Goal: Information Seeking & Learning: Find specific fact

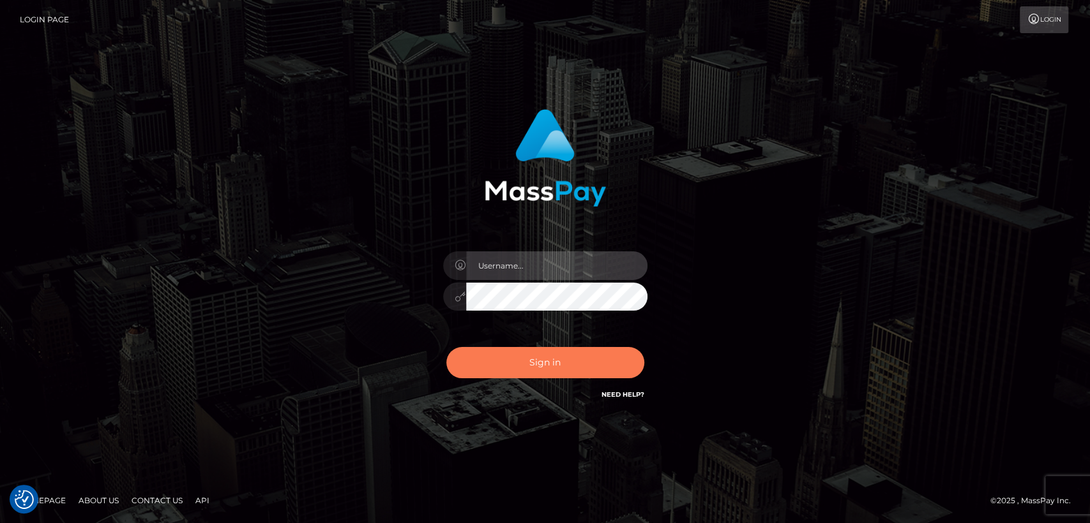
type input "nt.es"
click at [504, 369] on button "Sign in" at bounding box center [545, 362] width 198 height 31
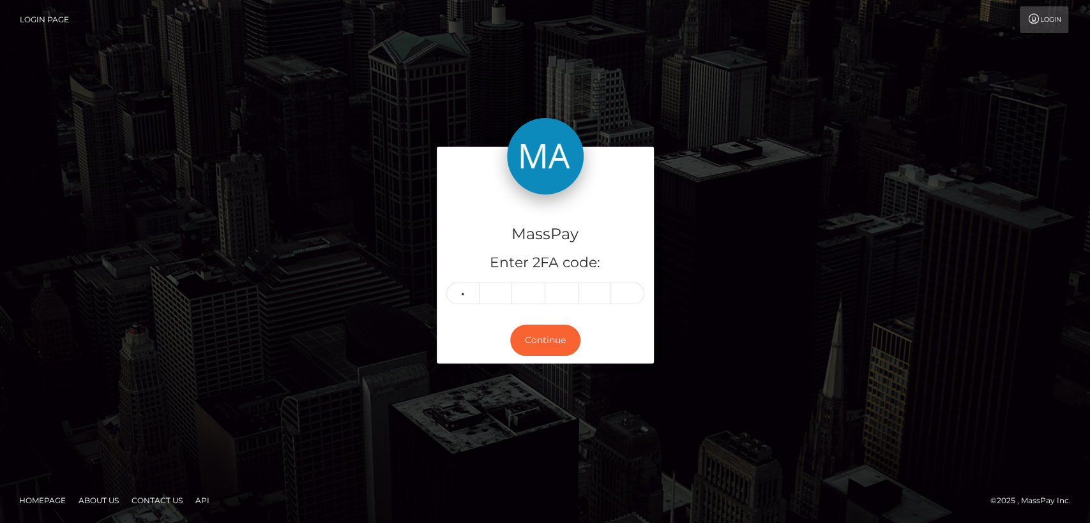
type input "4"
type input "9"
type input "6"
type input "0"
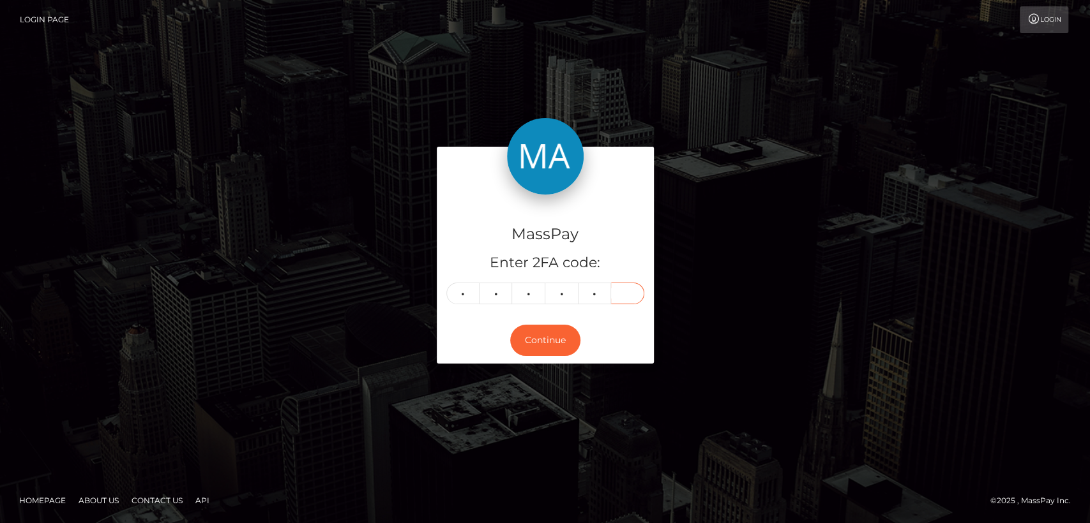
type input "2"
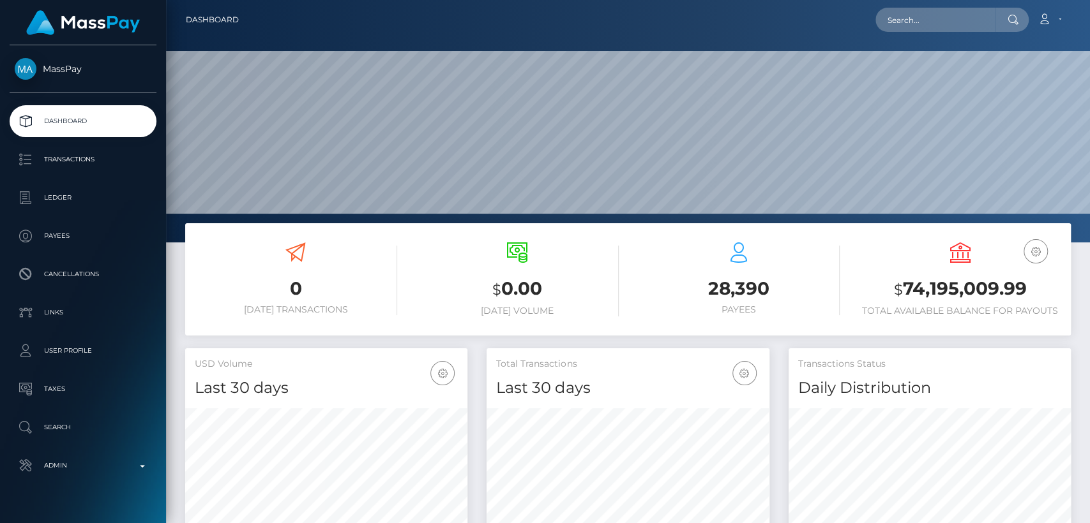
scroll to position [225, 282]
click at [924, 3] on nav "Dashboard Loading... Loading... Account Edit Profile" at bounding box center [628, 20] width 924 height 40
click at [924, 32] on div "Loading... Loading... Account Edit Profile Logout" at bounding box center [659, 19] width 821 height 27
click at [922, 15] on input "text" at bounding box center [935, 20] width 120 height 24
paste input "[EMAIL_ADDRESS][DOMAIN_NAME]"
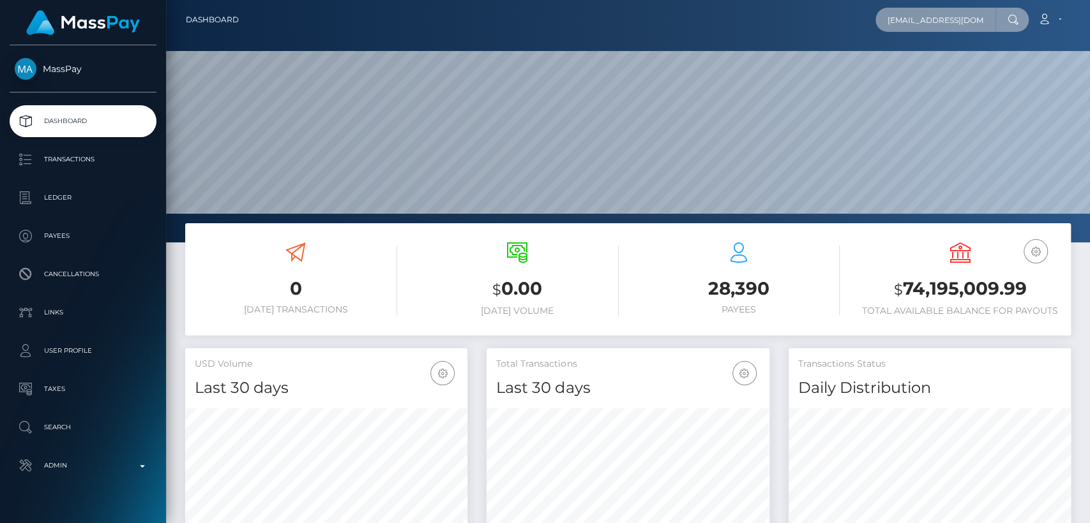
scroll to position [0, 27]
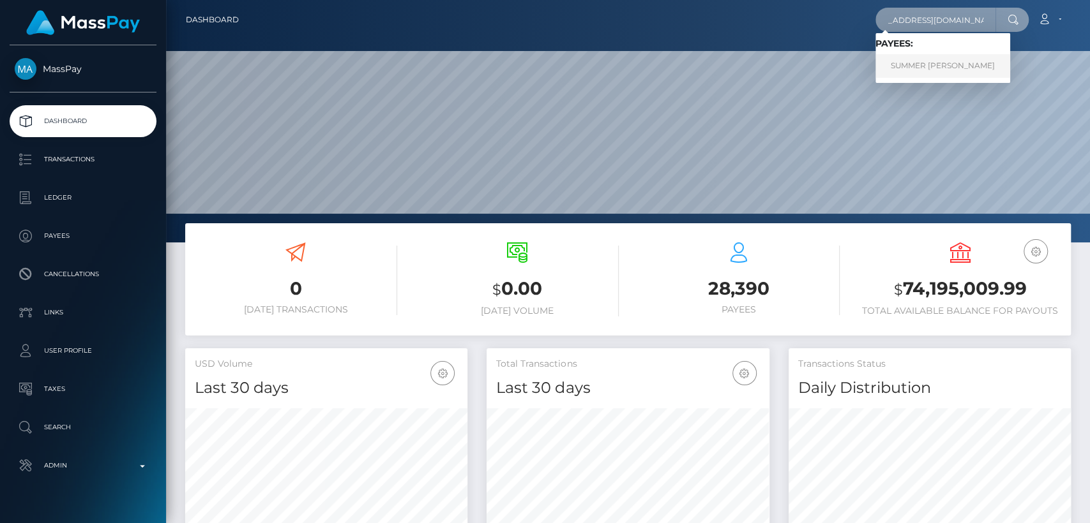
type input "summermarie0625@gmail.com"
click at [923, 63] on link "SUMMER MARIE WEIMERN" at bounding box center [942, 66] width 135 height 24
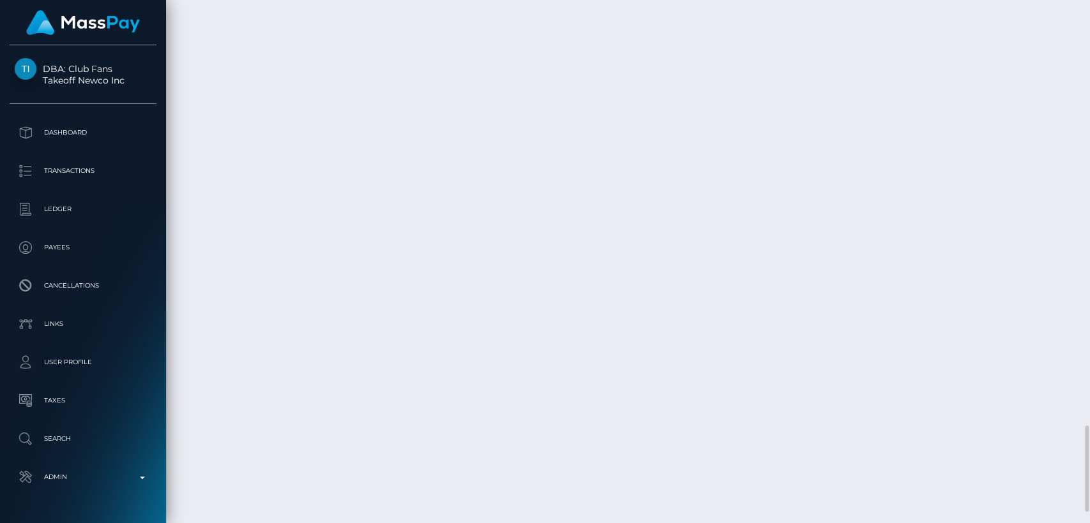
scroll to position [153, 282]
click at [577, 150] on div "Additional Info" at bounding box center [574, 156] width 83 height 24
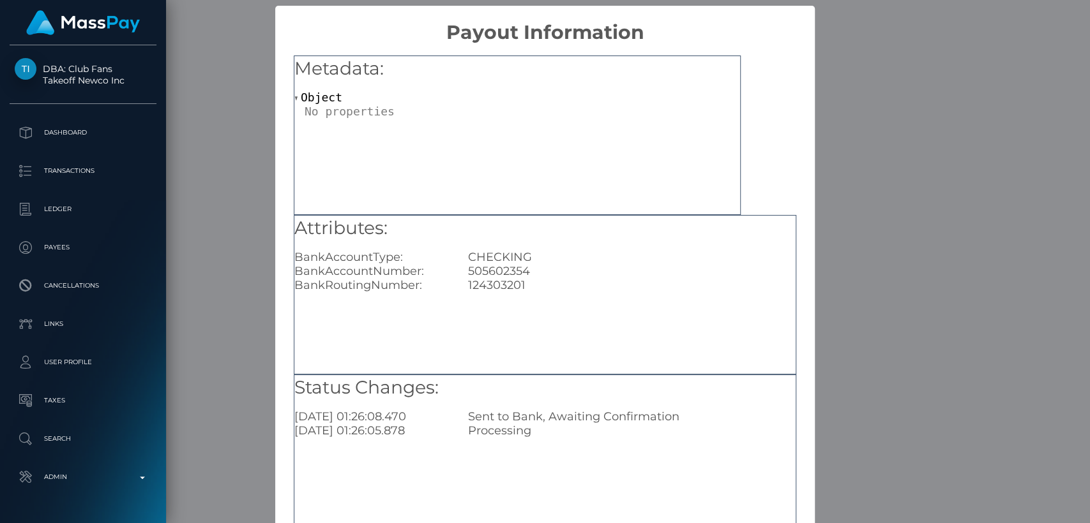
click at [850, 129] on div "× Payout Information Metadata: Object Attributes: BankAccountType: CHECKING Ban…" at bounding box center [545, 261] width 1090 height 523
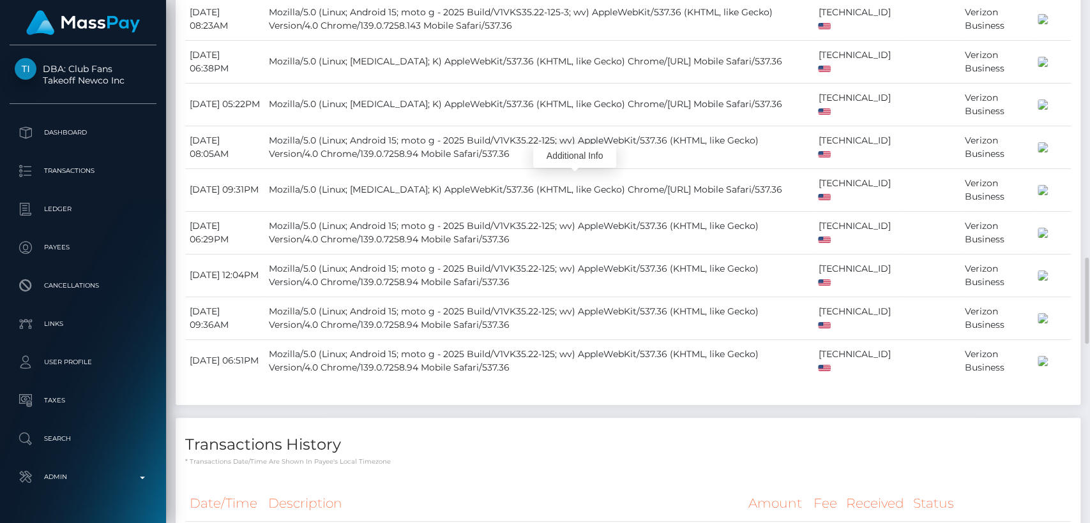
scroll to position [0, 0]
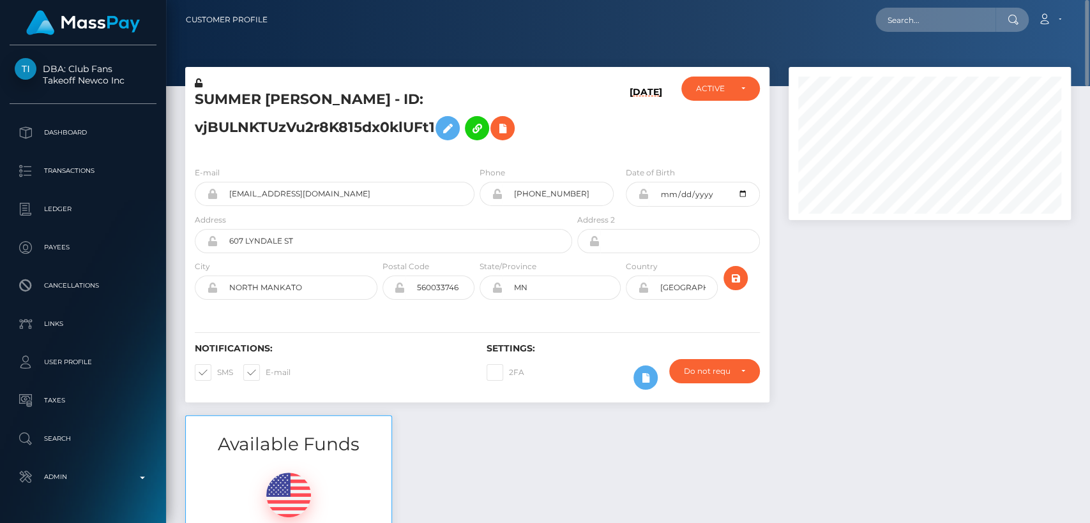
click at [214, 96] on h5 "SUMMER MARIE WEIMERN - ID: vjBULNKTUzVu2r8K815dx0klUFt1" at bounding box center [380, 118] width 370 height 57
copy h5 "SUMMER"
click at [904, 27] on input "text" at bounding box center [935, 20] width 120 height 24
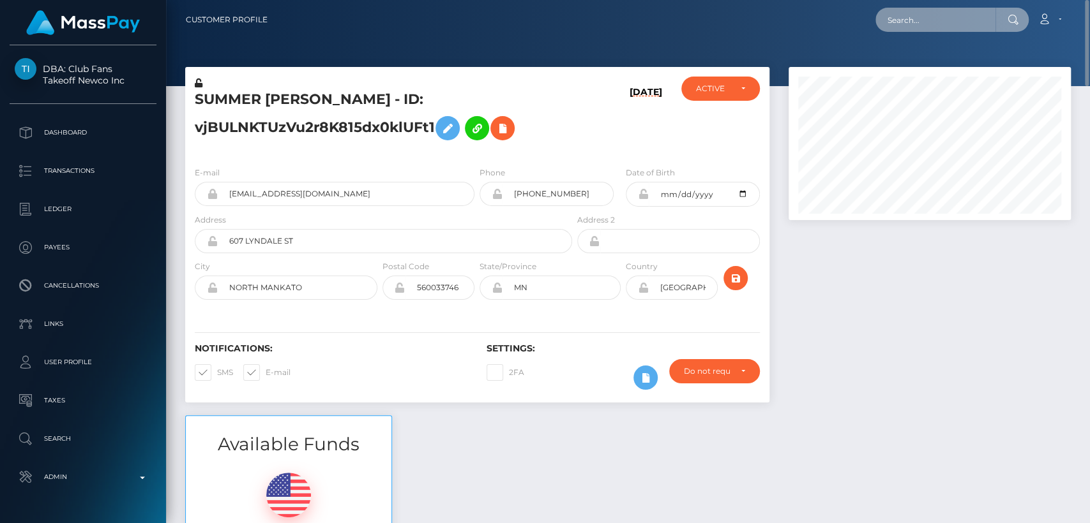
paste input "meghamahi06@gmail.com"
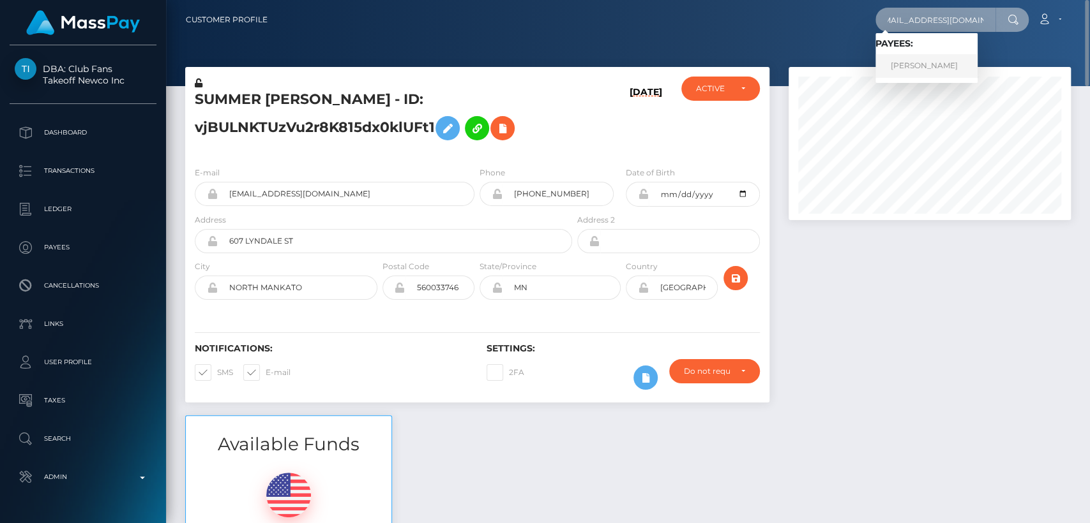
type input "meghamahi06@gmail.com"
click at [920, 63] on link "Abhinav Goel" at bounding box center [926, 66] width 102 height 24
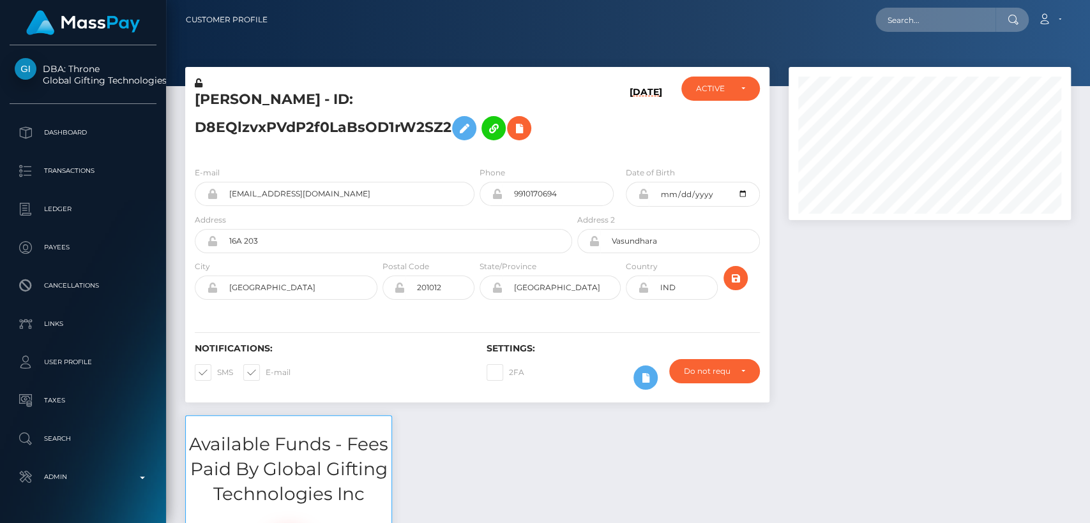
scroll to position [153, 282]
click at [594, 168] on div "Phone 9910170694" at bounding box center [546, 186] width 134 height 40
click at [234, 101] on h5 "Abhinav Goel - ID: D8EQlzvxPVdP2f0LaBsOD1rW2SZ2" at bounding box center [380, 118] width 370 height 57
copy h5 "Abhinav"
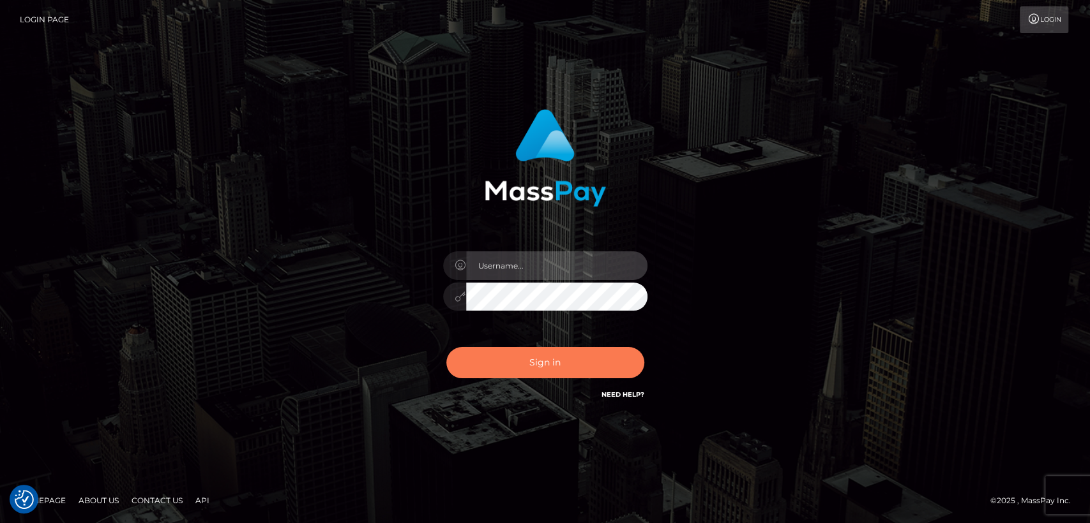
type input "nt.es"
click at [516, 373] on button "Sign in" at bounding box center [545, 362] width 198 height 31
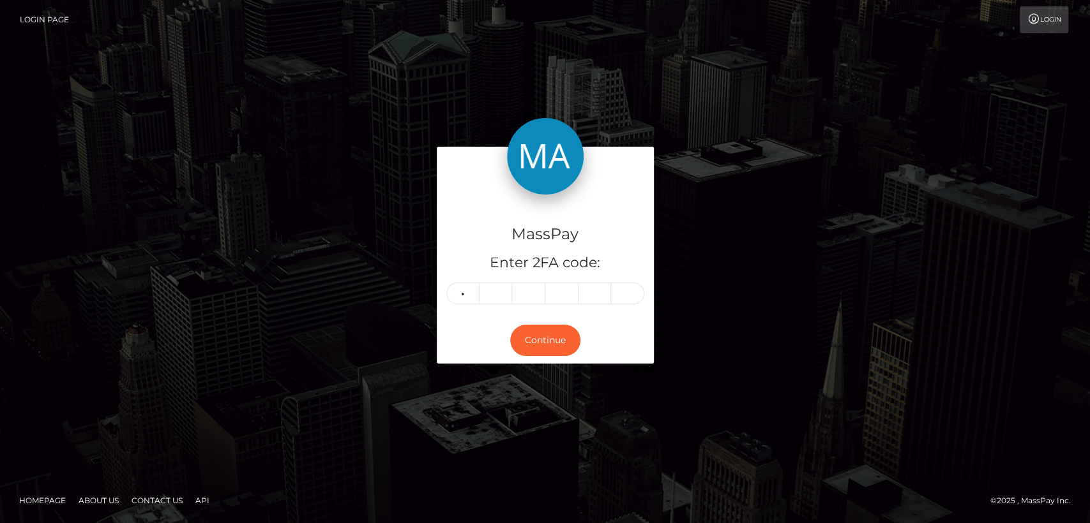
type input "4"
type input "3"
type input "8"
type input "0"
type input "7"
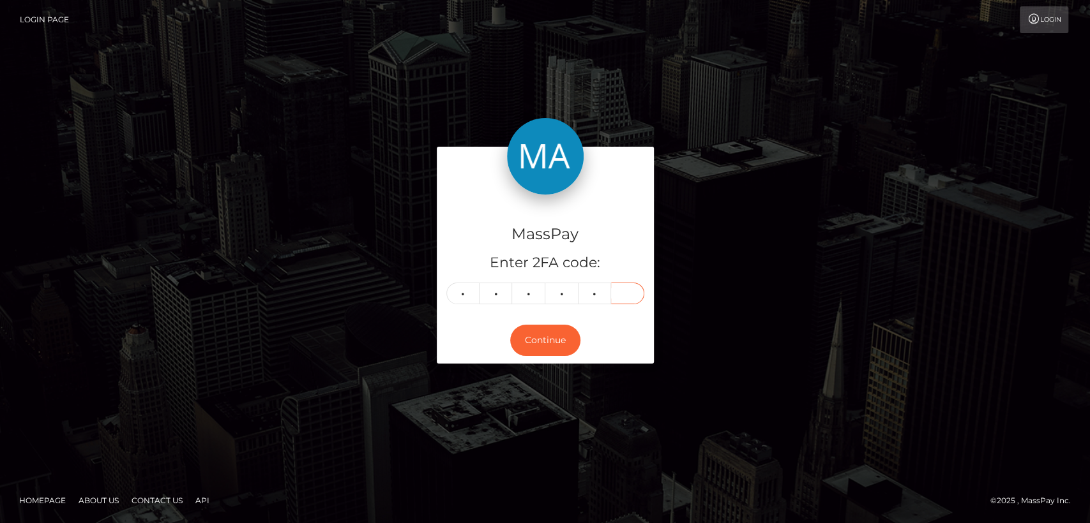
type input "8"
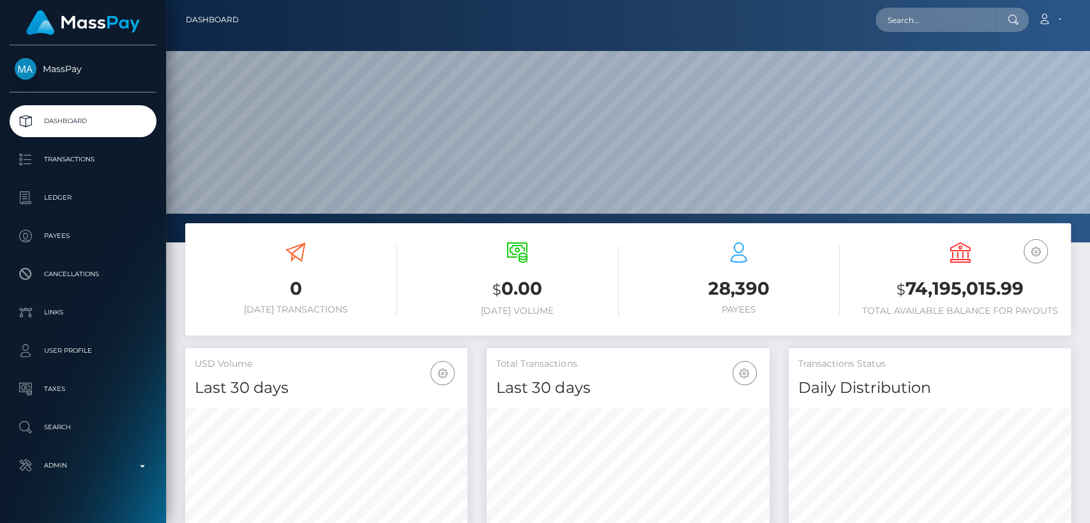
scroll to position [225, 282]
click at [911, 31] on input "text" at bounding box center [935, 20] width 120 height 24
paste input "[EMAIL_ADDRESS][DOMAIN_NAME]"
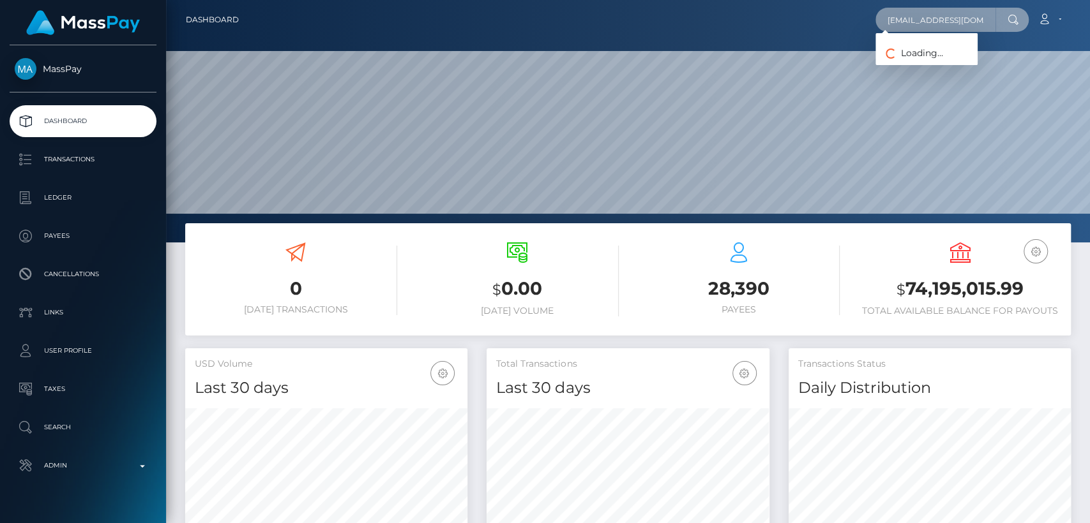
scroll to position [0, 5]
type input "[EMAIL_ADDRESS][DOMAIN_NAME]"
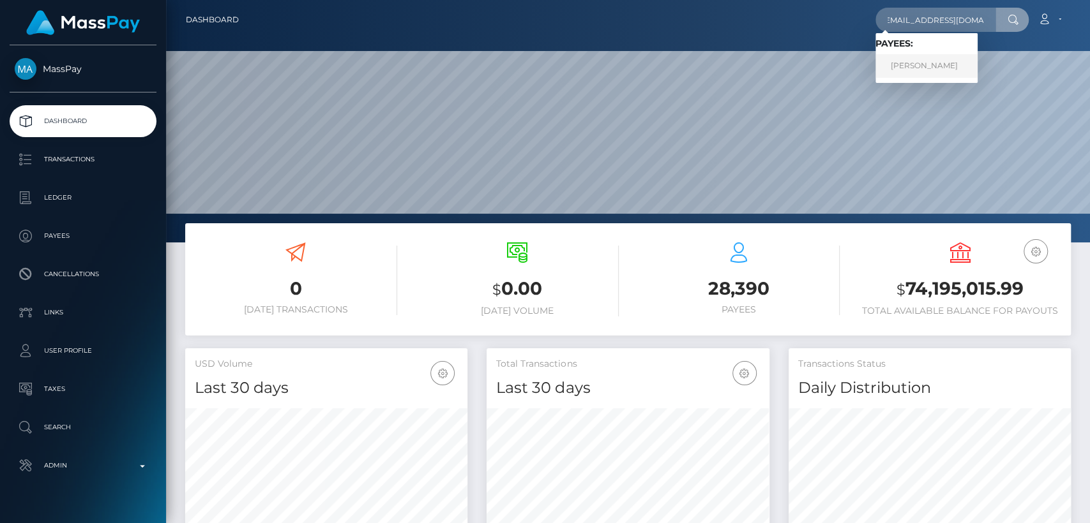
scroll to position [0, 0]
click at [917, 66] on link "PHILIPPA ANNE MESTRAUD" at bounding box center [926, 66] width 102 height 24
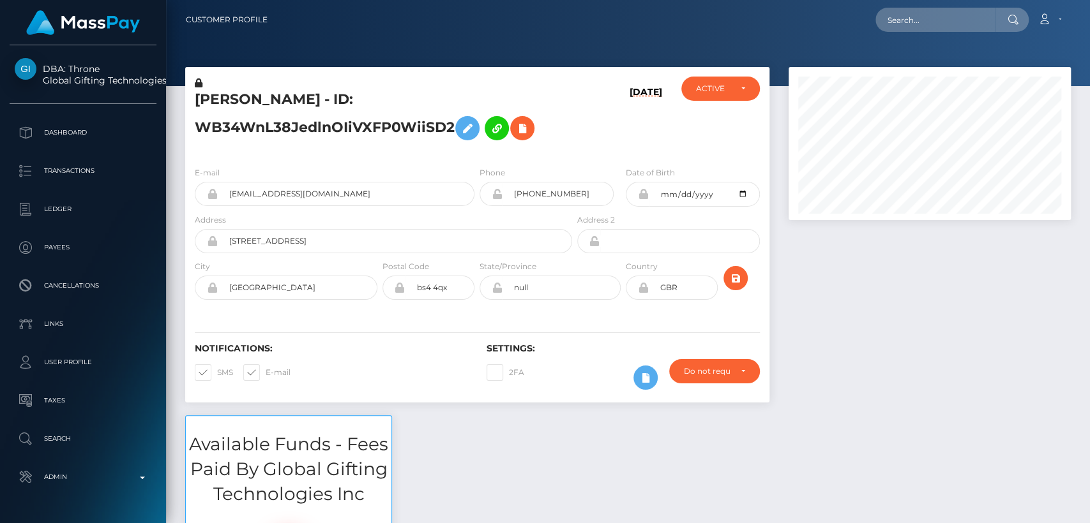
scroll to position [153, 282]
click at [225, 94] on h5 "[PERSON_NAME] - ID: WB34WnL38JedlnOIiVXFP0WiiSD2" at bounding box center [380, 118] width 370 height 57
click at [225, 94] on h5 "PHILIPPA ANNE MESTRAUD - ID: WB34WnL38JedlnOIiVXFP0WiiSD2" at bounding box center [380, 118] width 370 height 57
copy h5 "PHILIPPA"
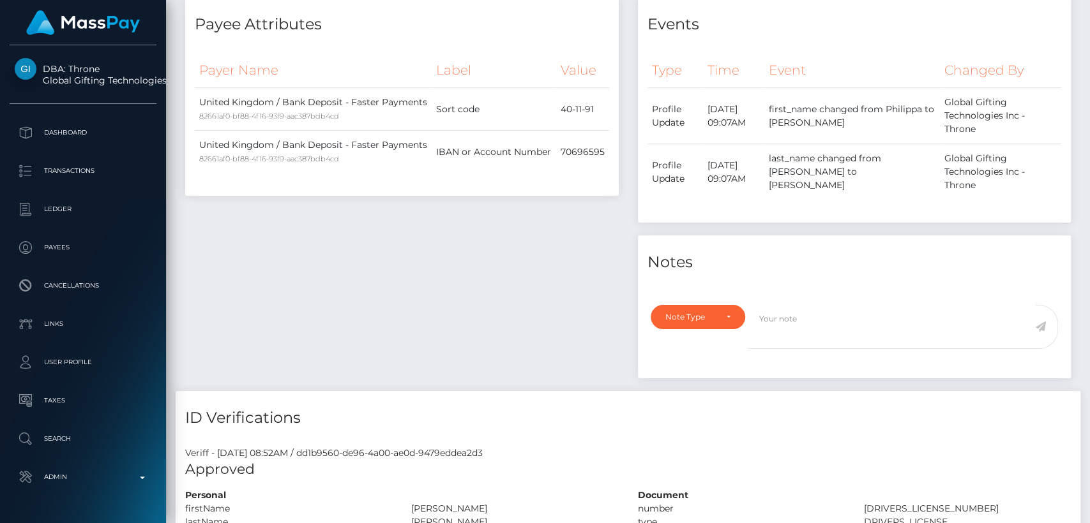
scroll to position [0, 0]
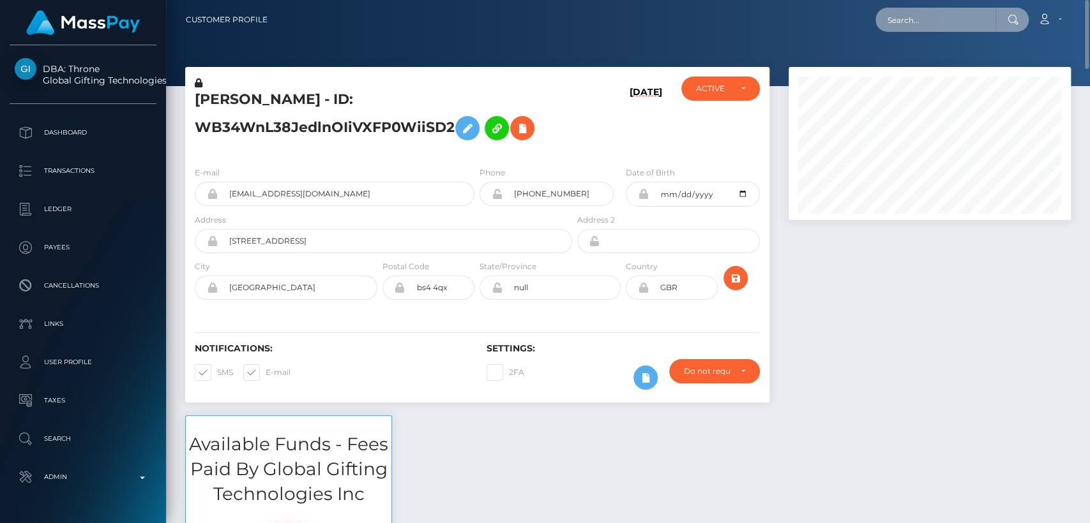
click at [929, 20] on input "text" at bounding box center [935, 20] width 120 height 24
paste input "themeangoddess@outlook.com"
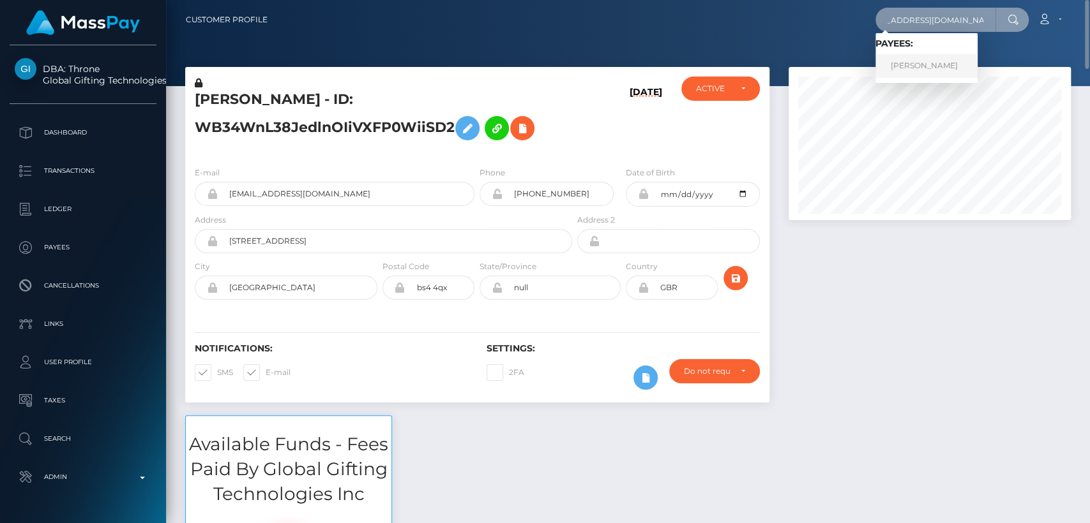
type input "themeangoddess@outlook.com"
click at [933, 66] on link "AMY JOAN CHARLES" at bounding box center [926, 66] width 102 height 24
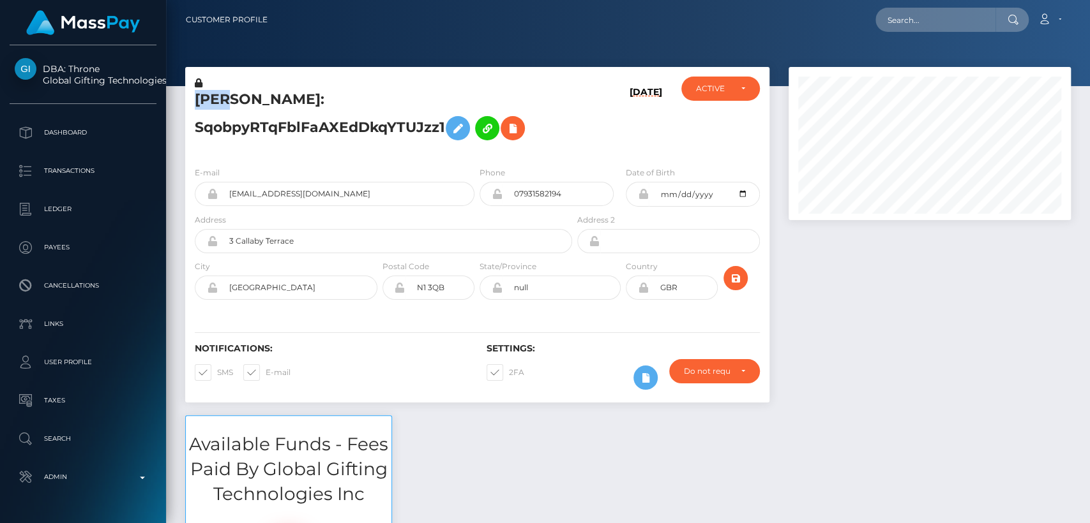
scroll to position [153, 282]
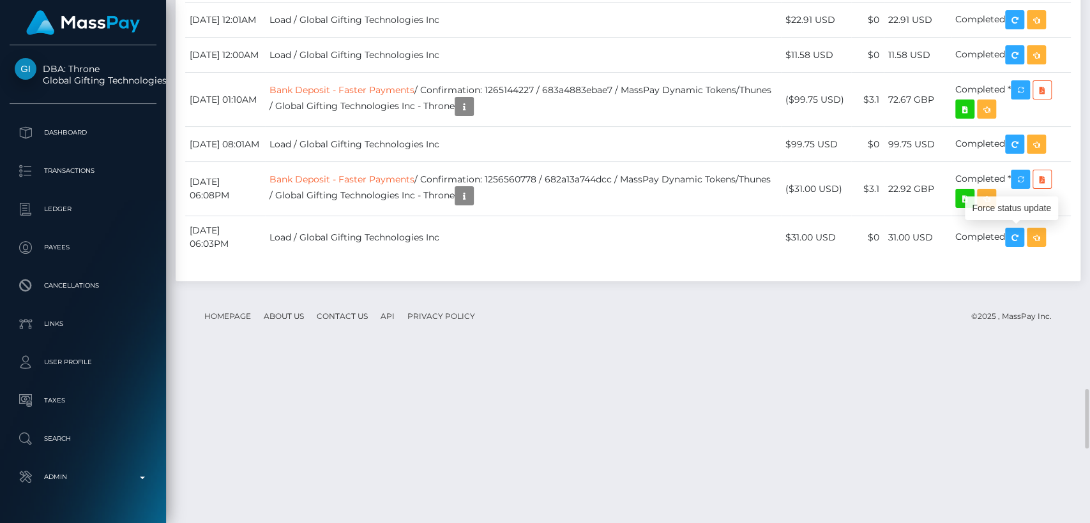
click at [1003, 208] on div "Force status update" at bounding box center [1010, 209] width 93 height 24
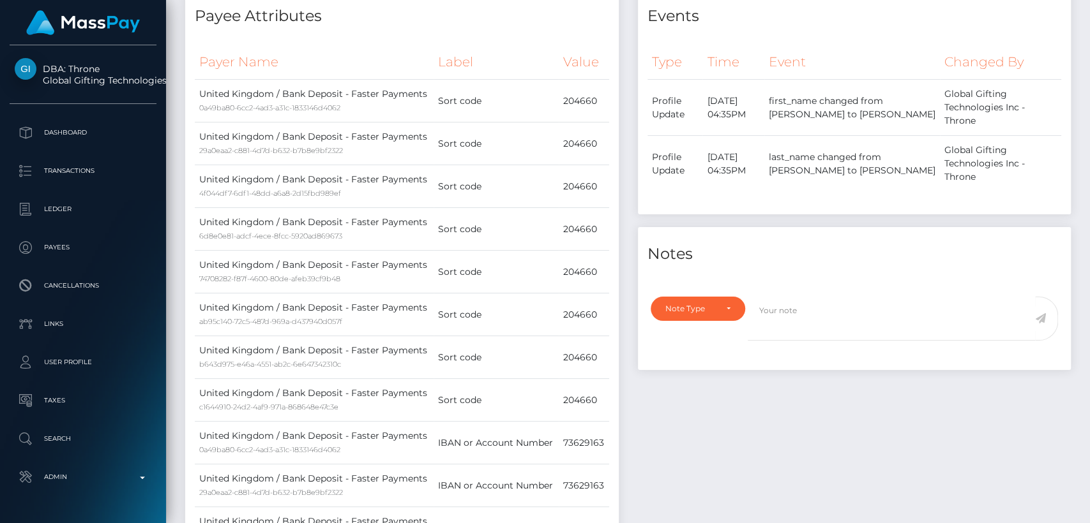
scroll to position [0, 0]
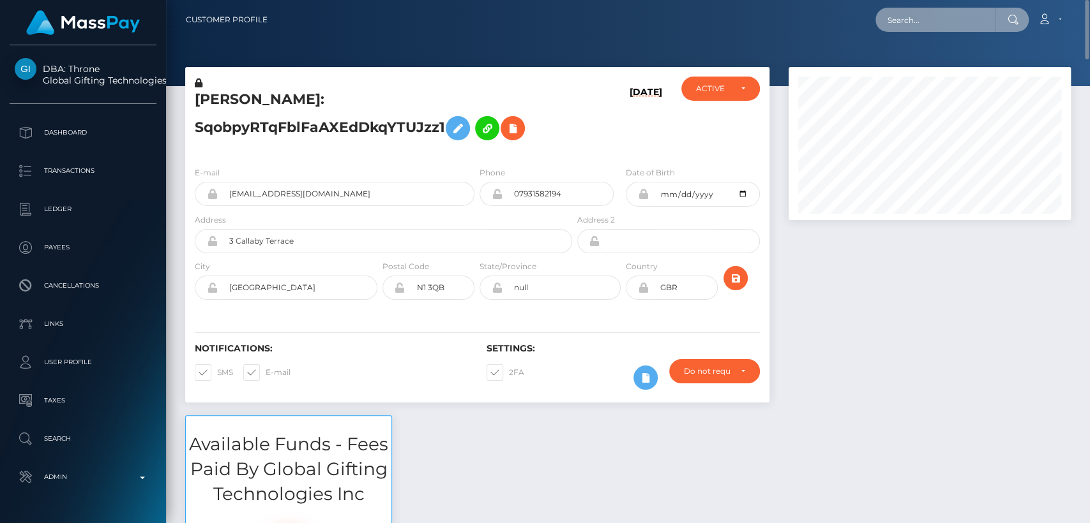
click at [945, 23] on input "text" at bounding box center [935, 20] width 120 height 24
paste input "embabes1310@hotmail.com"
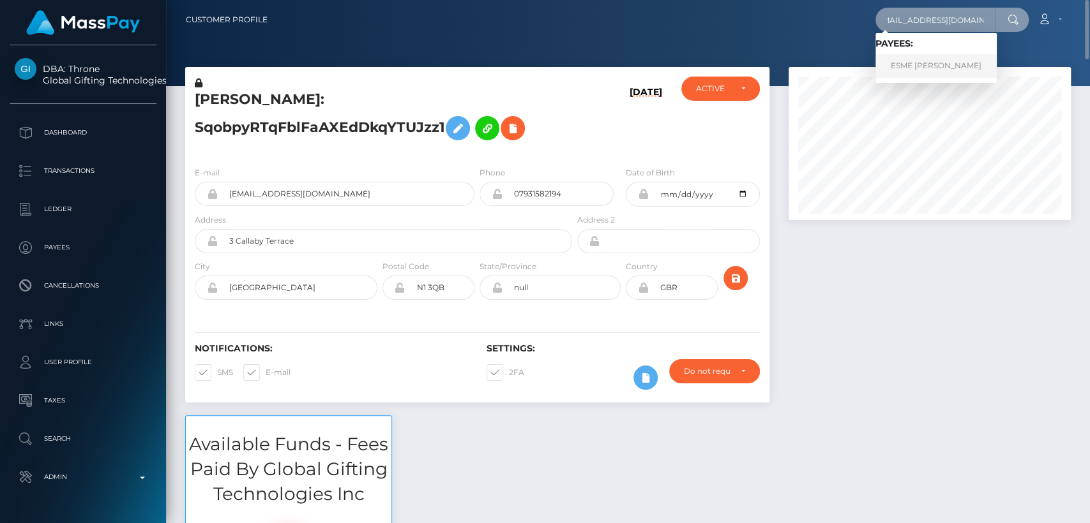
type input "embabes1310@hotmail.com"
click at [926, 68] on link "ESME JOY MATTHEWS" at bounding box center [935, 66] width 121 height 24
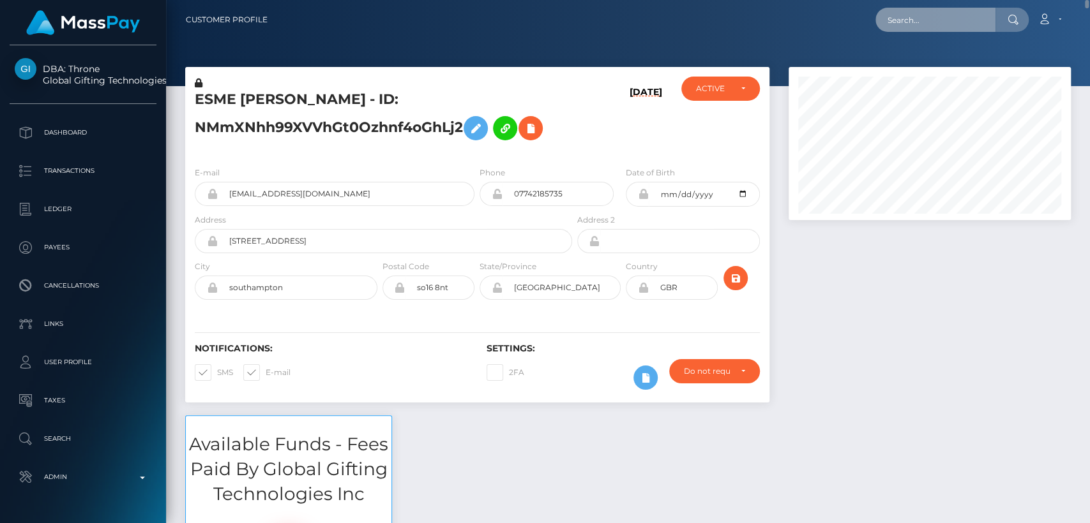
click at [910, 20] on input "text" at bounding box center [935, 20] width 120 height 24
paste input "samarralve@icloud.com"
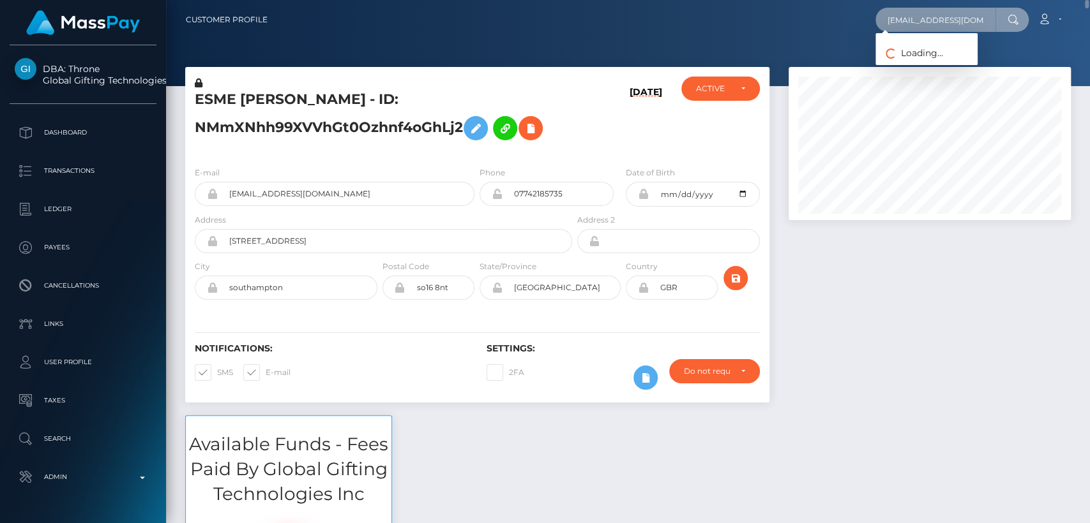
type input "samarralve@icloud.com"
click at [979, 19] on input "samarralve@icloud.com" at bounding box center [935, 20] width 120 height 24
click at [387, 41] on div at bounding box center [628, 43] width 924 height 86
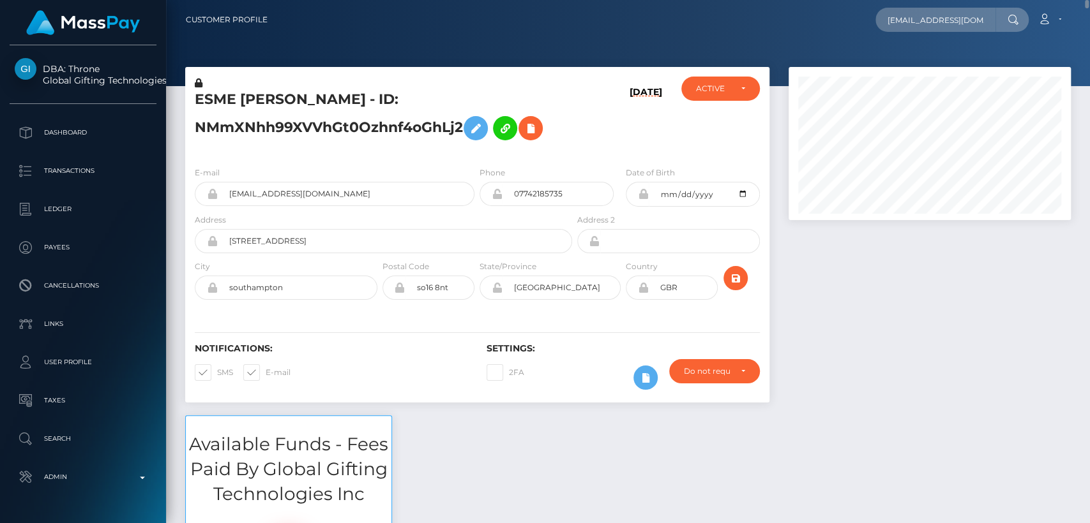
click at [1013, 21] on icon at bounding box center [1012, 20] width 11 height 10
click at [993, 17] on input "samarralve@icloud.com" at bounding box center [935, 20] width 120 height 24
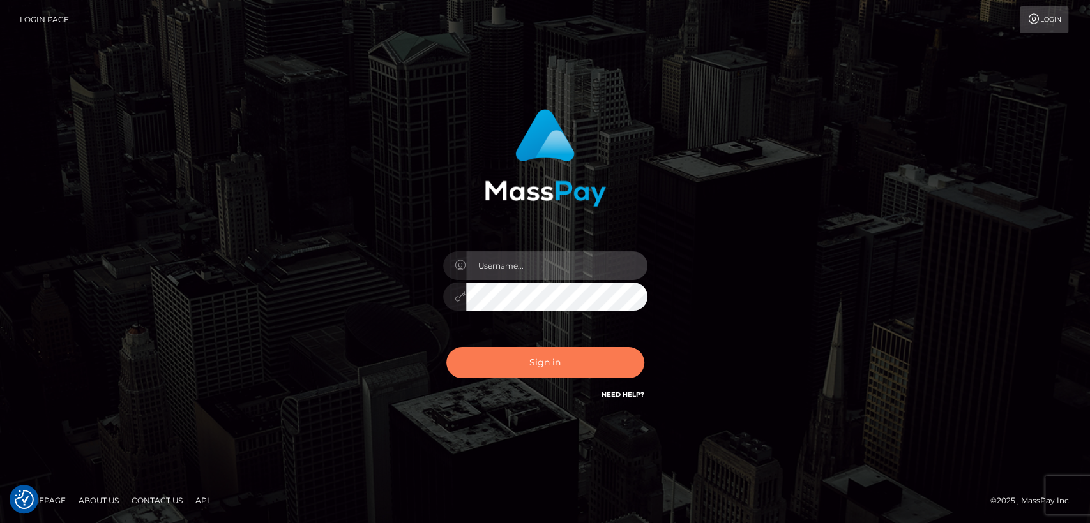
type input "nt.es"
click at [561, 363] on button "Sign in" at bounding box center [545, 362] width 198 height 31
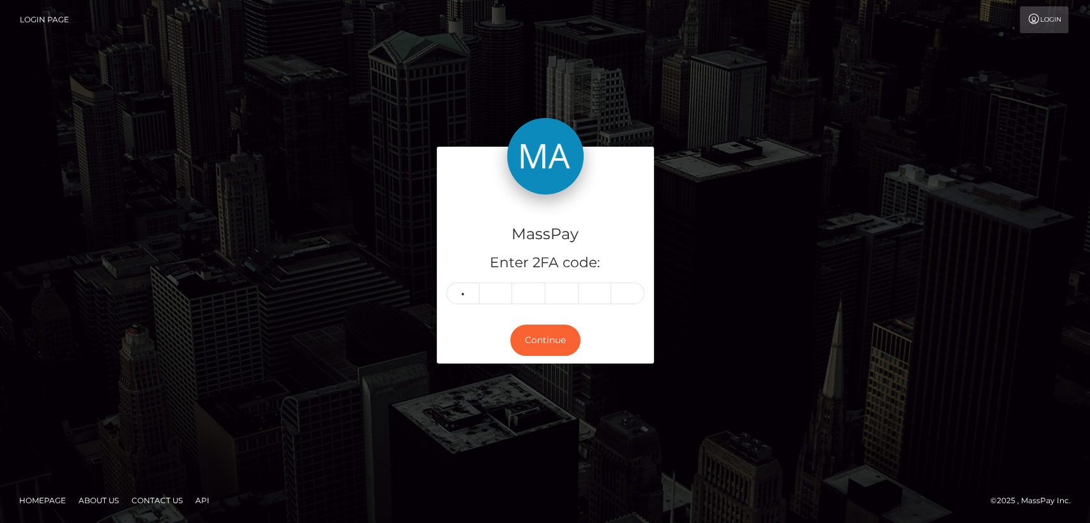
type input "7"
type input "6"
type input "5"
type input "2"
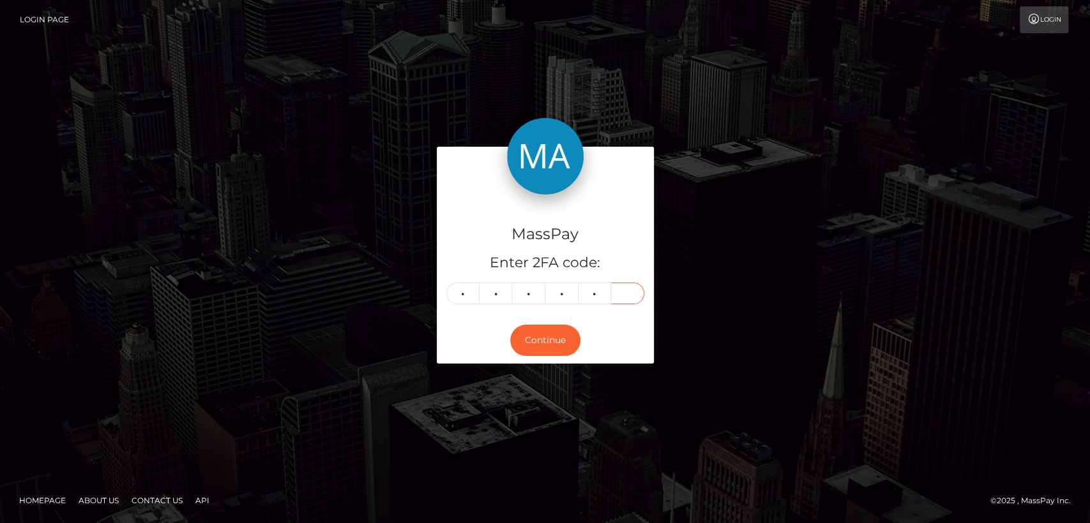
type input "4"
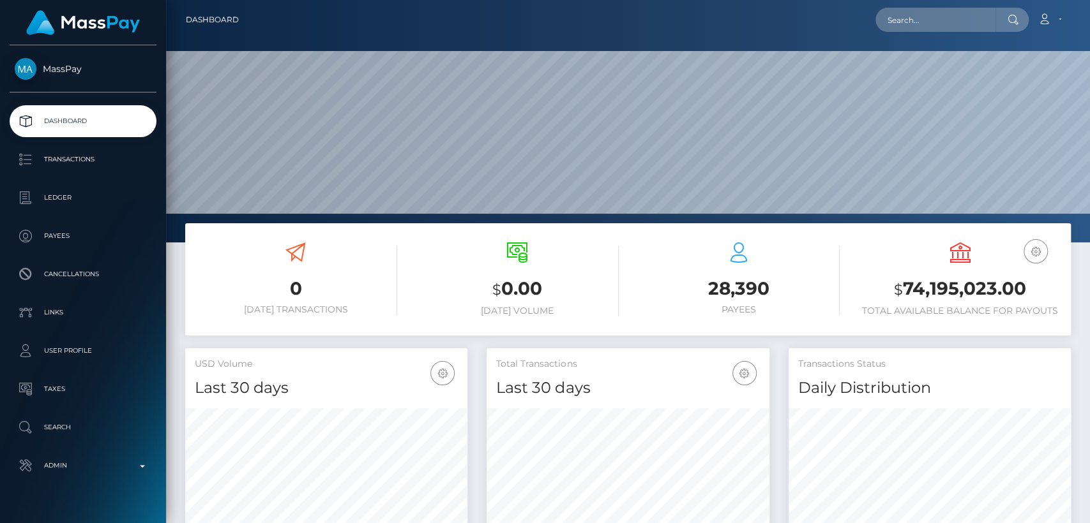
scroll to position [225, 282]
click at [967, 22] on input "text" at bounding box center [935, 20] width 120 height 24
paste input "samarralve@icloud.com"
click at [917, 19] on input "samarralve@icloud.com" at bounding box center [935, 20] width 120 height 24
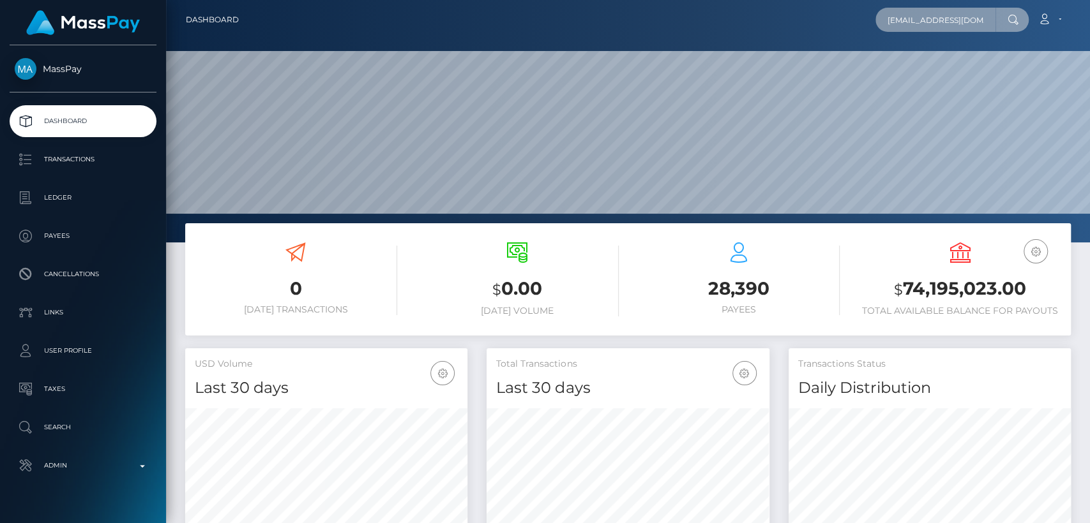
click at [917, 19] on input "samarralve@icloud.com" at bounding box center [935, 20] width 120 height 24
paste input "valentinarizzoli00"
click at [949, 19] on input "valentinarizzoli00@icloud.com" at bounding box center [935, 20] width 120 height 24
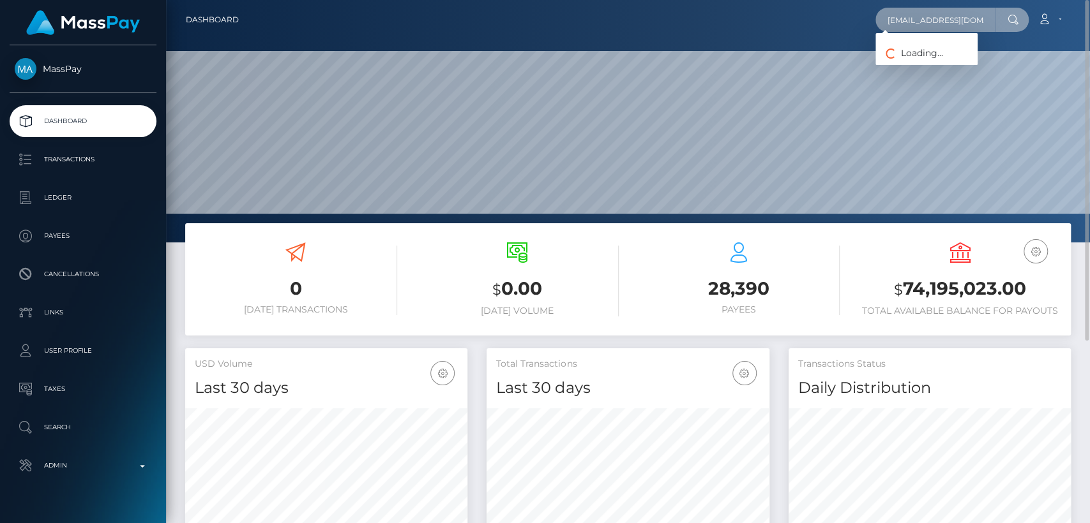
paste input "igenius@mycashflows.de"
type input "igenius@mycashflows.de"
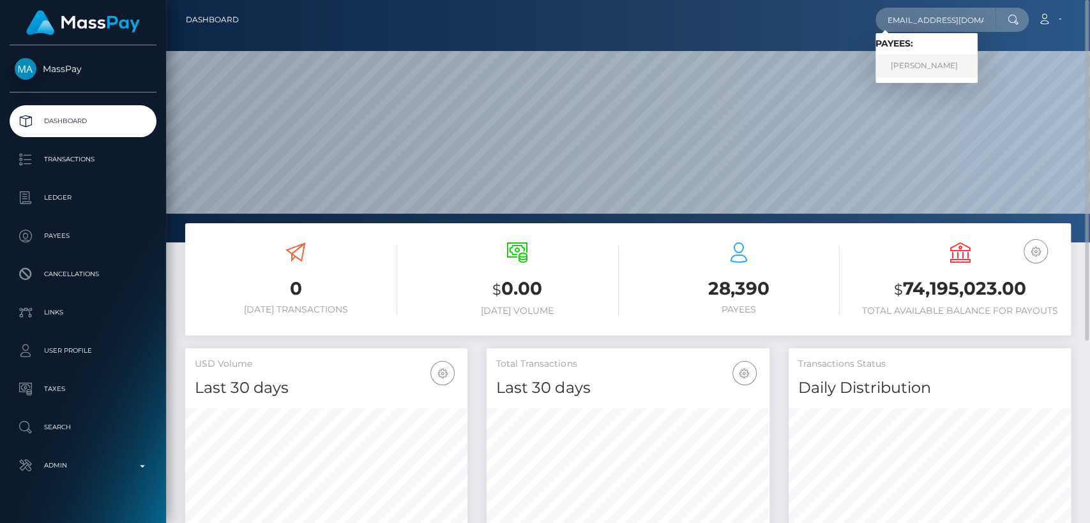
scroll to position [0, 0]
click at [941, 59] on link "Patrick Fischer" at bounding box center [926, 66] width 102 height 24
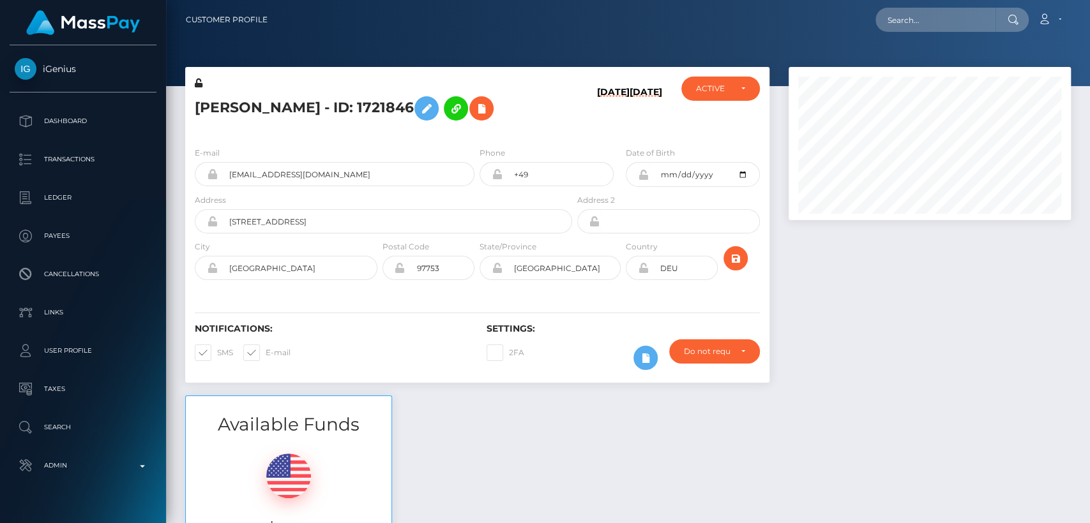
scroll to position [153, 282]
click at [228, 108] on h5 "[PERSON_NAME] - ID: 1721846" at bounding box center [380, 108] width 370 height 37
copy h5 "[PERSON_NAME]"
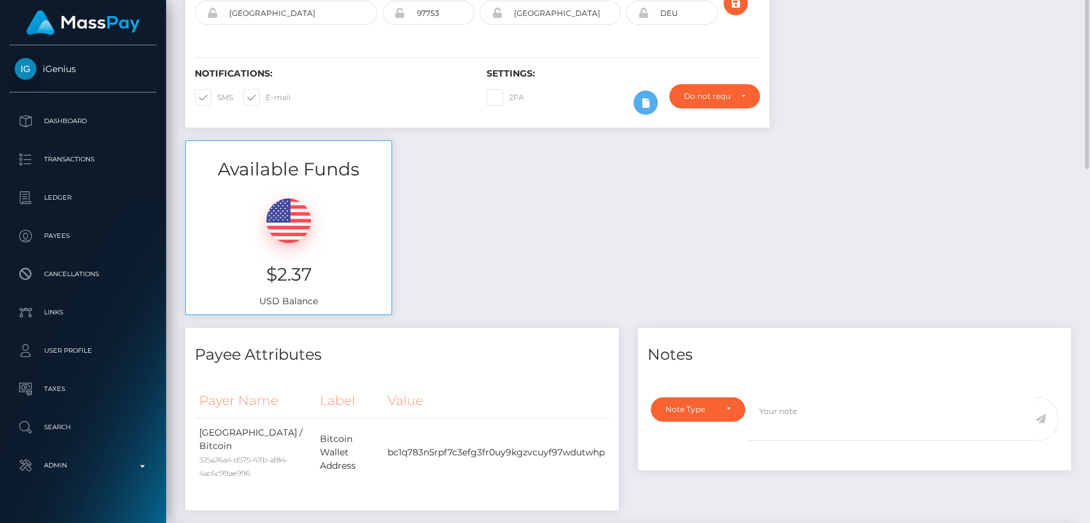
scroll to position [0, 0]
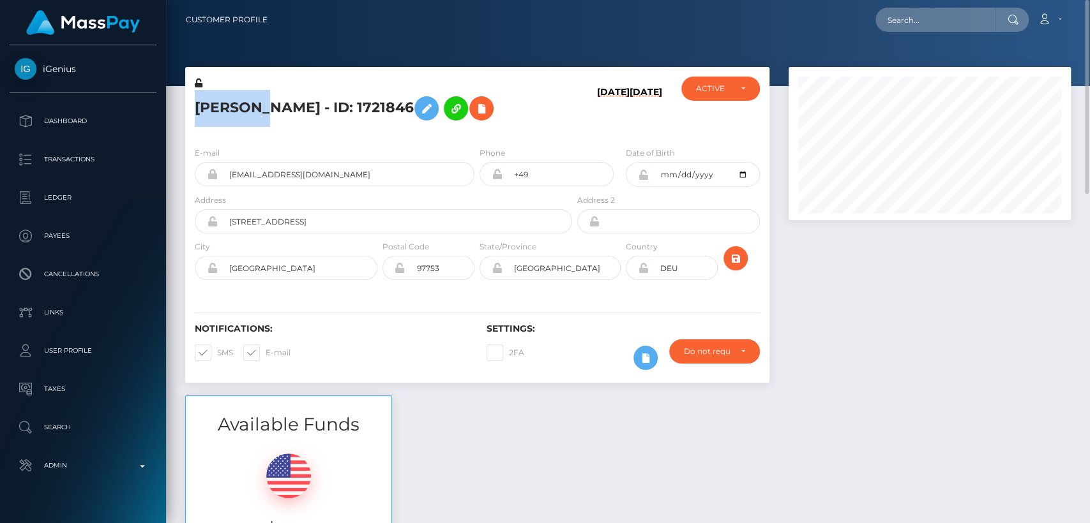
copy h5 "[PERSON_NAME]"
click at [932, 32] on div "Loading... Loading... Account Edit Profile Logout" at bounding box center [674, 19] width 792 height 27
click at [931, 5] on nav "Customer Profile Loading... Loading... Account" at bounding box center [628, 20] width 924 height 40
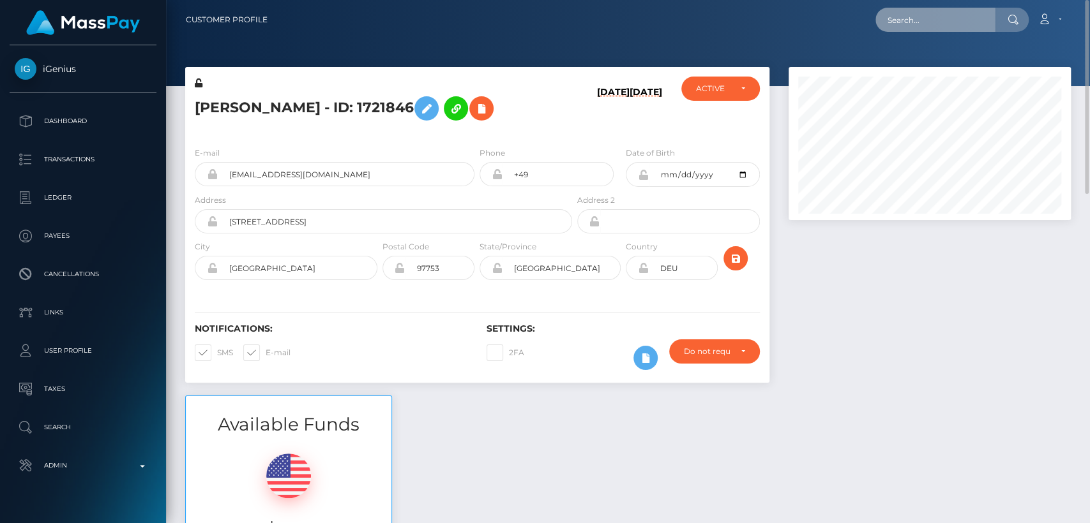
click at [929, 16] on input "text" at bounding box center [935, 20] width 120 height 24
paste input "[EMAIL_ADDRESS][DOMAIN_NAME]"
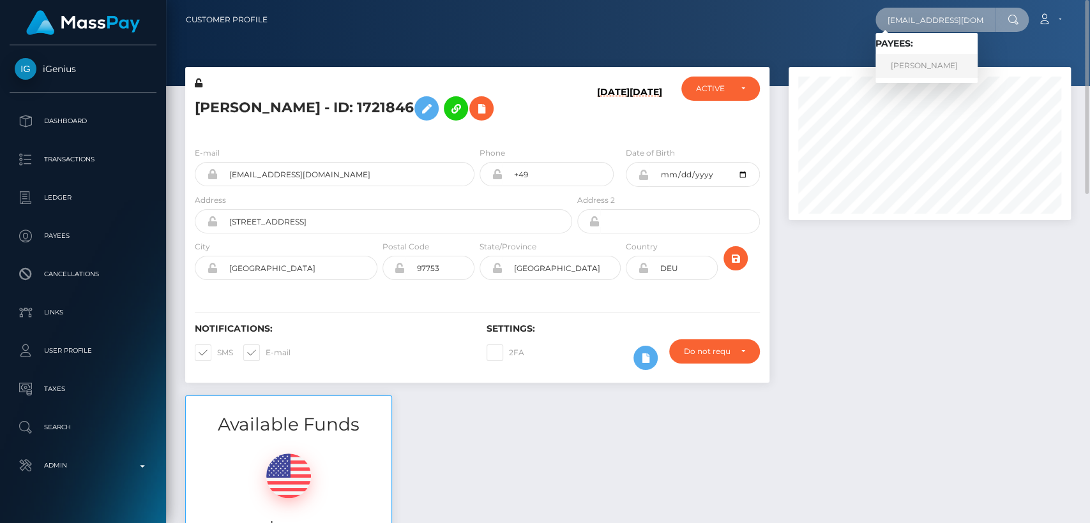
type input "[EMAIL_ADDRESS][DOMAIN_NAME]"
click at [929, 61] on link "SAM ALEXANDER MALYON" at bounding box center [926, 66] width 102 height 24
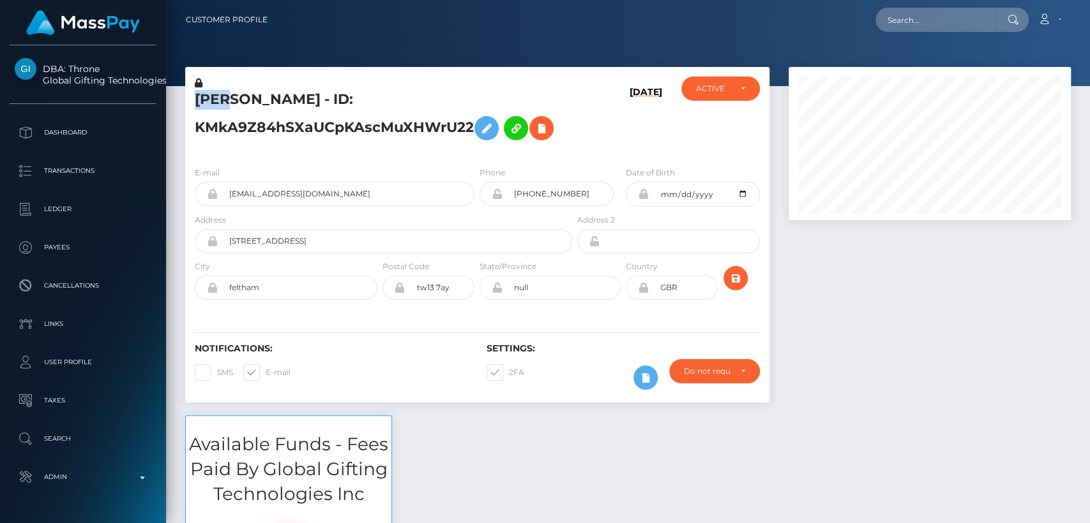
scroll to position [153, 282]
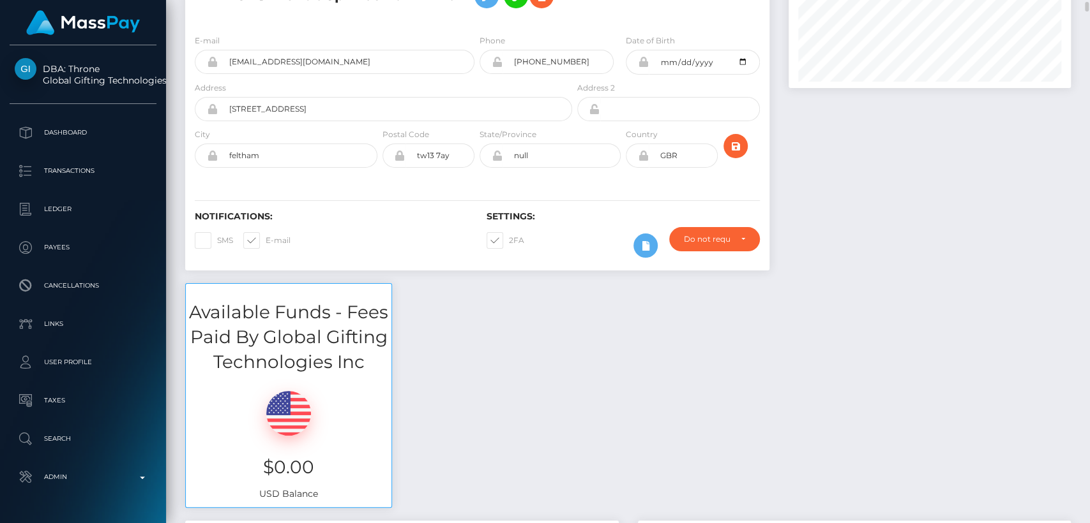
scroll to position [0, 0]
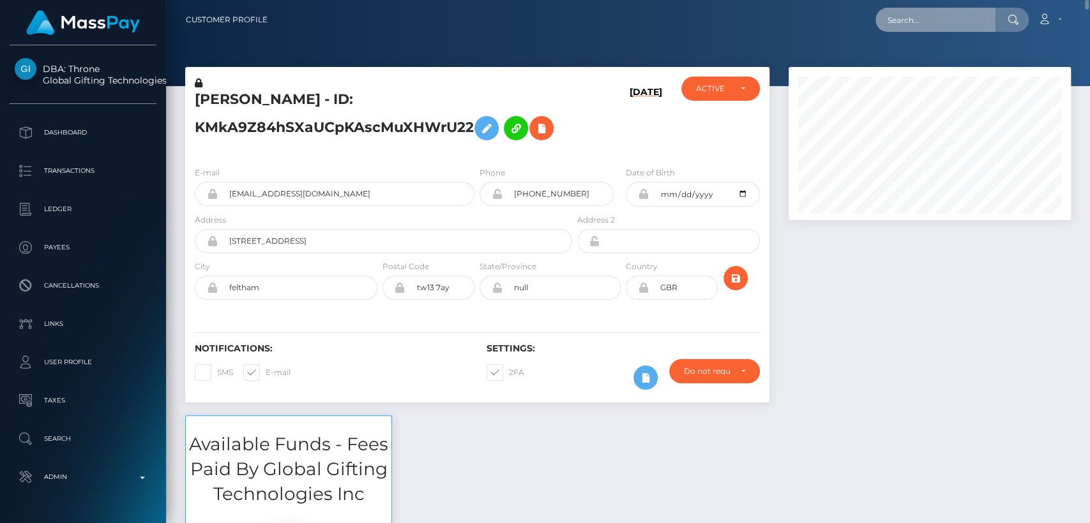
click at [911, 19] on input "text" at bounding box center [935, 20] width 120 height 24
paste input "karmaralston29@gmail.com"
click at [965, 13] on input "karmaralston29@gmail.com" at bounding box center [935, 20] width 120 height 24
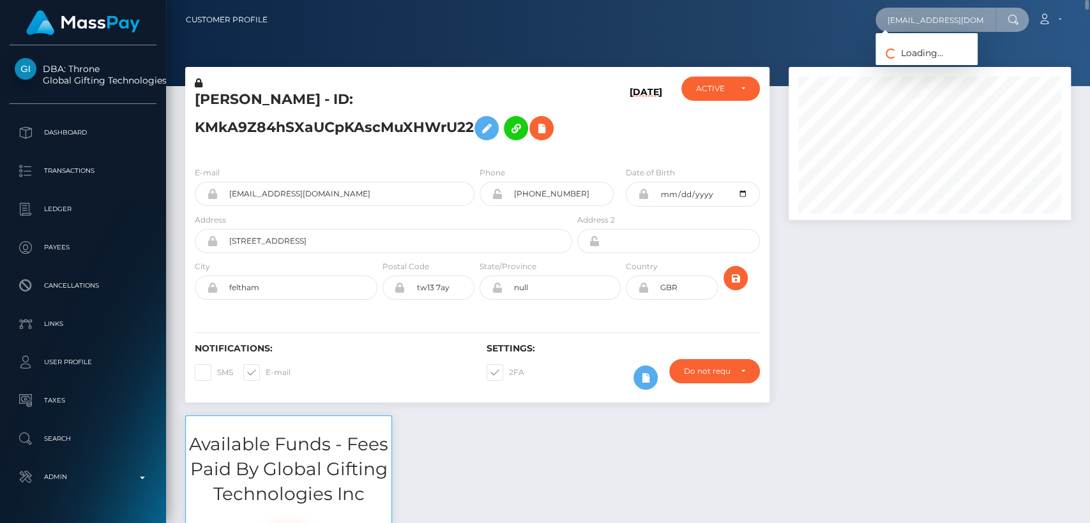
paste input "karmakins"
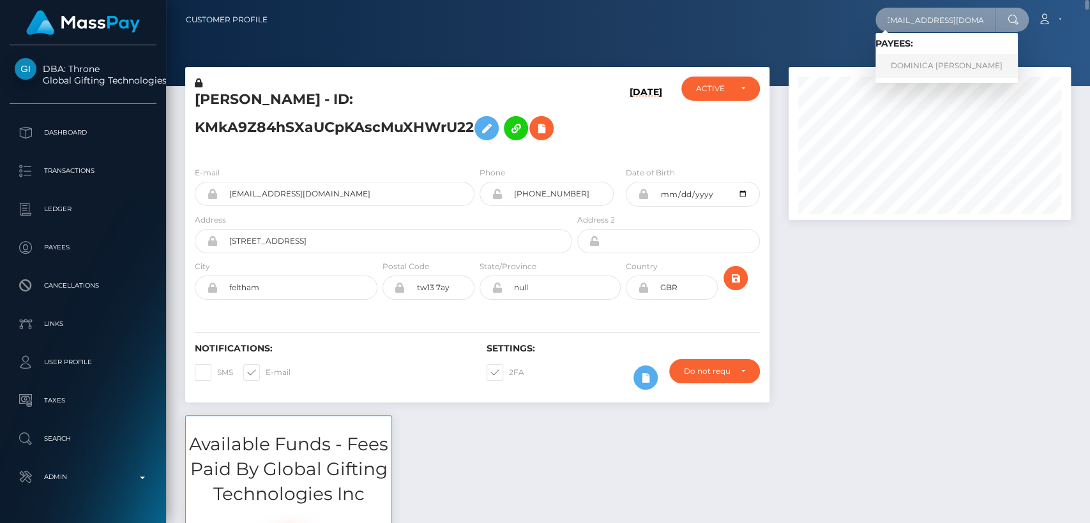
type input "karmakins29@gmail.com"
click at [960, 66] on link "DOMINICA EVA JANYNE RALSTON" at bounding box center [946, 66] width 142 height 24
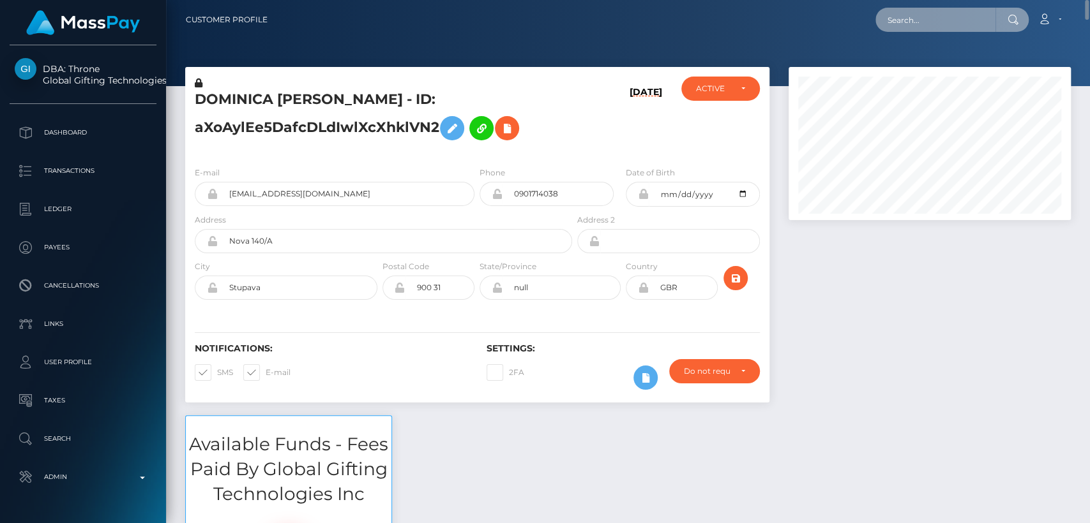
click at [937, 22] on input "text" at bounding box center [935, 20] width 120 height 24
paste input "rockstardesign01@gmail.com"
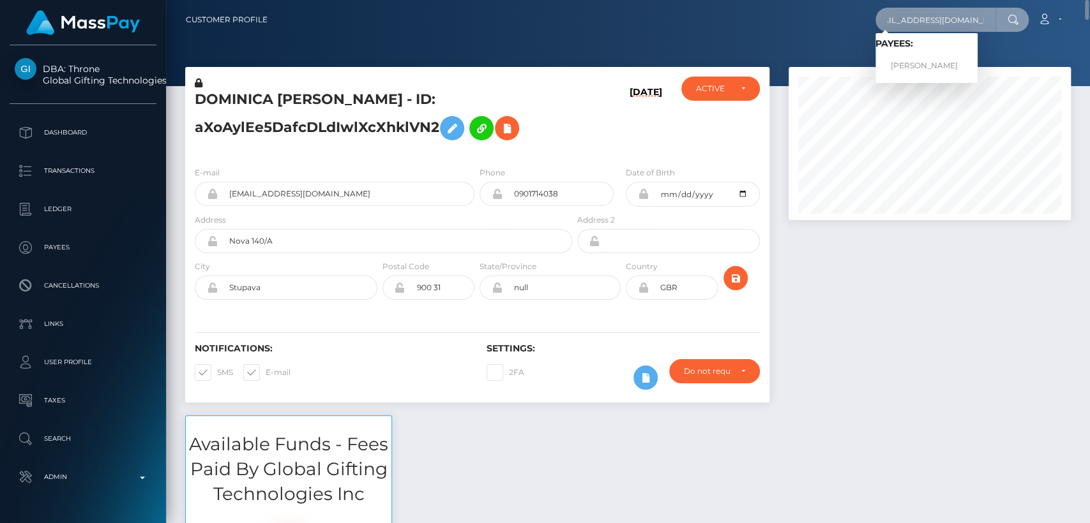
type input "[EMAIL_ADDRESS][DOMAIN_NAME]"
click at [942, 58] on link "[PERSON_NAME]" at bounding box center [926, 66] width 102 height 24
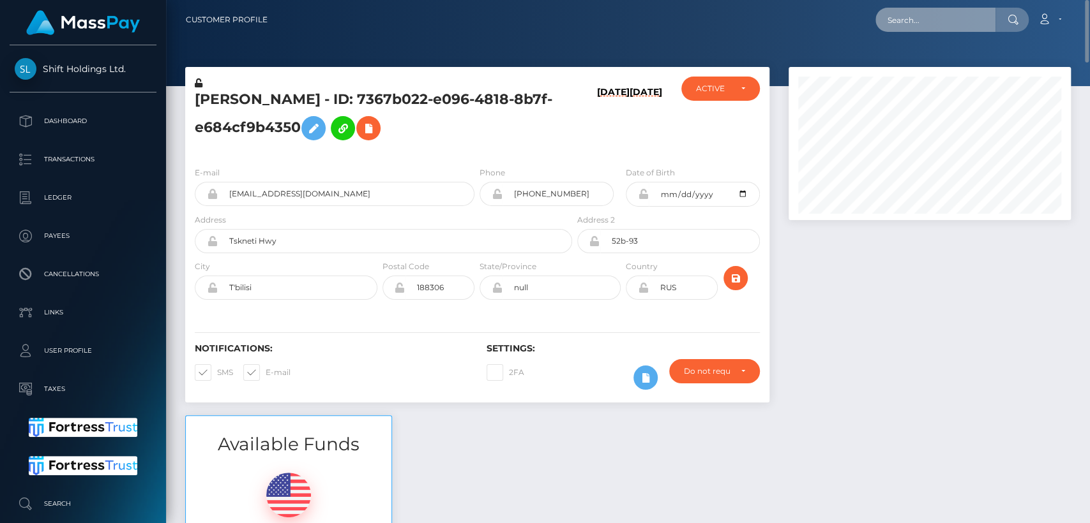
click at [922, 18] on input "text" at bounding box center [935, 20] width 120 height 24
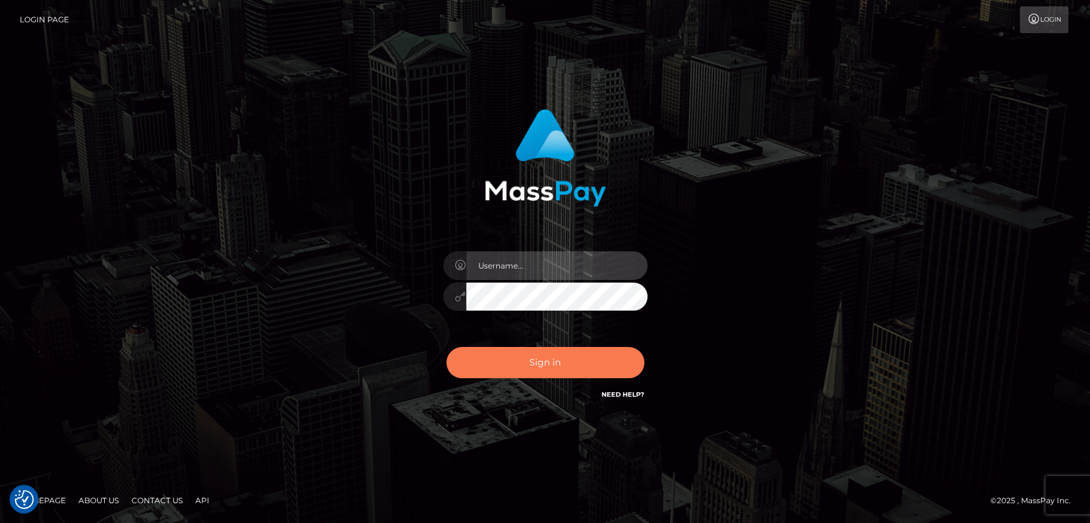
type input "[DOMAIN_NAME]"
click at [539, 370] on button "Sign in" at bounding box center [545, 362] width 198 height 31
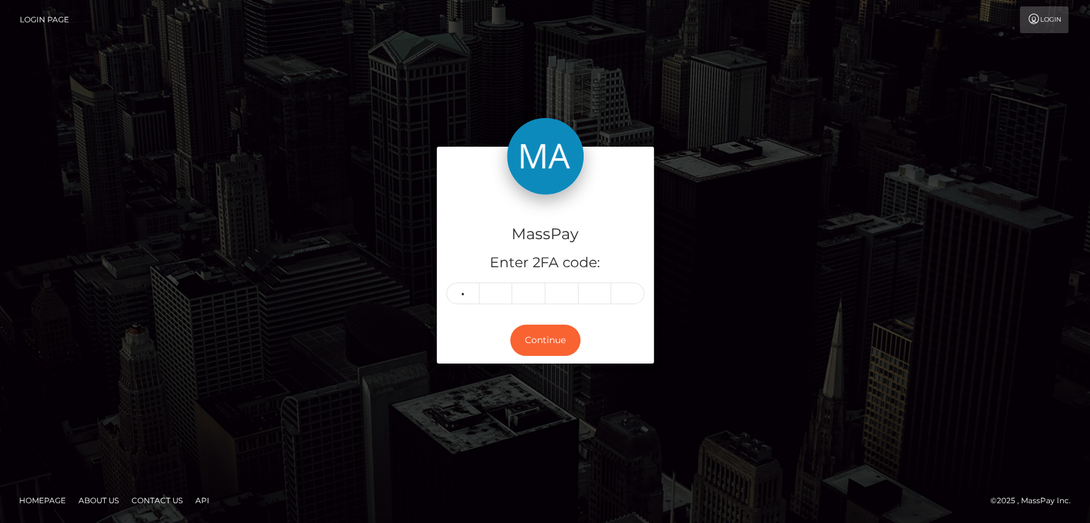
type input "0"
type input "5"
type input "4"
type input "0"
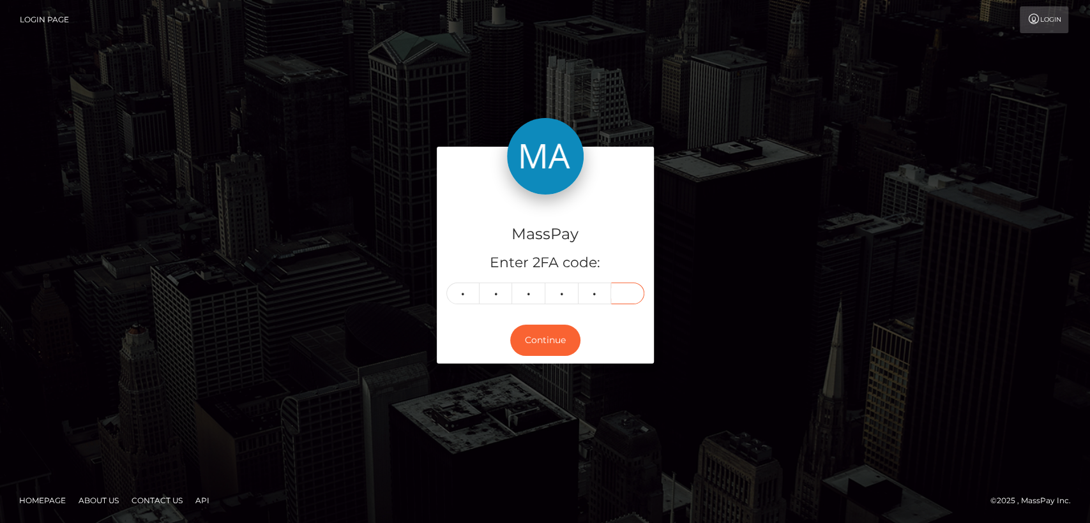
type input "6"
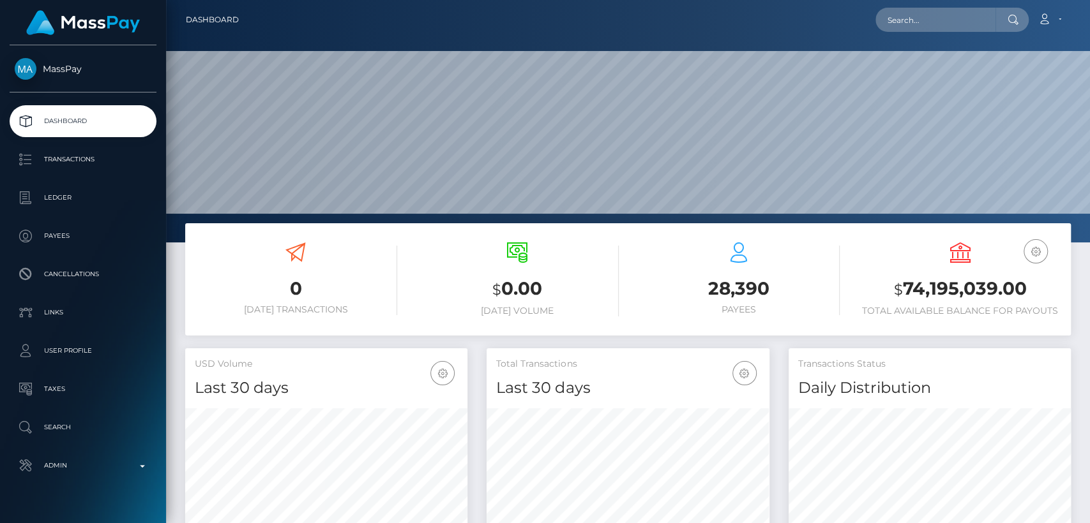
scroll to position [225, 282]
click at [980, 15] on input "text" at bounding box center [935, 20] width 120 height 24
paste input "[EMAIL_ADDRESS][DOMAIN_NAME]"
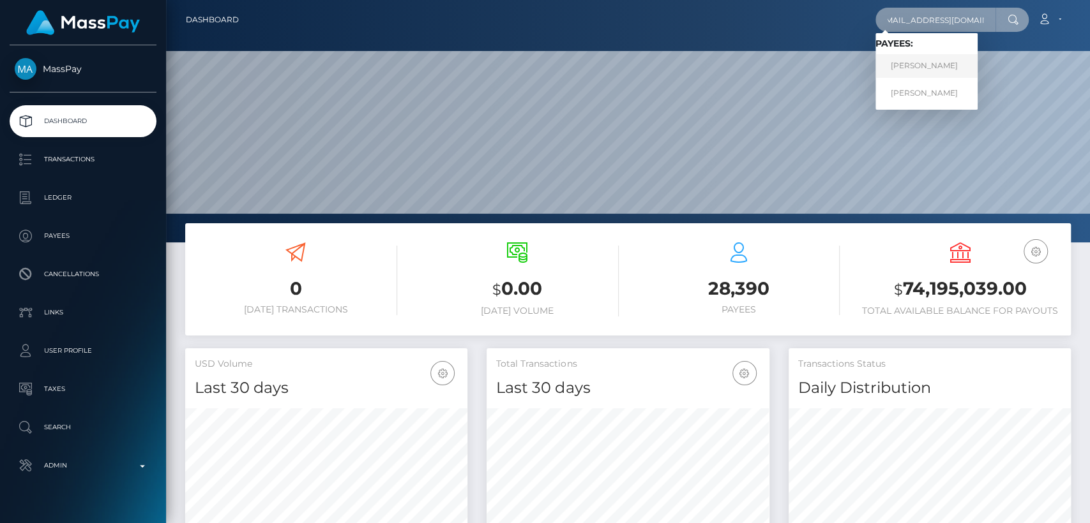
type input "[EMAIL_ADDRESS][DOMAIN_NAME]"
click at [963, 66] on link "MELISSA KOYAOGHLANIAN" at bounding box center [926, 66] width 102 height 24
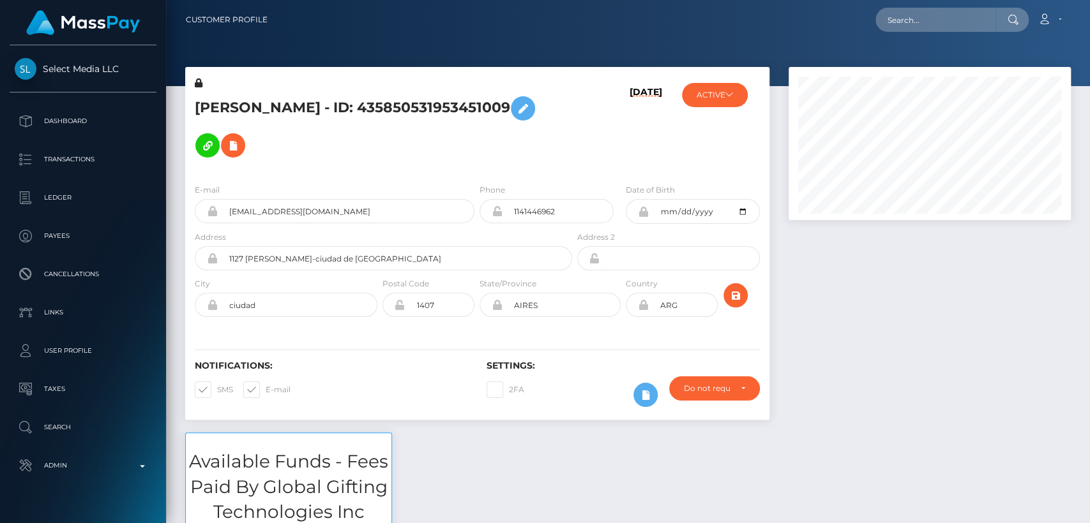
scroll to position [153, 282]
click at [971, 276] on div at bounding box center [929, 250] width 301 height 366
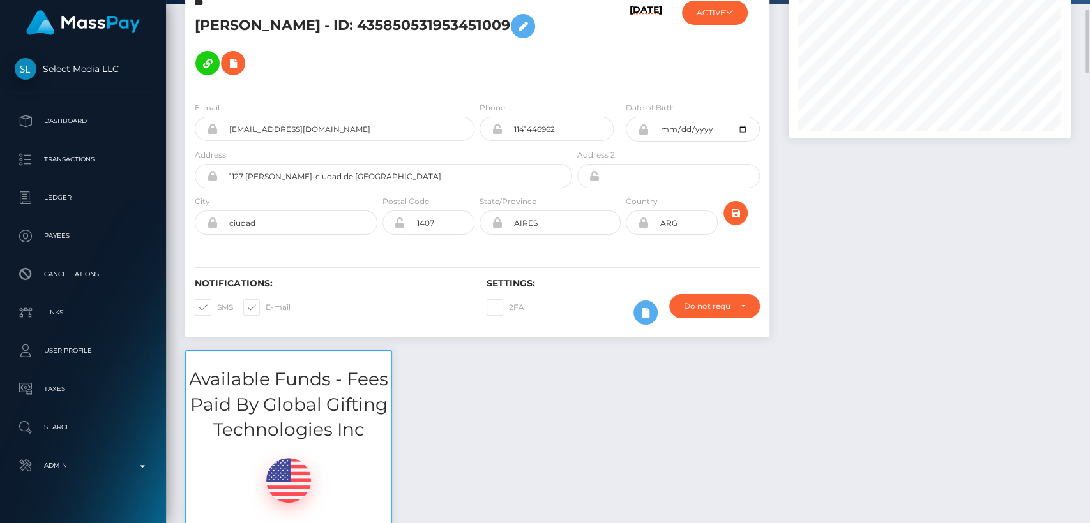
scroll to position [0, 0]
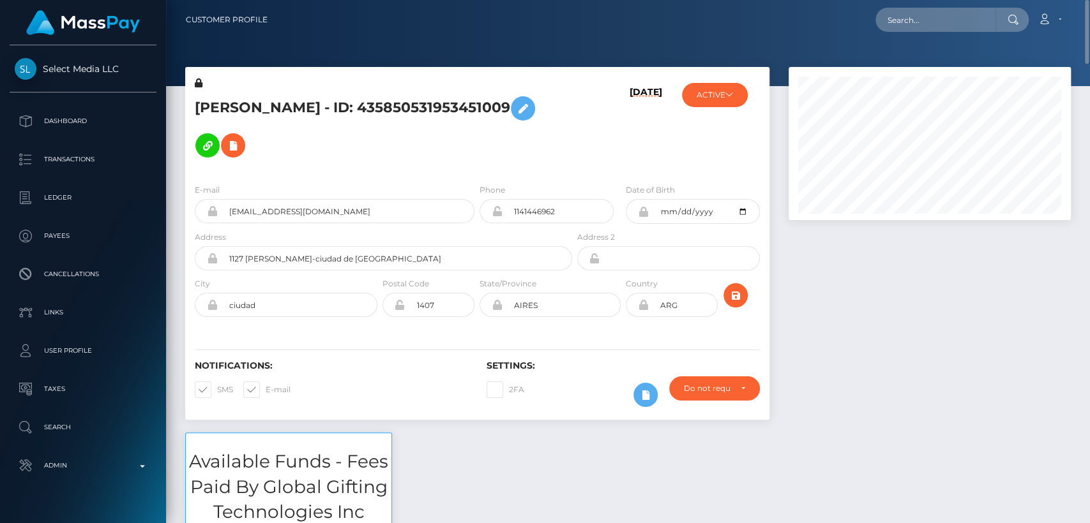
click at [215, 100] on h5 "MELISSA KOYAOGHLANIAN - ID: 435850531953451009" at bounding box center [380, 127] width 370 height 74
copy h5 "MELISSA"
click at [904, 8] on input "text" at bounding box center [935, 20] width 120 height 24
paste input "rockstardesign01@gmail.com"
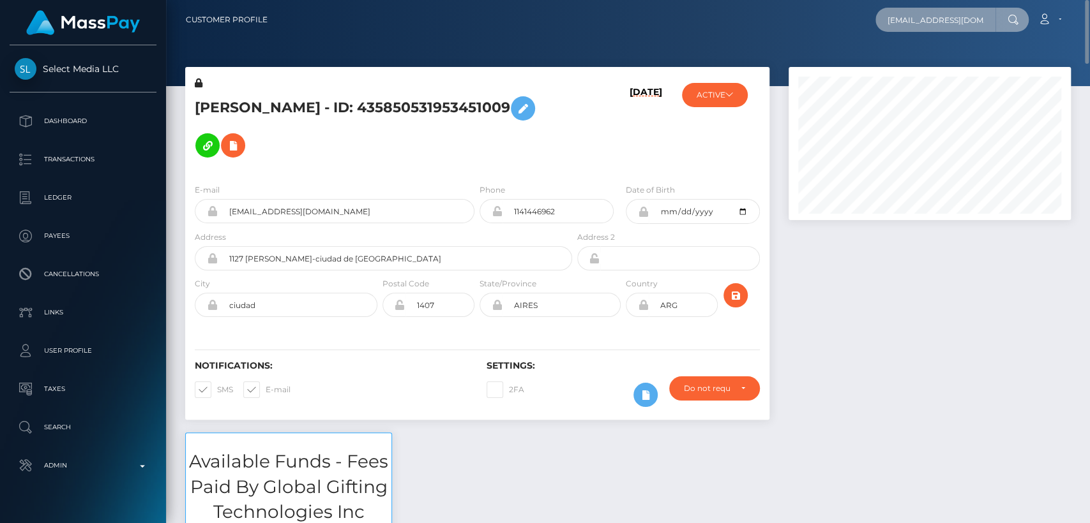
scroll to position [0, 19]
type input "rockstardesign01@gmail.com"
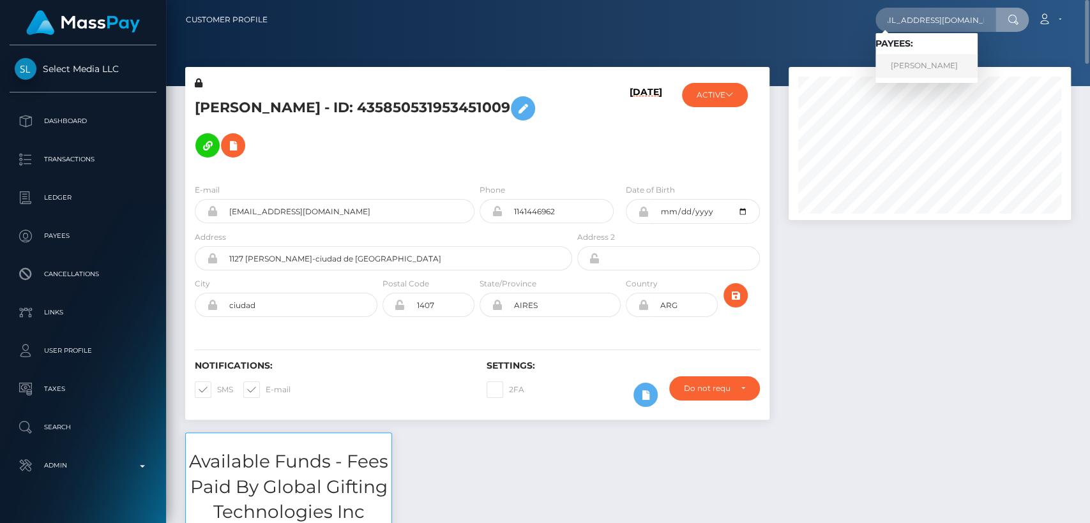
scroll to position [0, 0]
click at [890, 73] on link "Eka Kikvadze" at bounding box center [926, 66] width 102 height 24
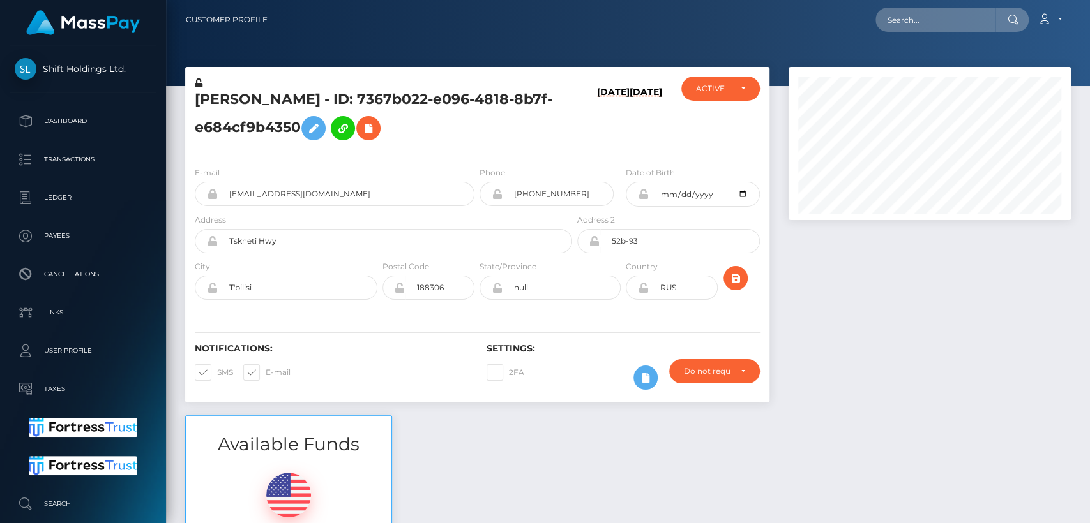
scroll to position [153, 282]
drag, startPoint x: 0, startPoint y: 0, endPoint x: 271, endPoint y: 191, distance: 331.7
click at [271, 191] on input "[EMAIL_ADDRESS][DOMAIN_NAME]" at bounding box center [346, 194] width 257 height 24
click at [271, 191] on input "rockstardesign01@gmail.com" at bounding box center [346, 194] width 257 height 24
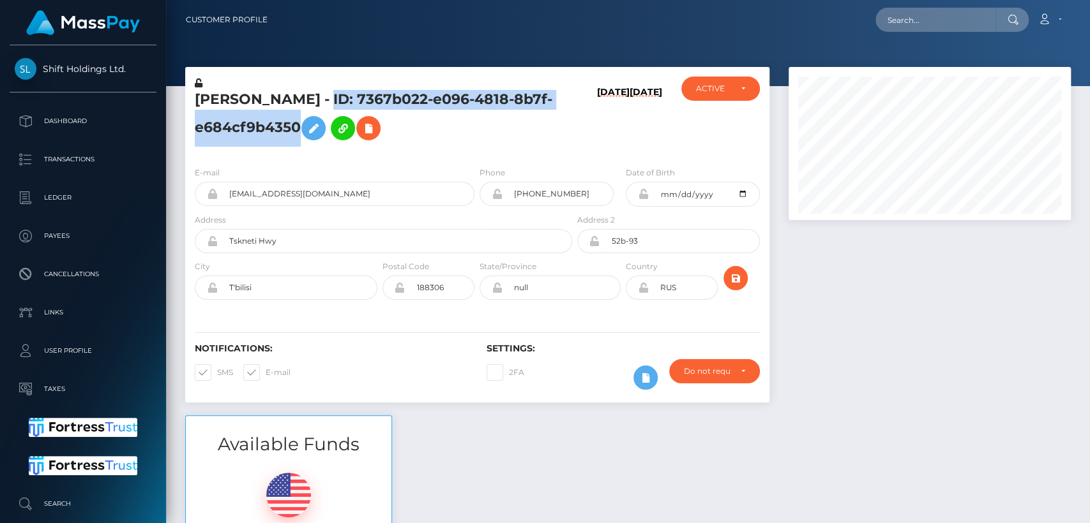
drag, startPoint x: 305, startPoint y: 98, endPoint x: 296, endPoint y: 119, distance: 22.9
click at [296, 119] on h5 "Eka Kikvadze - ID: 7367b022-e096-4818-8b7f-e684cf9b4350" at bounding box center [380, 118] width 370 height 57
copy h5 "ID: 7367b022-e096-4818-8b7f-e684cf9b4350"
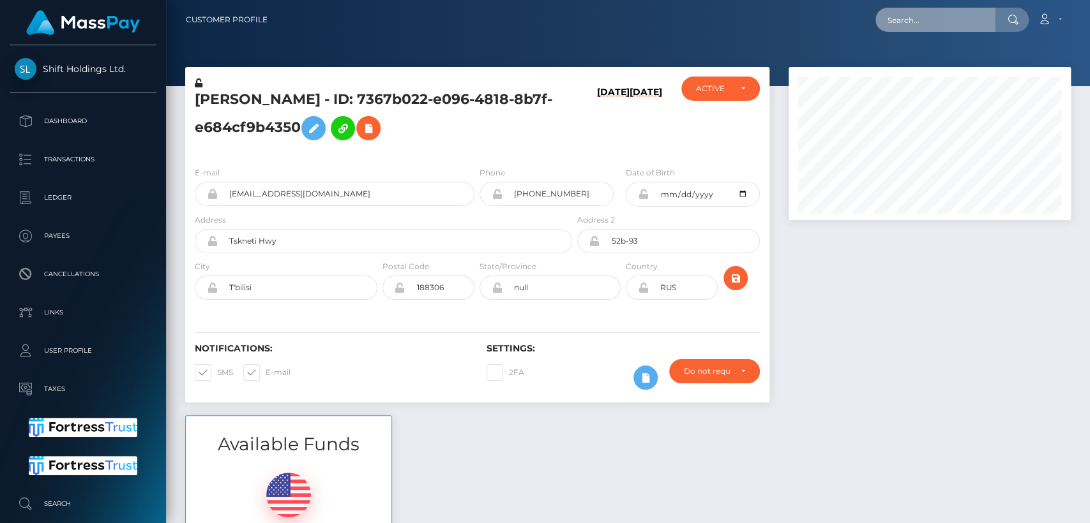
click at [929, 26] on input "text" at bounding box center [935, 20] width 120 height 24
paste input "itmarketbz@gmail.com"
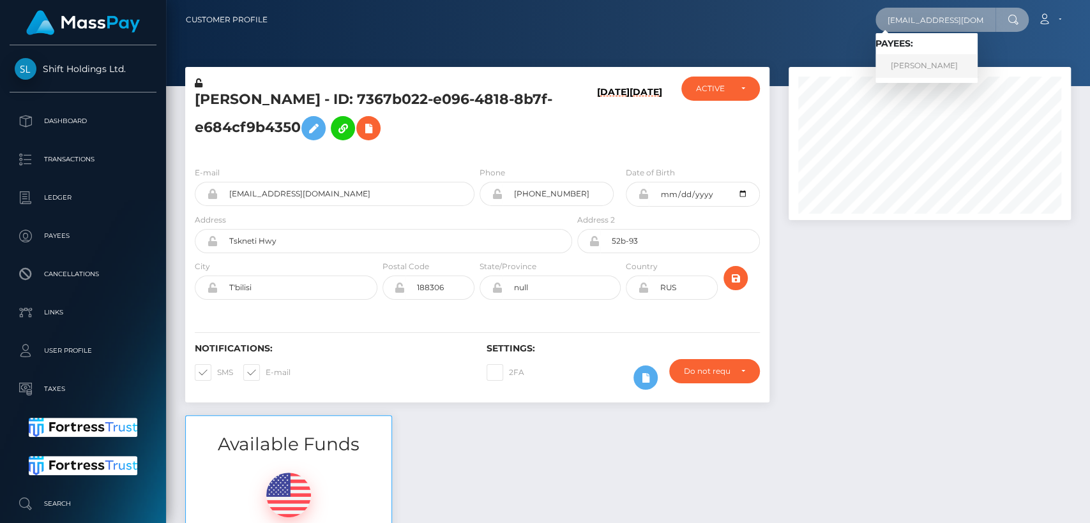
type input "itmarketbz@gmail.com"
click at [918, 73] on link "Eka Kikvadze" at bounding box center [926, 66] width 102 height 24
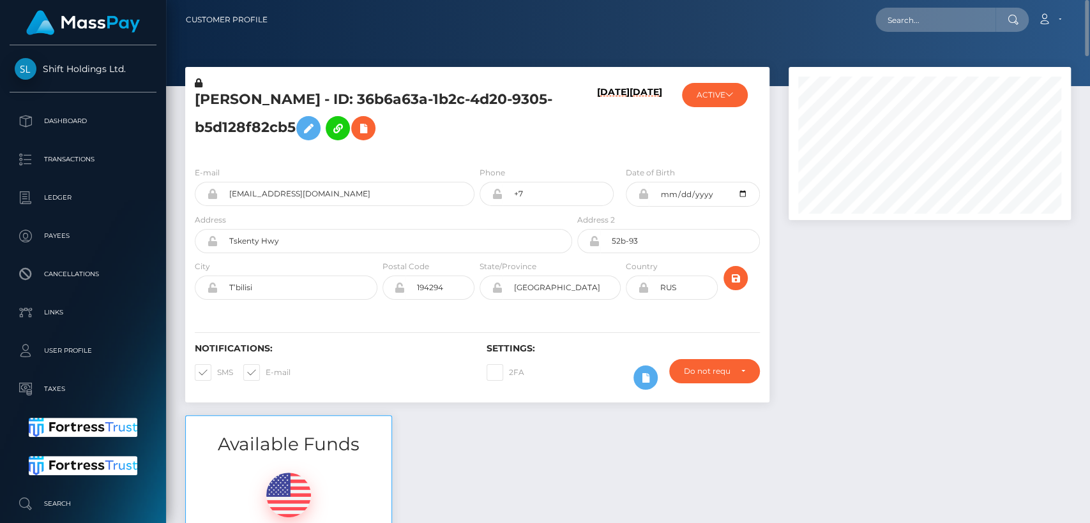
scroll to position [153, 282]
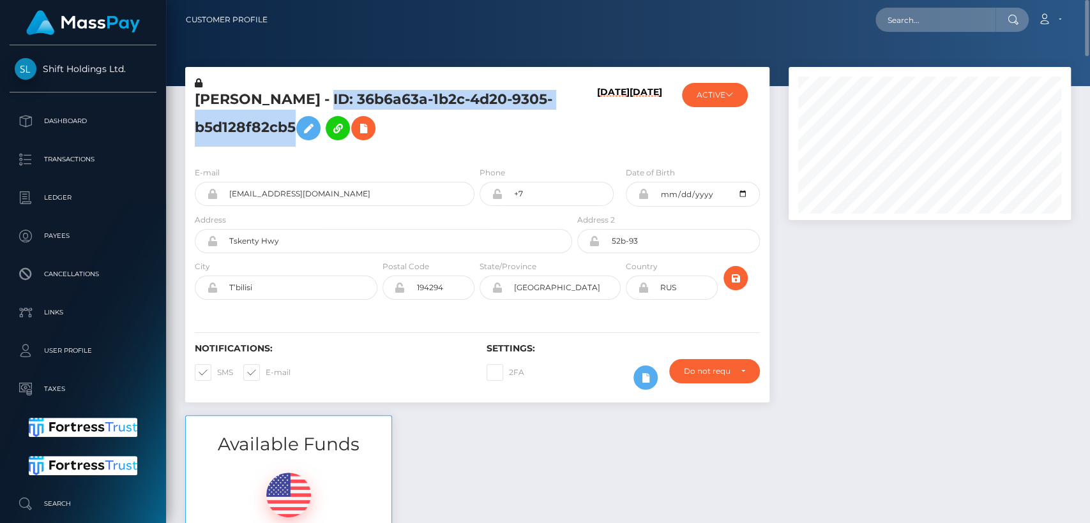
drag, startPoint x: 306, startPoint y: 93, endPoint x: 294, endPoint y: 124, distance: 33.5
click at [294, 124] on h5 "[PERSON_NAME] - ID: 36b6a63a-1b2c-4d20-9305-b5d128f82cb5" at bounding box center [380, 118] width 370 height 57
copy h5 "ID: 36b6a63a-1b2c-4d20-9305-b5d128f82cb5"
drag, startPoint x: 41, startPoint y: 54, endPoint x: 123, endPoint y: 78, distance: 85.2
click at [123, 78] on div "Shift Holdings Ltd. Dashboard Transactions Ledger Payees Cancellations Links" at bounding box center [83, 283] width 166 height 476
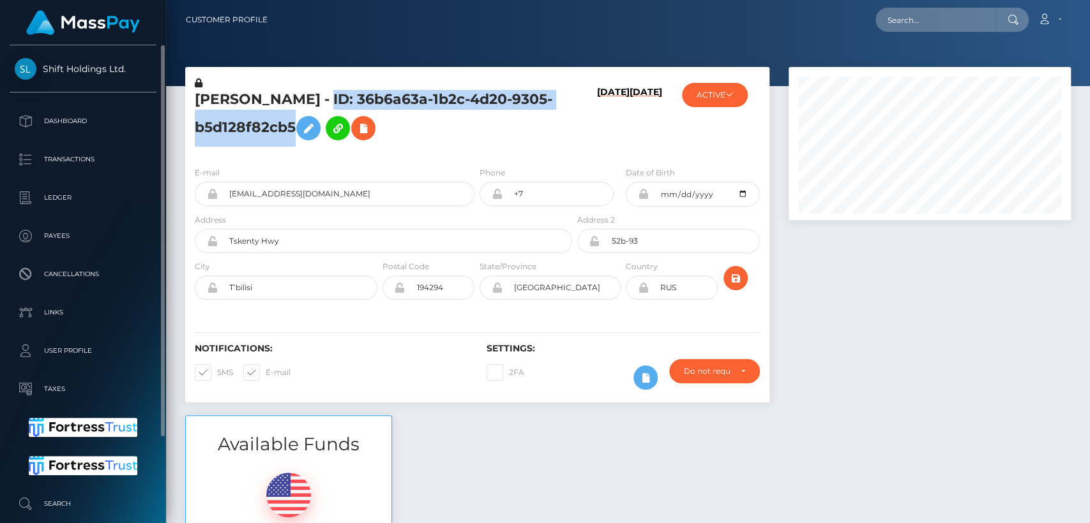
copy span "Shift Holdings Ltd"
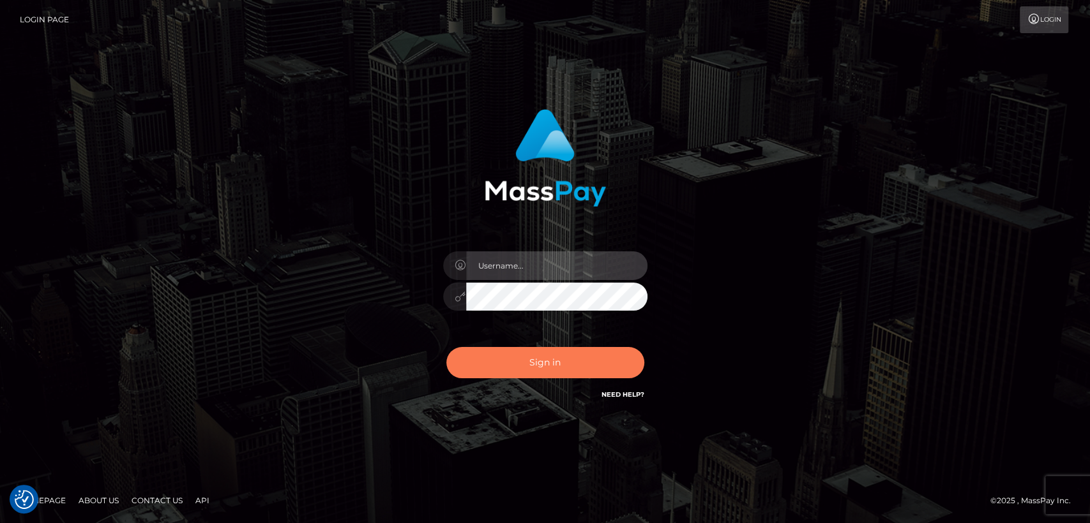
type input "nt.es"
click at [497, 359] on button "Sign in" at bounding box center [545, 362] width 198 height 31
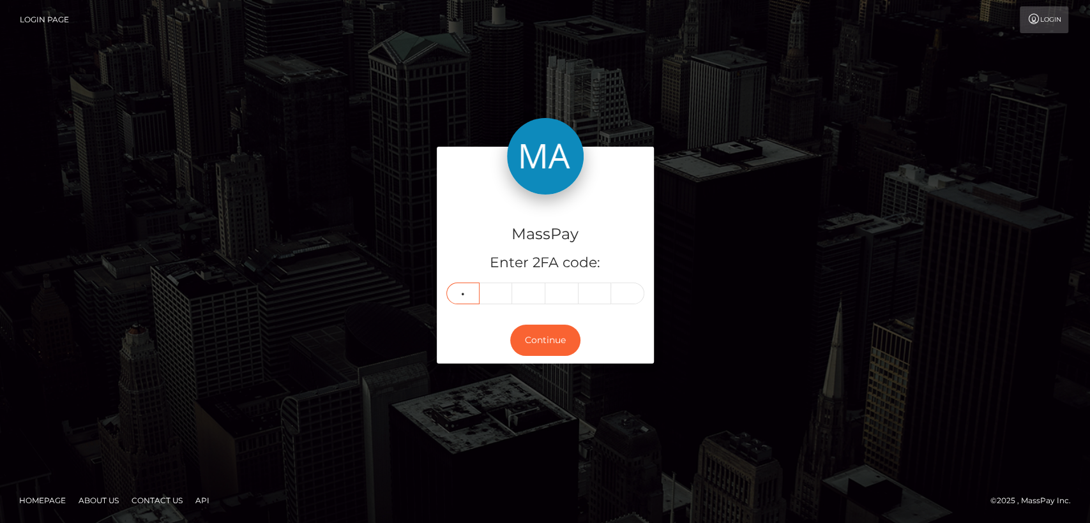
type input "2"
type input "8"
type input "7"
type input "1"
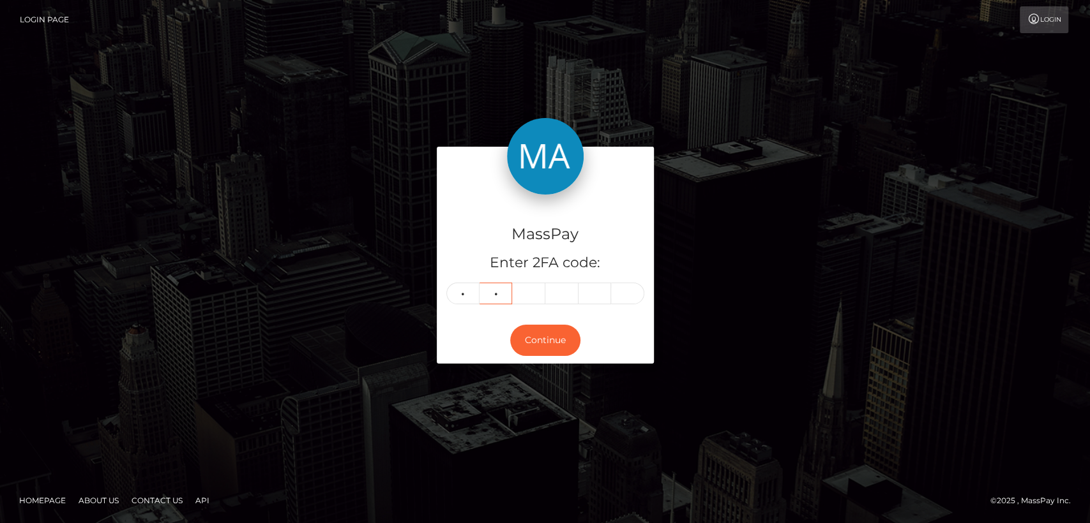
type input "3"
type input "1"
type input "9"
type input "0"
type input "9"
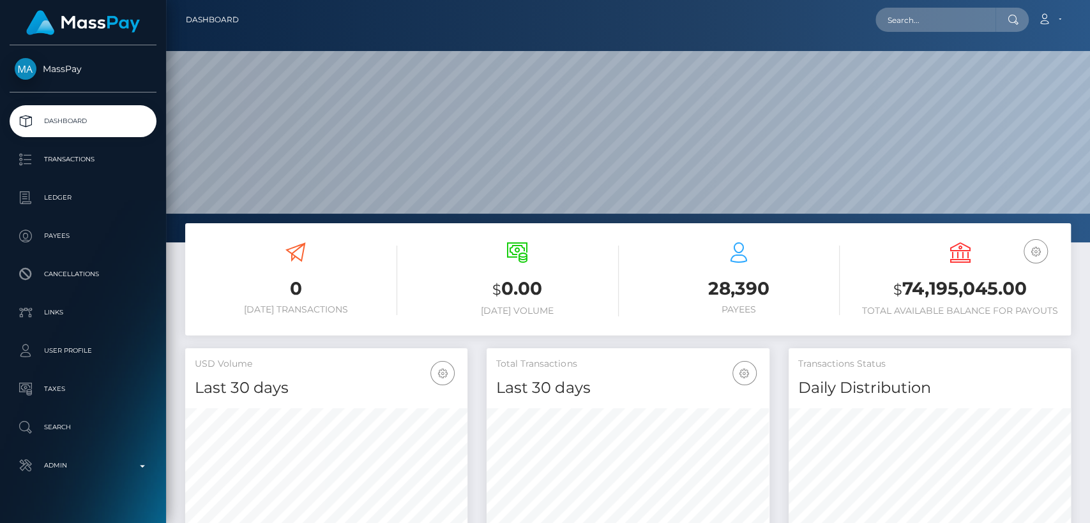
scroll to position [225, 282]
click at [977, 24] on input "text" at bounding box center [935, 20] width 120 height 24
paste input "almaeroticaa@gmail.com"
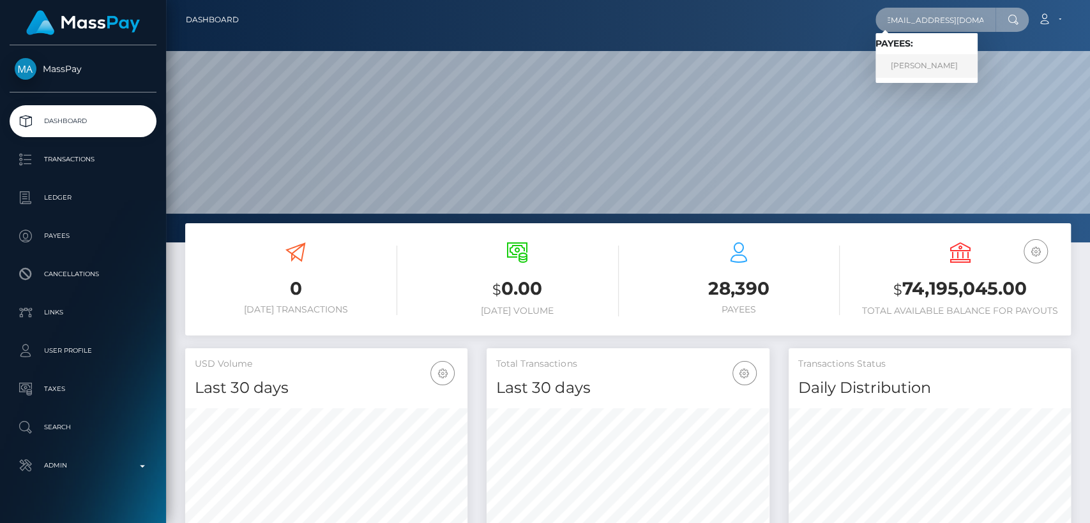
type input "almaeroticaa@gmail.com"
click at [968, 66] on link "LAILA BELEN PEREIRA" at bounding box center [926, 66] width 102 height 24
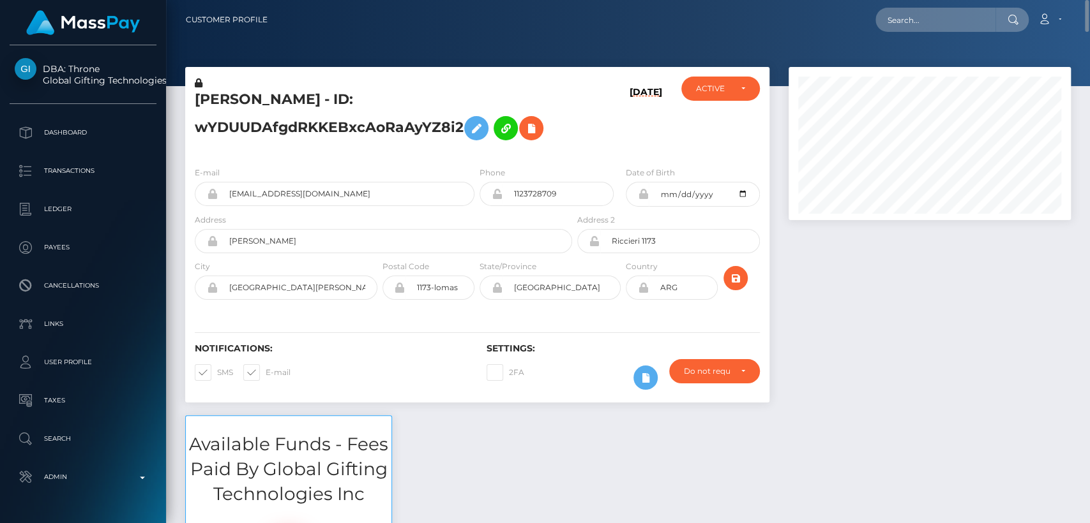
click at [220, 103] on h5 "LAILA BELEN PEREIRA - ID: wYDUUDAfgdRKKEBxcAoRaAyYZ8i2" at bounding box center [380, 118] width 370 height 57
copy h5 "LAILA"
click at [910, 27] on input "text" at bounding box center [935, 20] width 120 height 24
paste input "nellyl2@icloud.com"
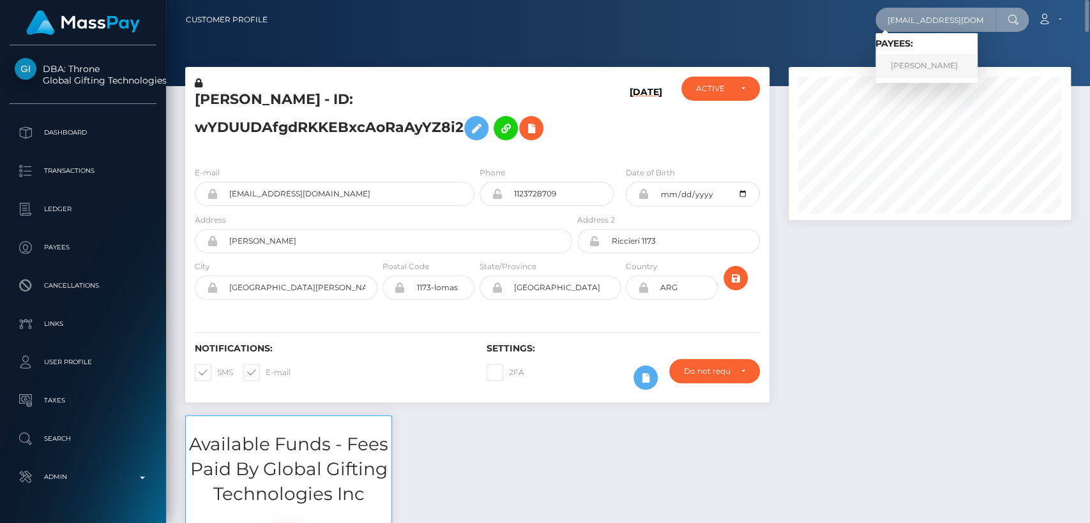
type input "nellyl2@icloud.com"
click at [923, 70] on link "ELLEN HARTRICK" at bounding box center [926, 66] width 102 height 24
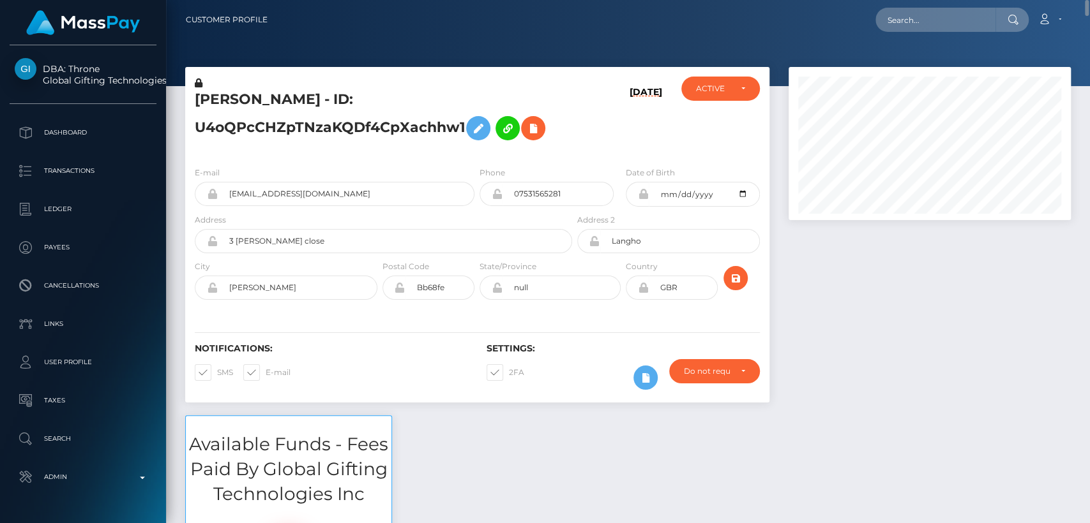
click at [220, 102] on h5 "ELLEN HARTRICK - ID: U4oQPcCHZpTNzaKQDf4CpXachhw1" at bounding box center [380, 118] width 370 height 57
copy h5 "ELLEN"
click at [912, 27] on input "text" at bounding box center [935, 20] width 120 height 24
paste input "crysstal171@gmail.com"
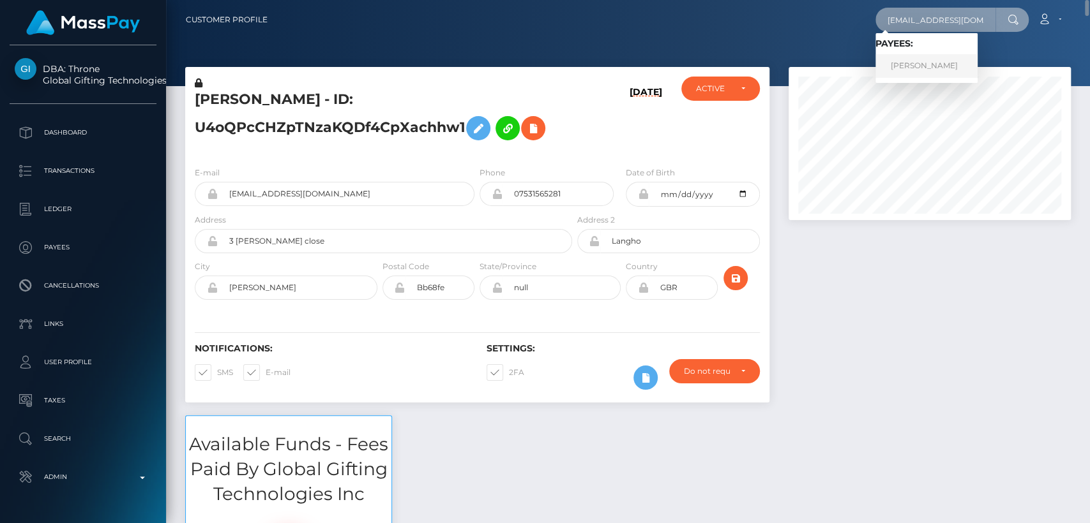
type input "crysstal171@gmail.com"
click at [913, 59] on link "Laurensius Jovito Mahaputra Darsono" at bounding box center [926, 66] width 102 height 24
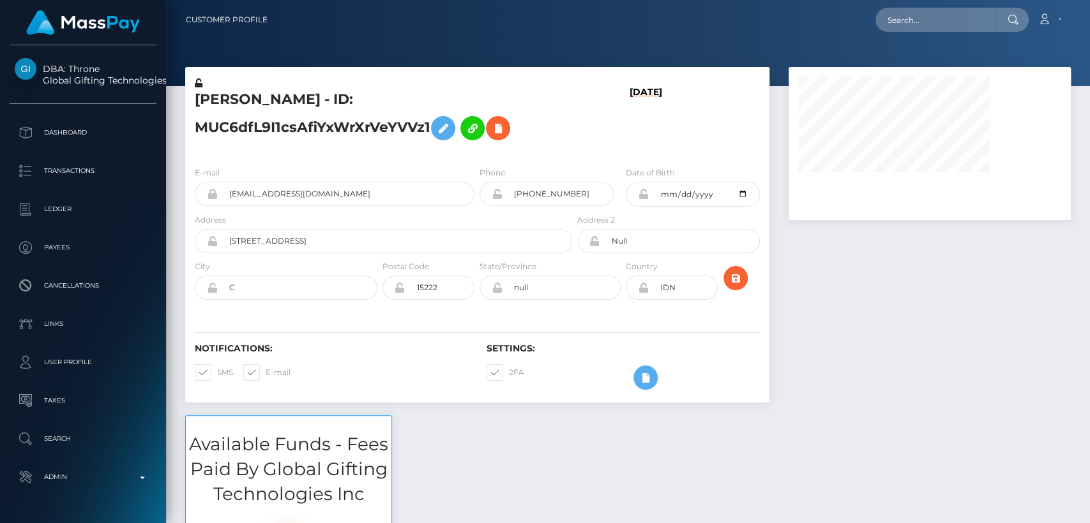
click at [240, 103] on h5 "[PERSON_NAME] - ID: MUC6dfL9I1csAfiYxWrXrVeYVVz1" at bounding box center [380, 118] width 370 height 57
click at [240, 103] on h5 "Laurensius Jovito Mahaputra Darsono - ID: MUC6dfL9I1csAfiYxWrXrVeYVVz1" at bounding box center [380, 118] width 370 height 57
copy h5 "Laurensius"
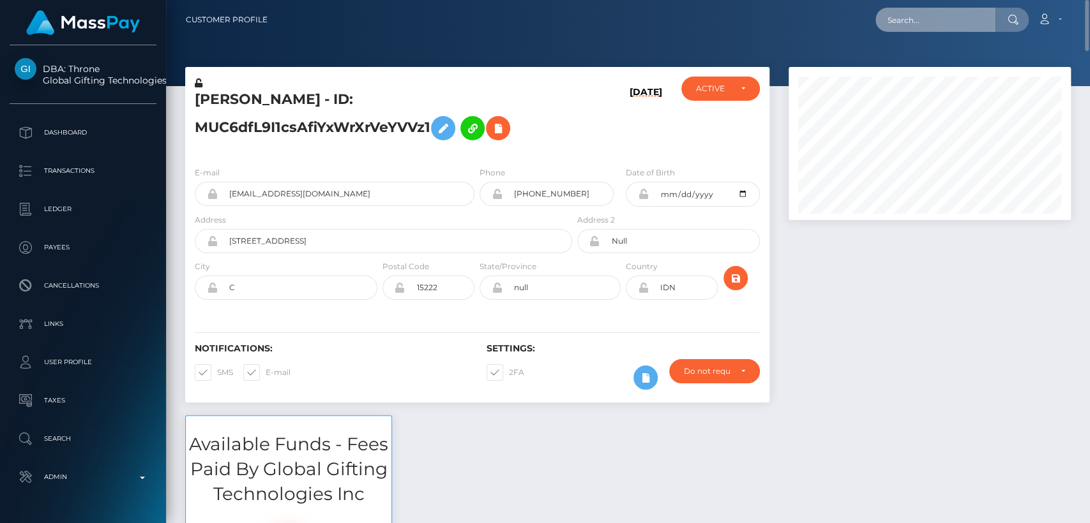
click at [899, 26] on input "text" at bounding box center [935, 20] width 120 height 24
paste input "mimiminx97@gmail.com"
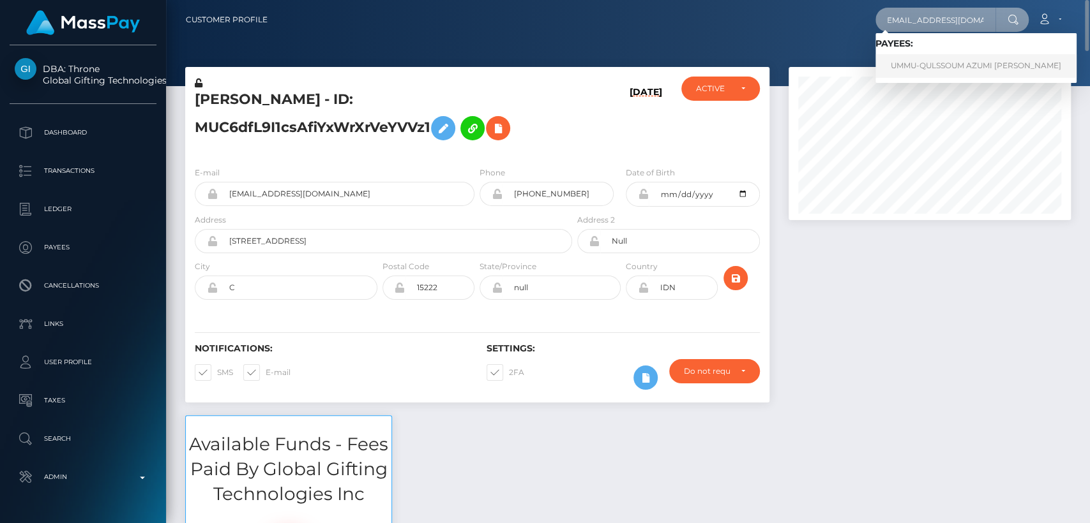
type input "mimiminx97@gmail.com"
click at [911, 70] on link "UMMU-QULSSOUM AZUMI TANKO" at bounding box center [975, 66] width 201 height 24
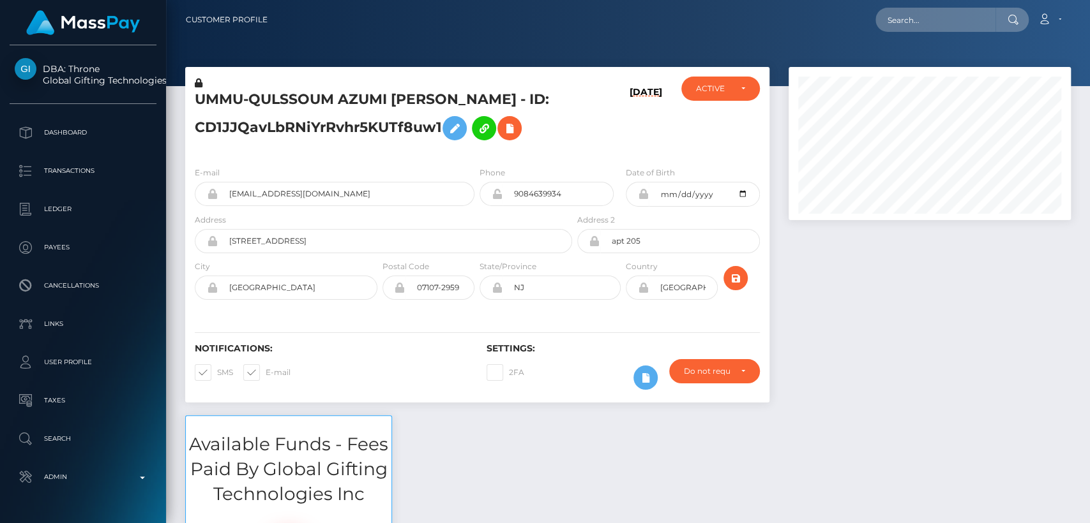
scroll to position [153, 282]
click at [209, 103] on h5 "UMMU-QULSSOUM AZUMI TANKO - ID: CD1JJQavLbRNiYrRvhr5KUTf8uw1" at bounding box center [380, 118] width 370 height 57
copy h5 "UMMU"
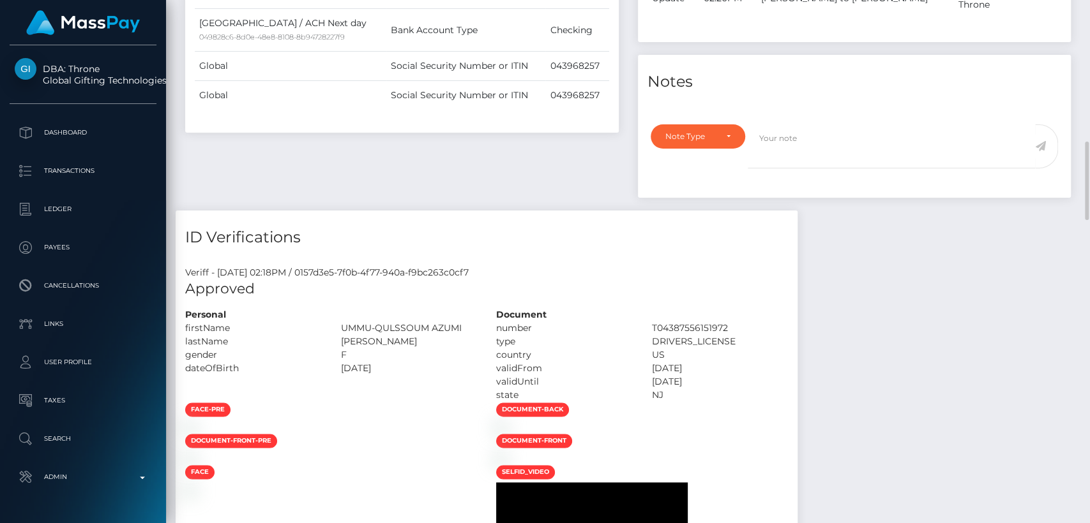
click at [298, 222] on div "ID Verifications" at bounding box center [487, 230] width 622 height 38
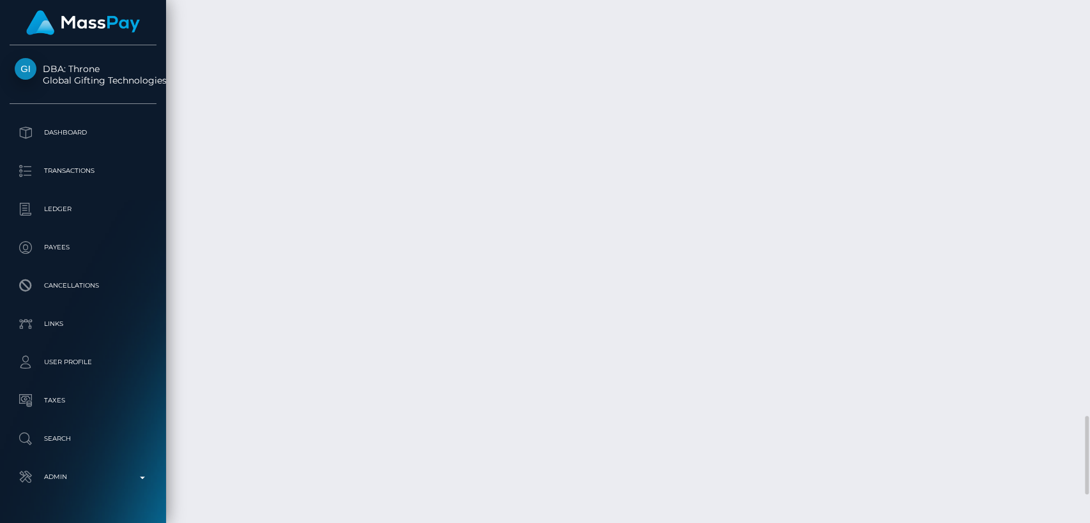
scroll to position [2782, 0]
drag, startPoint x: 259, startPoint y: 384, endPoint x: 185, endPoint y: 384, distance: 74.0
copy td "August 25, 2025"
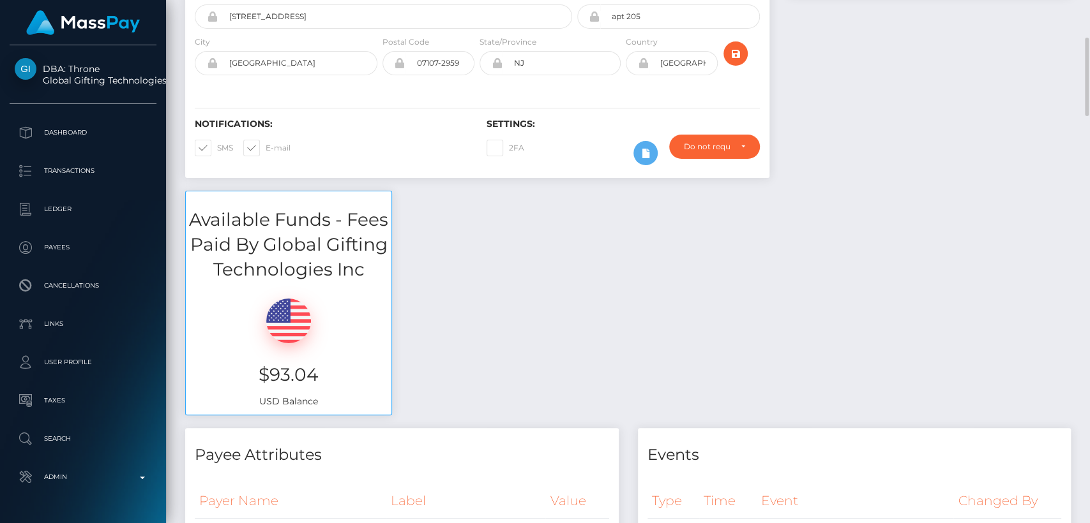
scroll to position [229, 0]
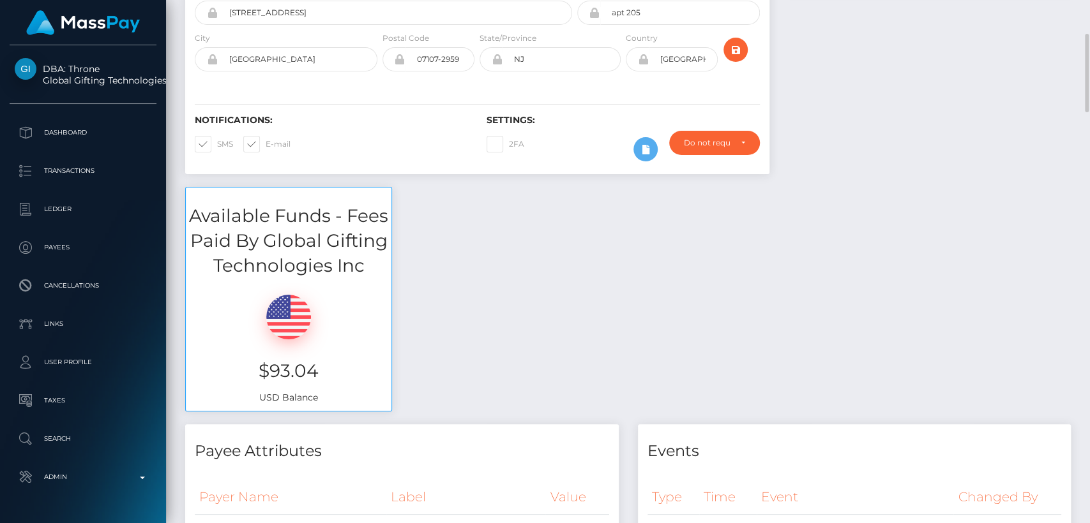
click at [276, 371] on h3 "$93.04" at bounding box center [288, 371] width 186 height 25
copy h3 "$93.04"
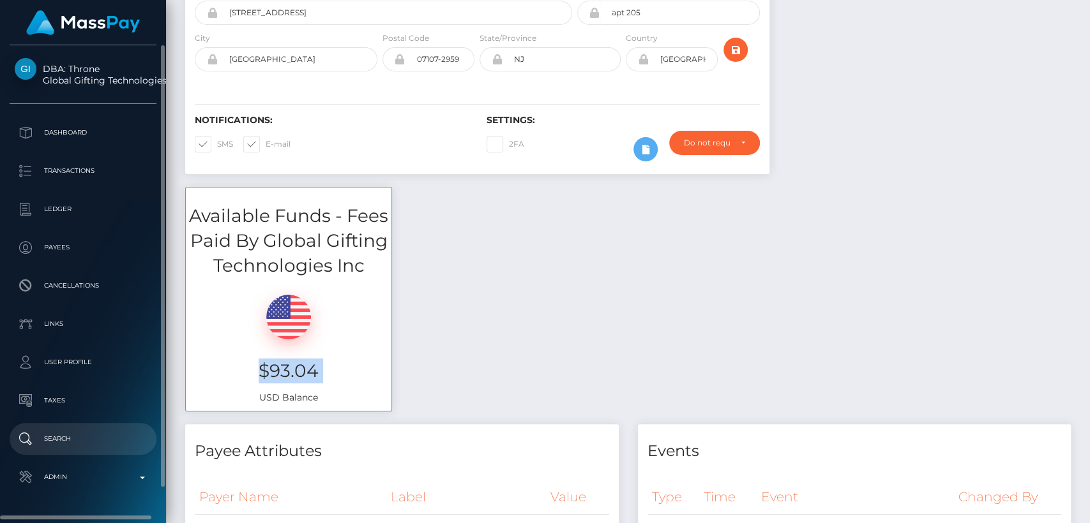
click at [58, 440] on p "Search" at bounding box center [83, 439] width 137 height 19
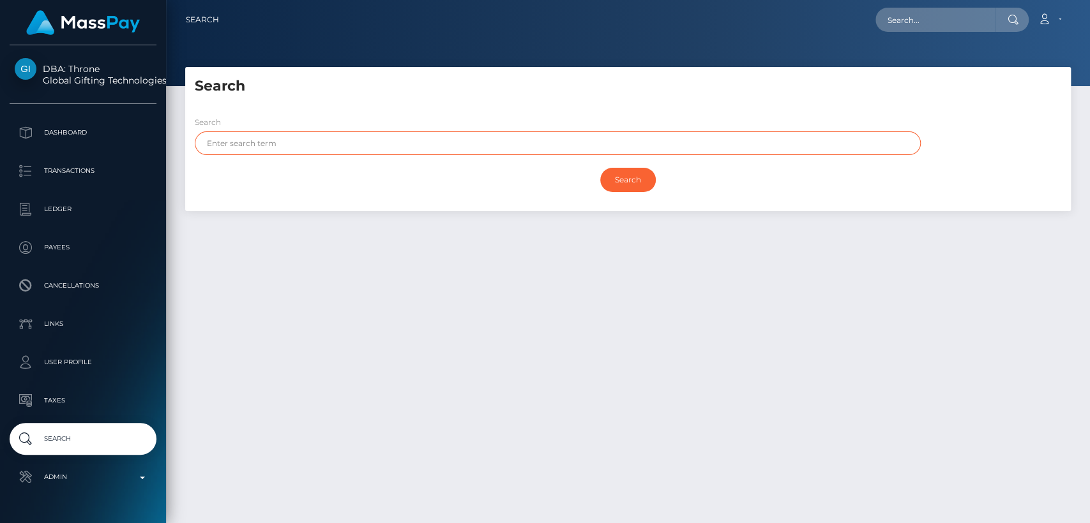
click at [416, 152] on input "text" at bounding box center [558, 143] width 726 height 24
paste input "Chase"
type input "Chase"
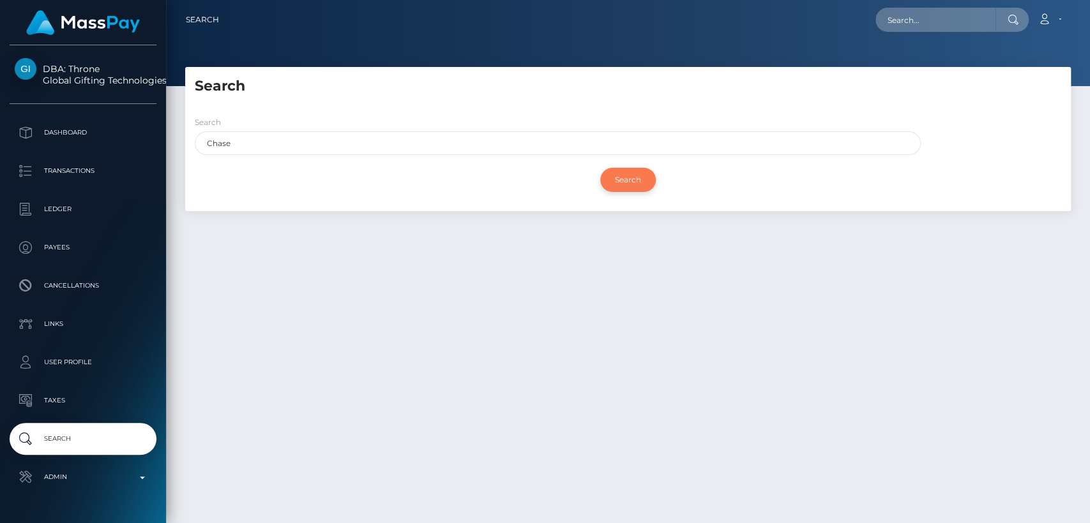
click at [635, 180] on input "Search" at bounding box center [628, 180] width 56 height 24
click at [296, 158] on div "Search Chase" at bounding box center [554, 139] width 738 height 46
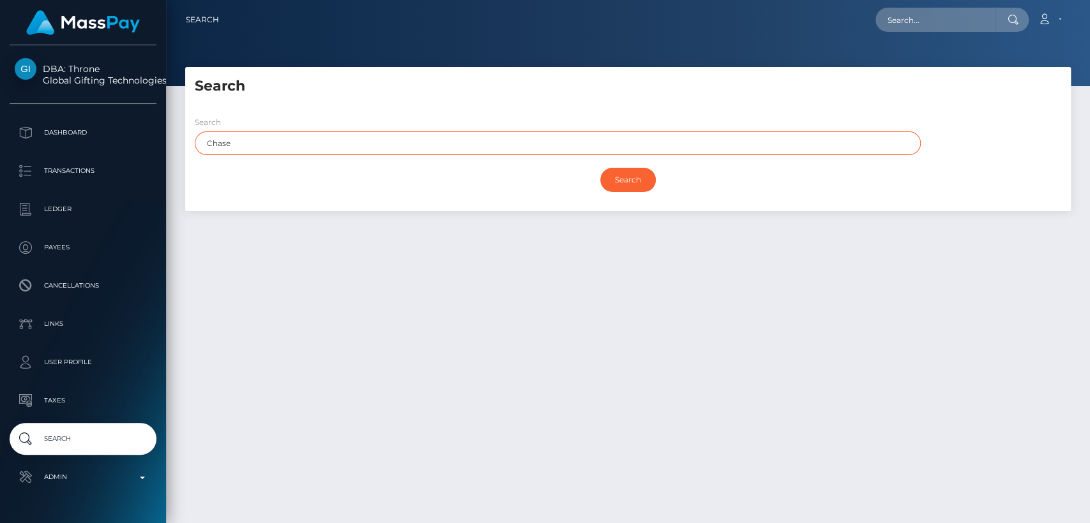
click at [288, 139] on input "Chase" at bounding box center [558, 143] width 726 height 24
click at [600, 168] on input "Search" at bounding box center [628, 180] width 56 height 24
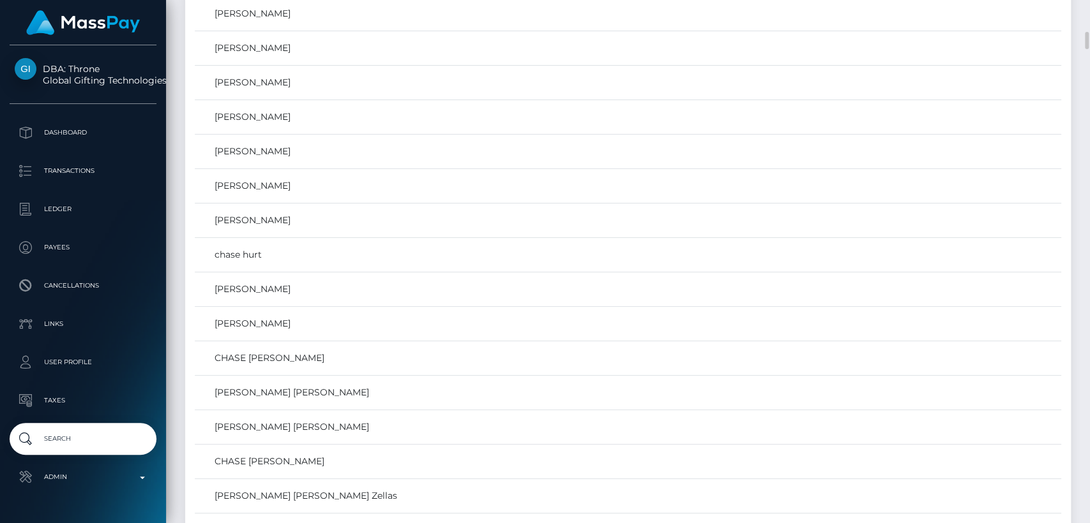
scroll to position [959, 0]
click at [293, 298] on td "[PERSON_NAME]" at bounding box center [628, 291] width 866 height 34
click at [287, 290] on link "[PERSON_NAME]" at bounding box center [627, 290] width 857 height 19
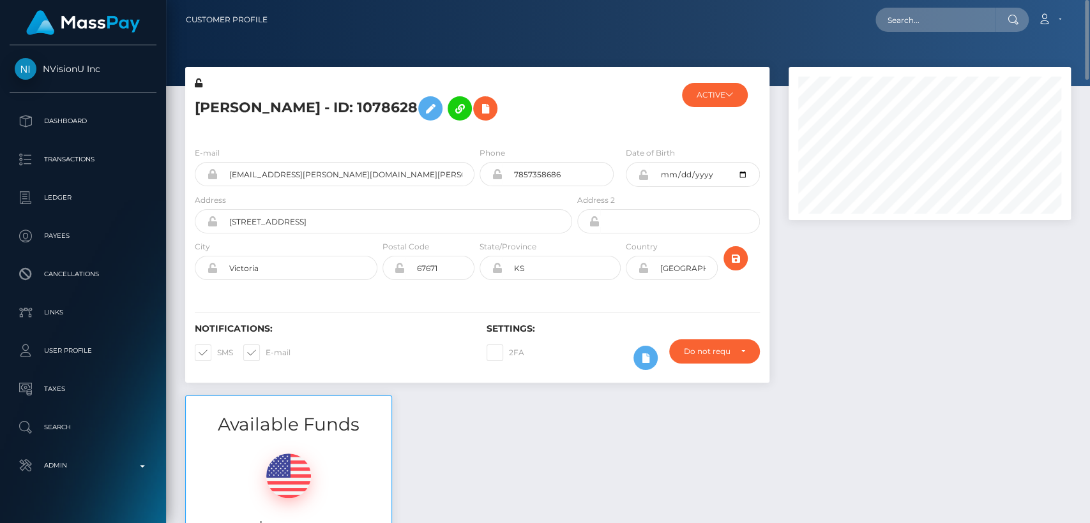
click at [225, 110] on h5 "Chase Schumacher - ID: 1078628" at bounding box center [380, 108] width 370 height 37
copy h5 "Chase"
drag, startPoint x: 384, startPoint y: 184, endPoint x: 229, endPoint y: 173, distance: 155.5
click at [229, 173] on input "crystal.schumacher@st-francis.org" at bounding box center [346, 174] width 257 height 24
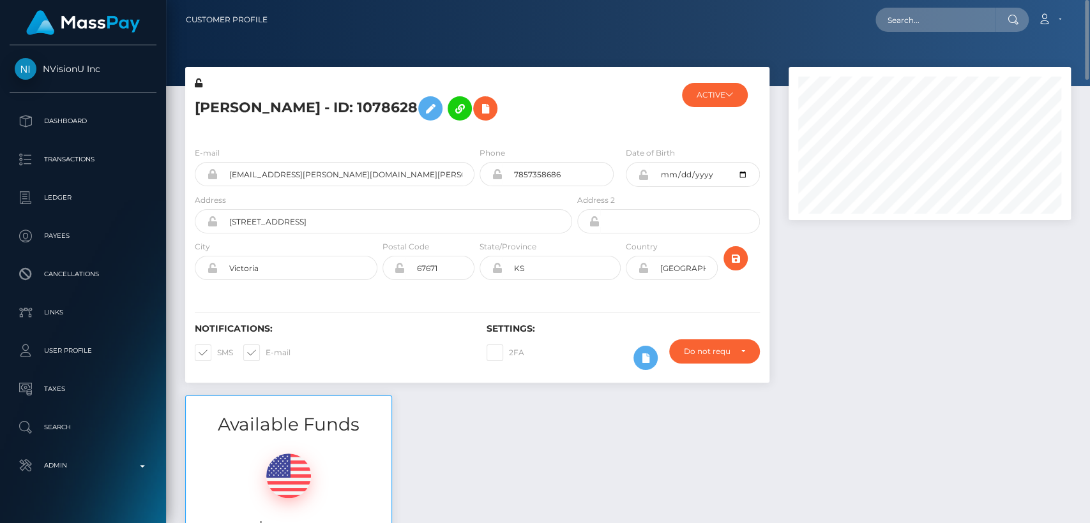
click at [434, 458] on div "Available Funds $465.01 USD Balance" at bounding box center [628, 490] width 904 height 188
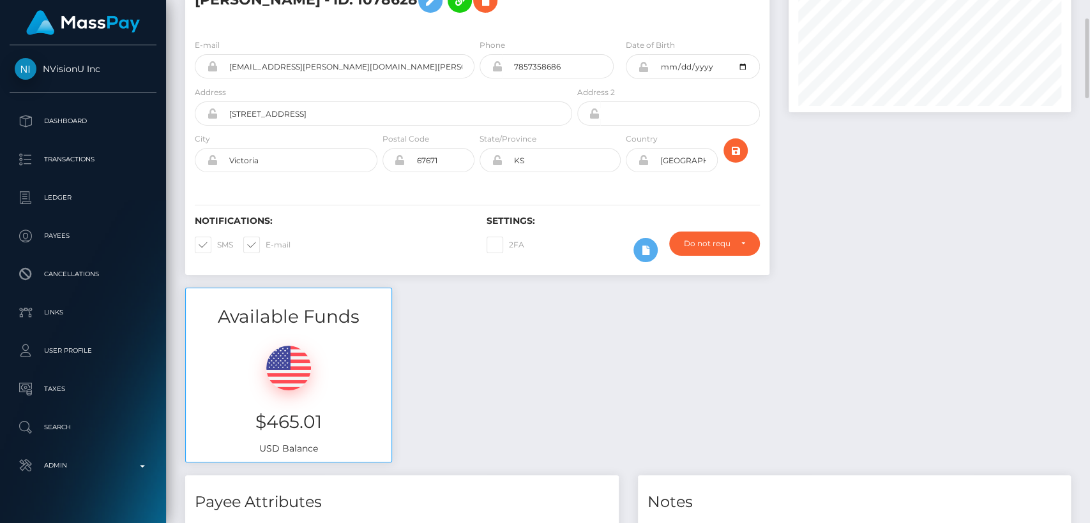
scroll to position [113, 0]
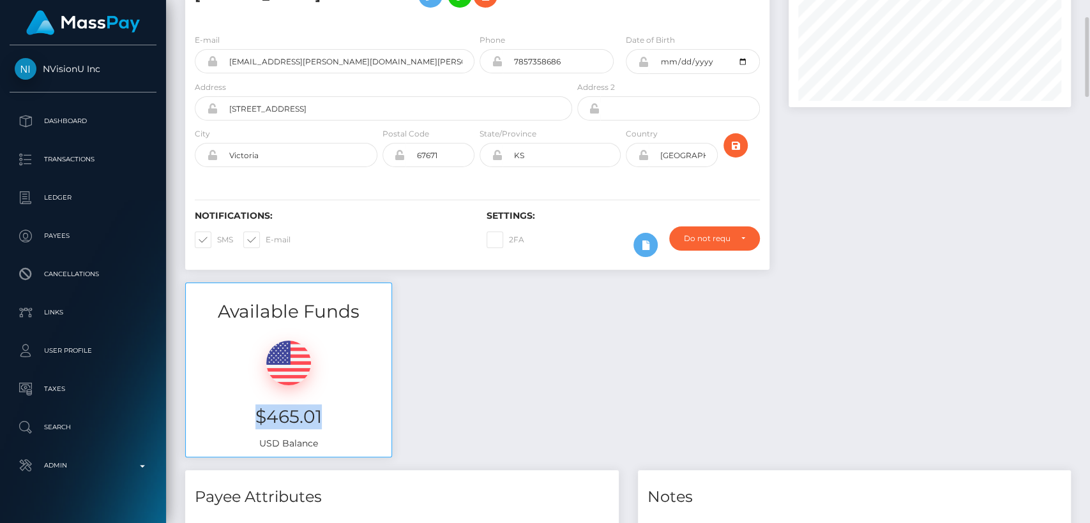
drag, startPoint x: 320, startPoint y: 416, endPoint x: 256, endPoint y: 408, distance: 64.8
click at [256, 408] on h3 "$465.01" at bounding box center [288, 417] width 186 height 25
copy h3 "$465.01"
click at [437, 359] on div "Available Funds $465.01 USD Balance" at bounding box center [628, 377] width 904 height 188
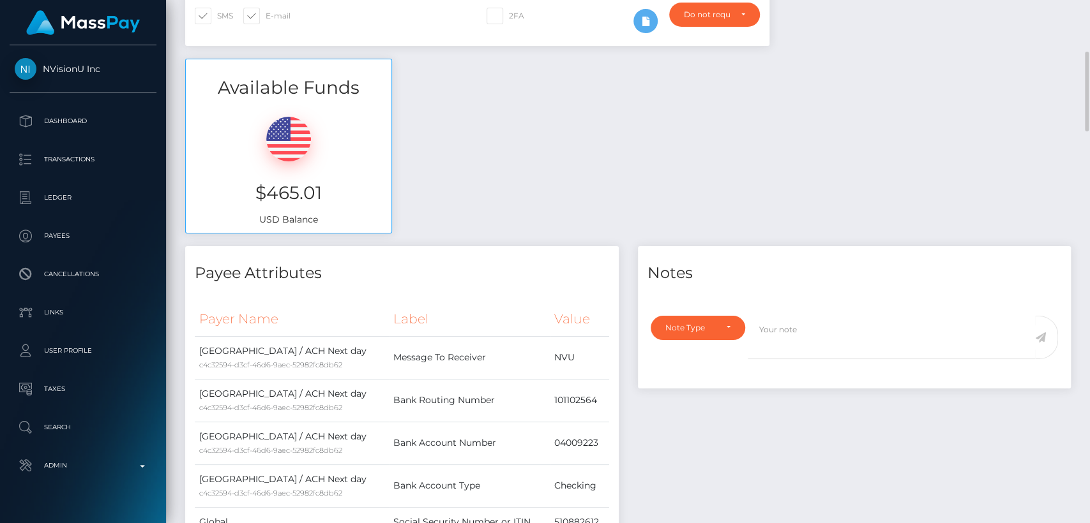
scroll to position [0, 0]
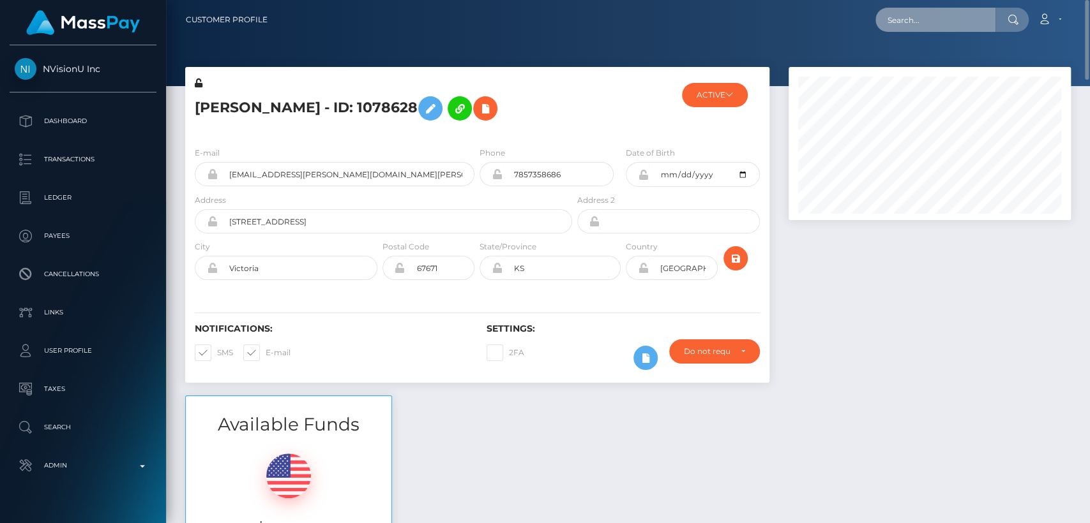
click at [940, 19] on input "text" at bounding box center [935, 20] width 120 height 24
paste input "berkholz@icloud.com"
type input "berkholz@icloud.com"
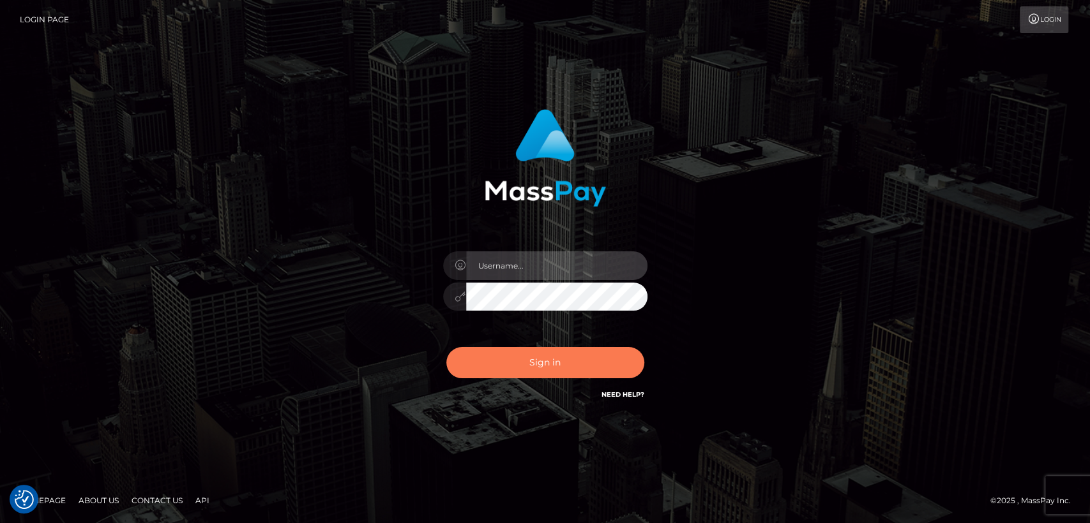
type input "nt.es"
click at [593, 363] on button "Sign in" at bounding box center [545, 362] width 198 height 31
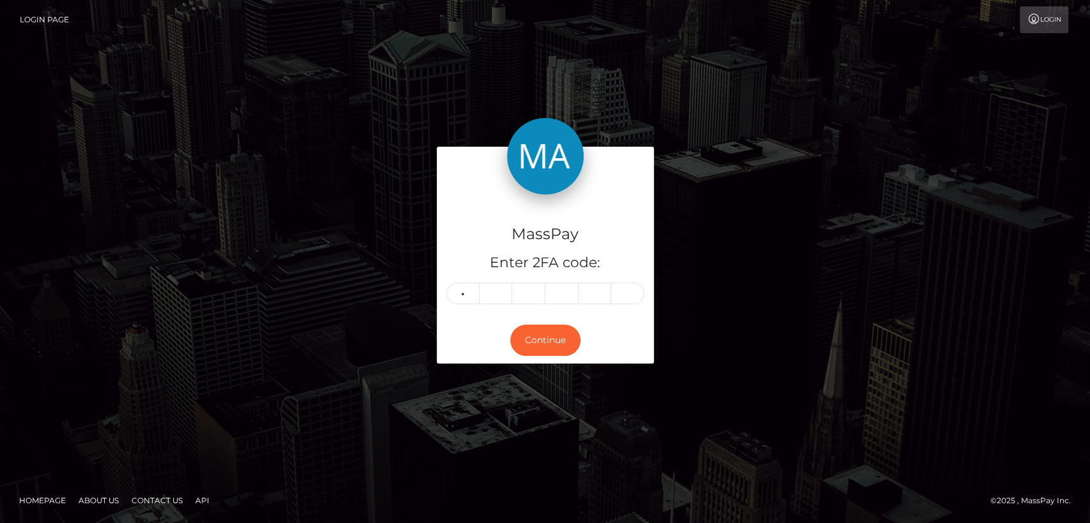
type input "8"
type input "2"
type input "9"
type input "0"
type input "9"
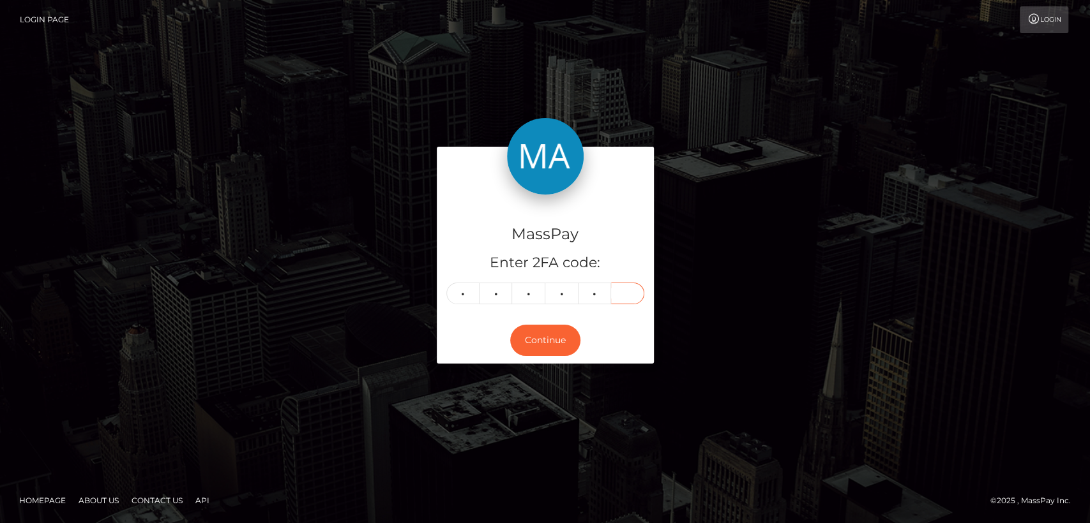
type input "1"
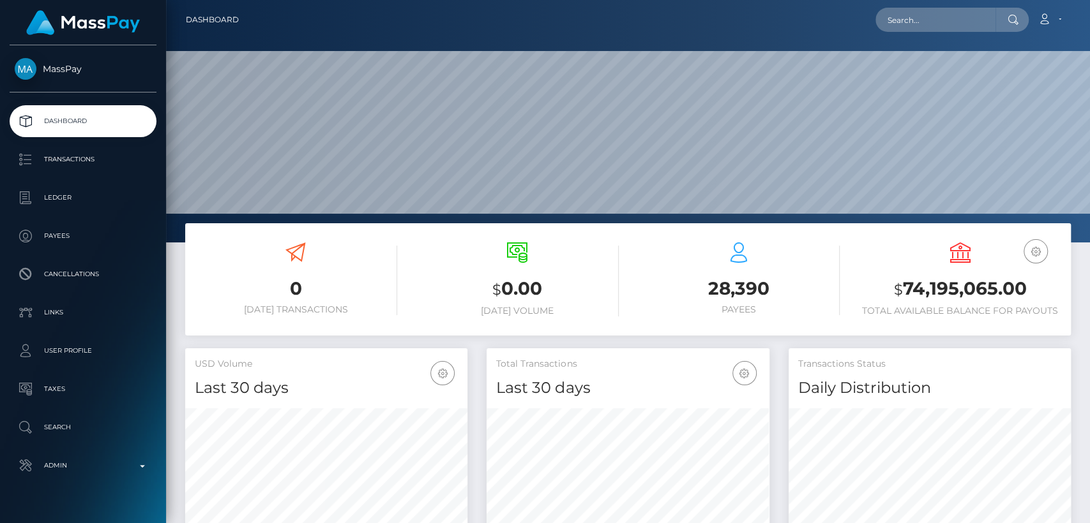
scroll to position [225, 282]
click at [970, 31] on input "text" at bounding box center [935, 20] width 120 height 24
paste input "[PERSON_NAME][EMAIL_ADDRESS][DOMAIN_NAME]"
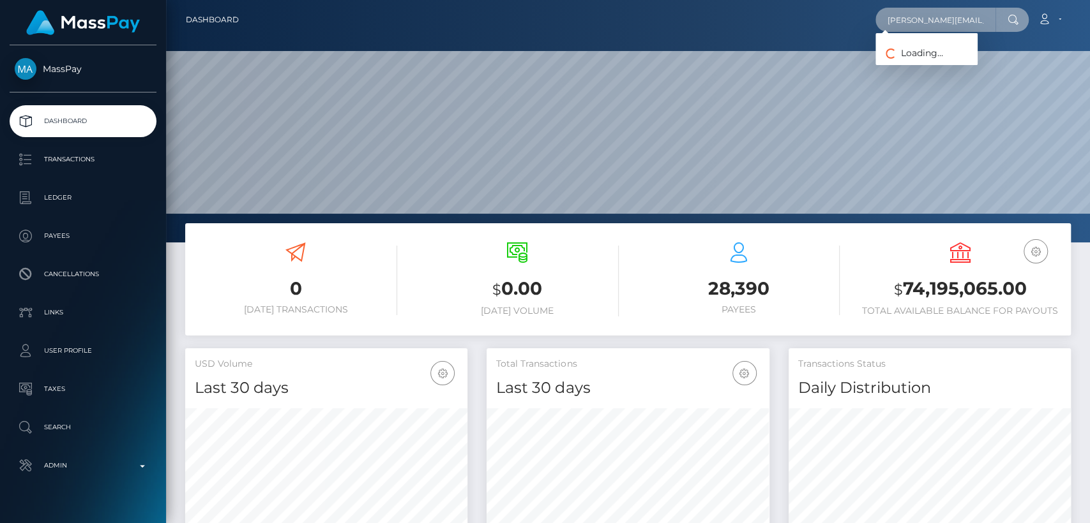
paste input "info@showagenten.de"
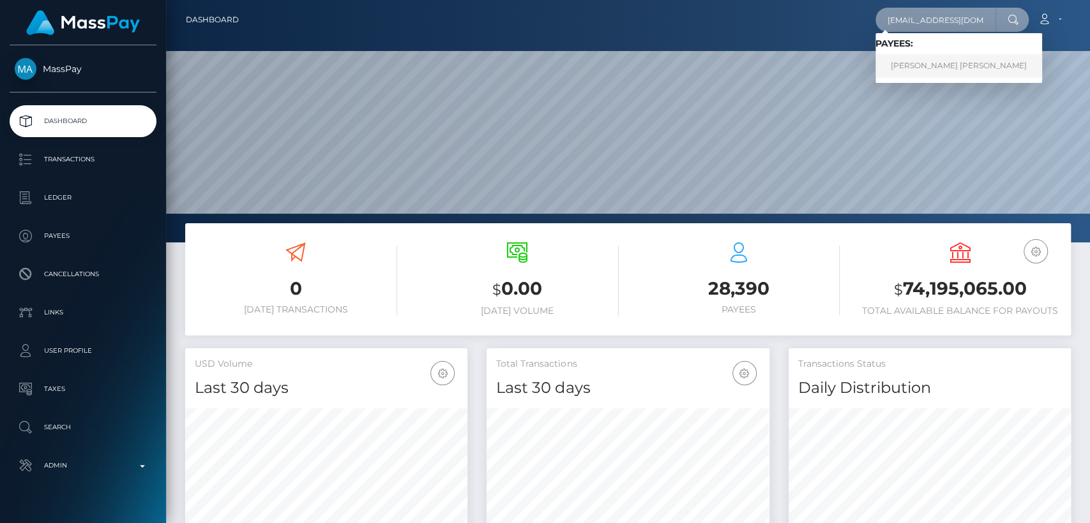
type input "info@showagenten.de"
click at [914, 68] on link "Frank Udo Berkholz" at bounding box center [958, 66] width 167 height 24
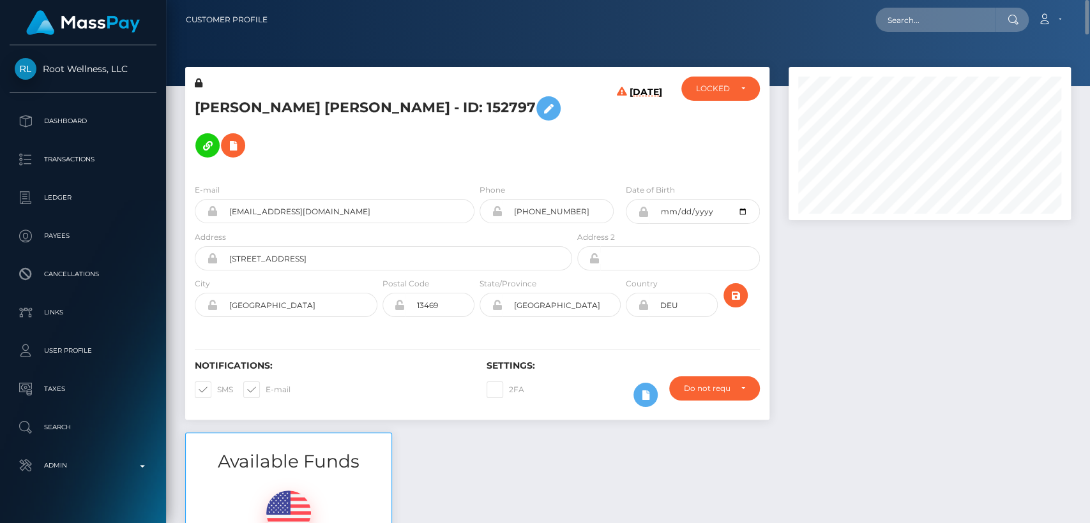
click at [218, 112] on h5 "Frank Udo Berkholz - ID: 152797" at bounding box center [380, 127] width 370 height 74
copy h5 "Frank"
click at [960, 15] on input "text" at bounding box center [935, 20] width 120 height 24
paste input "seasoncafeltd@gmail.com"
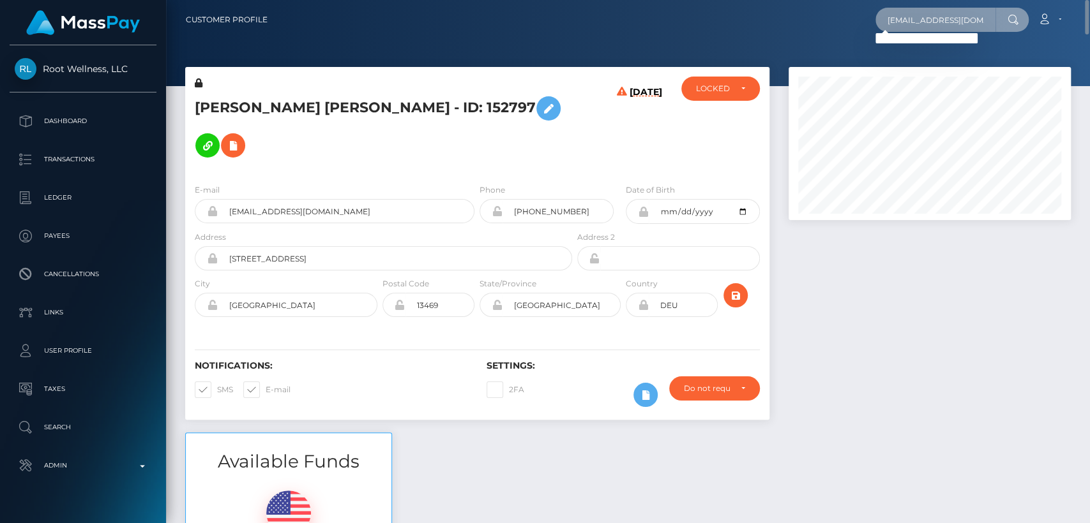
click at [940, 28] on input "seasoncafeltd@gmail.com" at bounding box center [935, 20] width 120 height 24
paste input "zendaya.miss@yahoo"
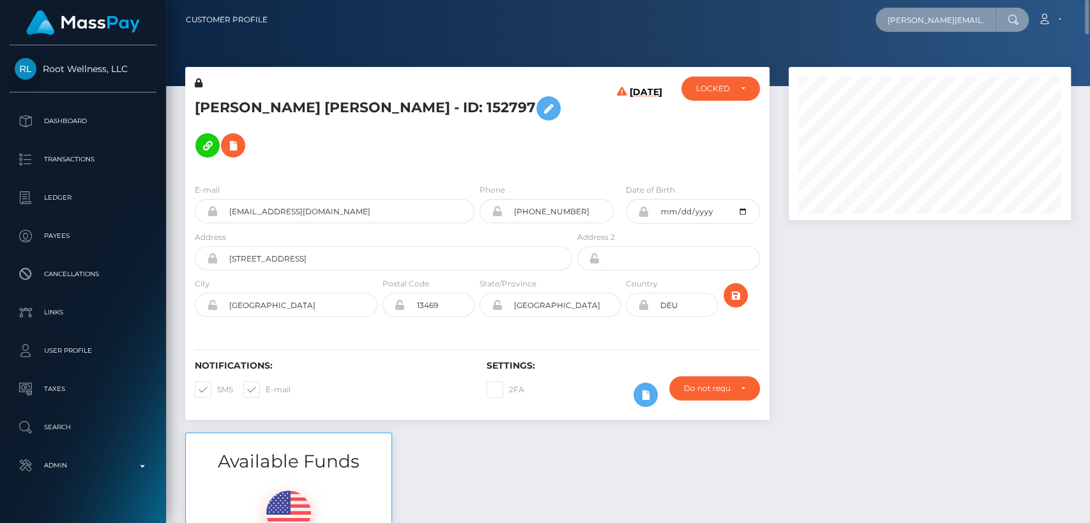
scroll to position [0, 6]
type input "zendaya.miss@yahoo.com"
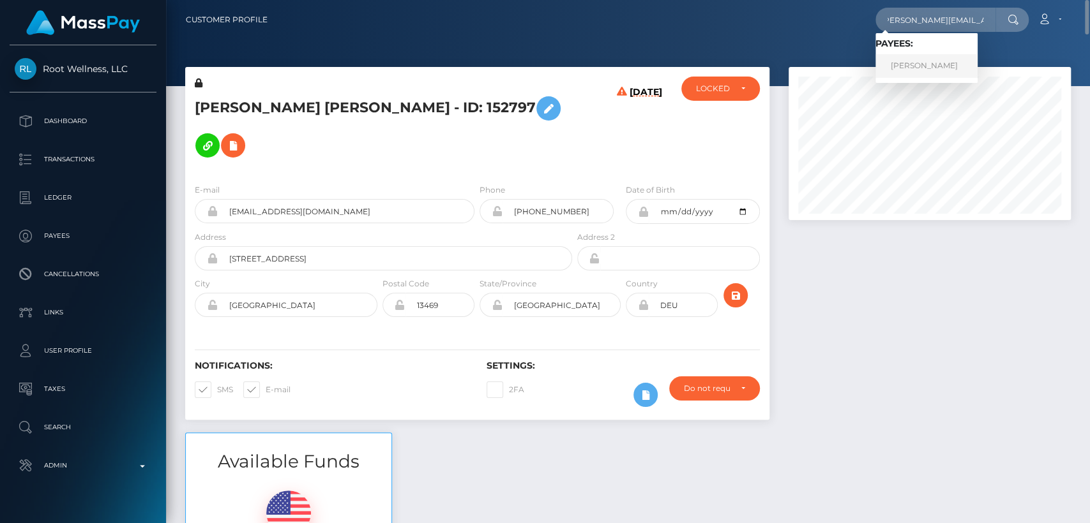
scroll to position [0, 0]
click at [929, 72] on link "ZOICA PETCU" at bounding box center [926, 66] width 102 height 24
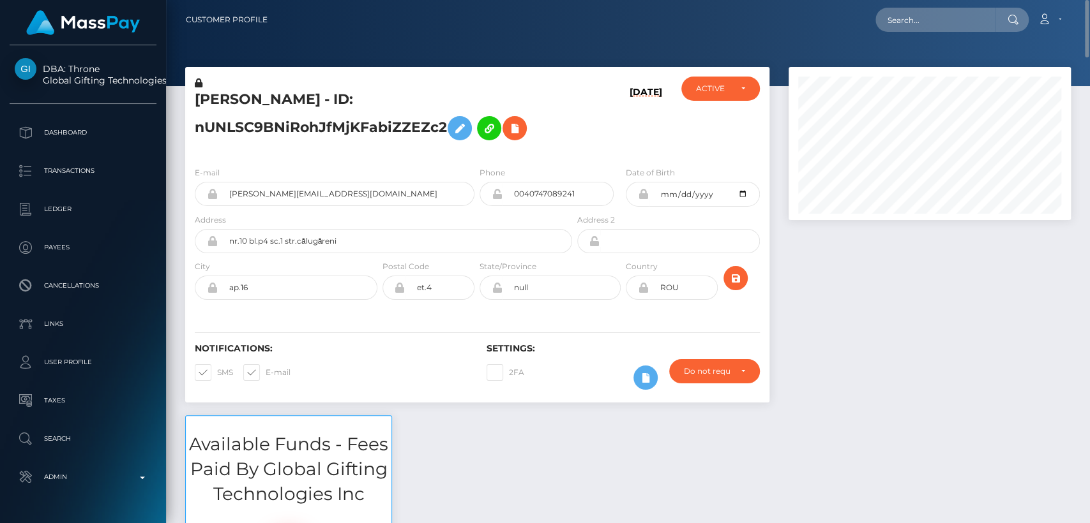
click at [223, 100] on h5 "ZOICA PETCU - ID: nUNLSC9BNiRohJfMjKFabiZZEZc2" at bounding box center [380, 118] width 370 height 57
copy h5 "ZOICA"
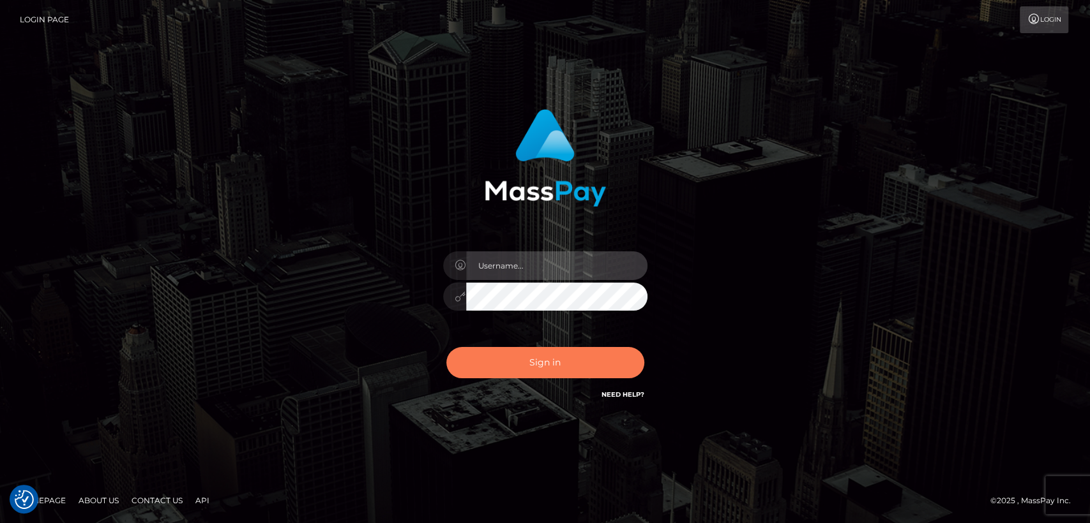
type input "[DOMAIN_NAME]"
click at [541, 357] on button "Sign in" at bounding box center [545, 362] width 198 height 31
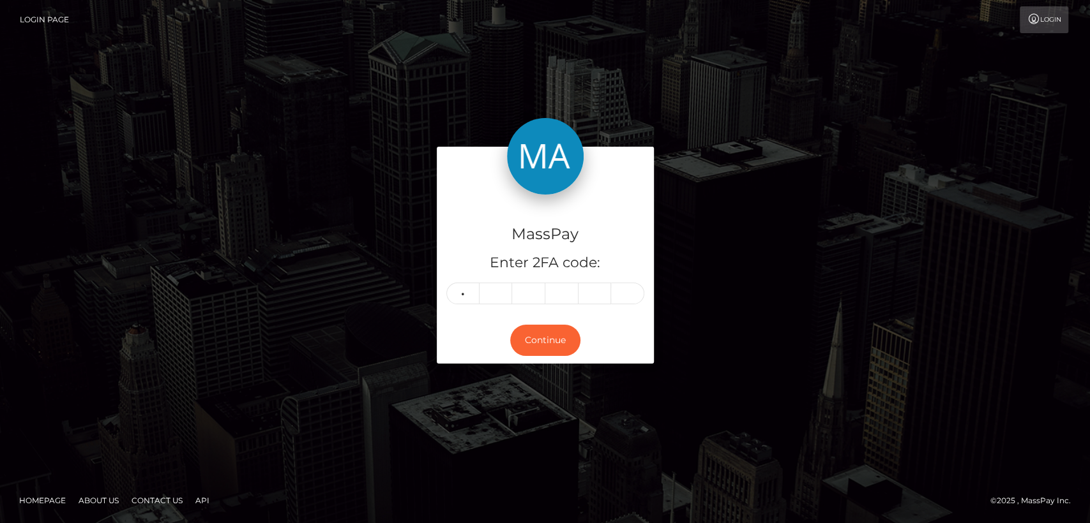
type input "8"
type input "1"
type input "2"
type input "6"
type input "8"
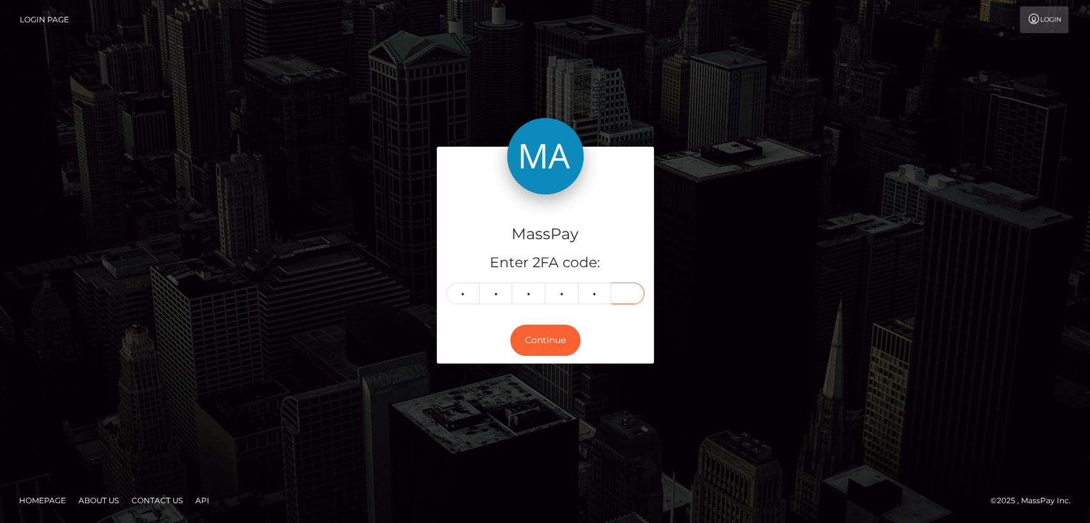
type input "7"
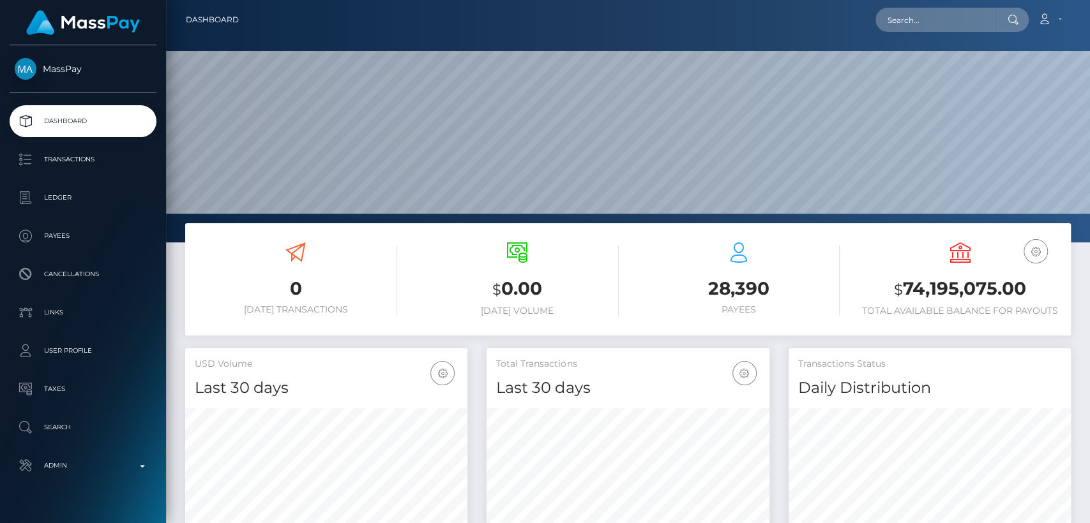
scroll to position [225, 282]
click at [964, 13] on input "text" at bounding box center [935, 20] width 120 height 24
paste input "[EMAIL_ADDRESS][DOMAIN_NAME]"
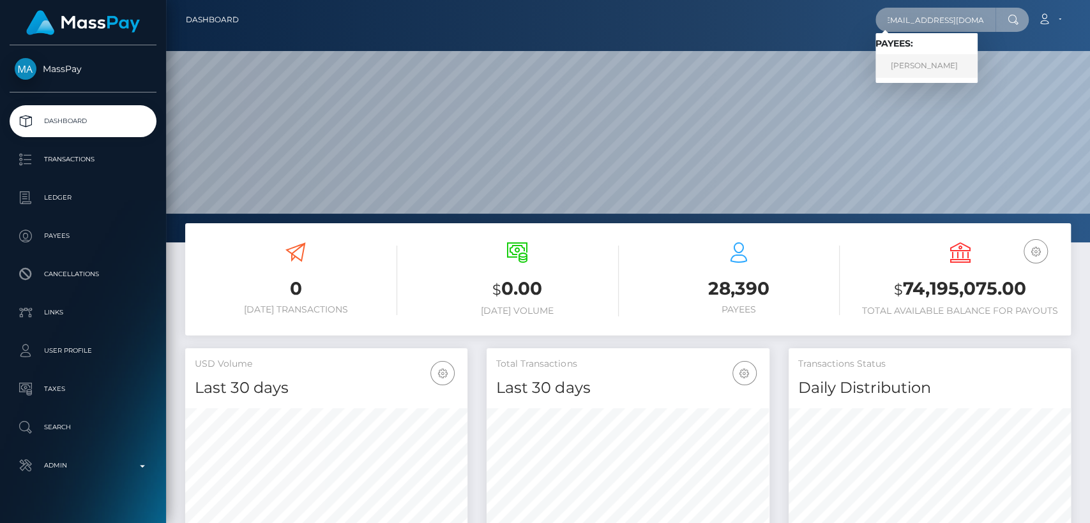
type input "[EMAIL_ADDRESS][DOMAIN_NAME]"
click at [943, 65] on link "Nainoa Villierme" at bounding box center [926, 66] width 102 height 24
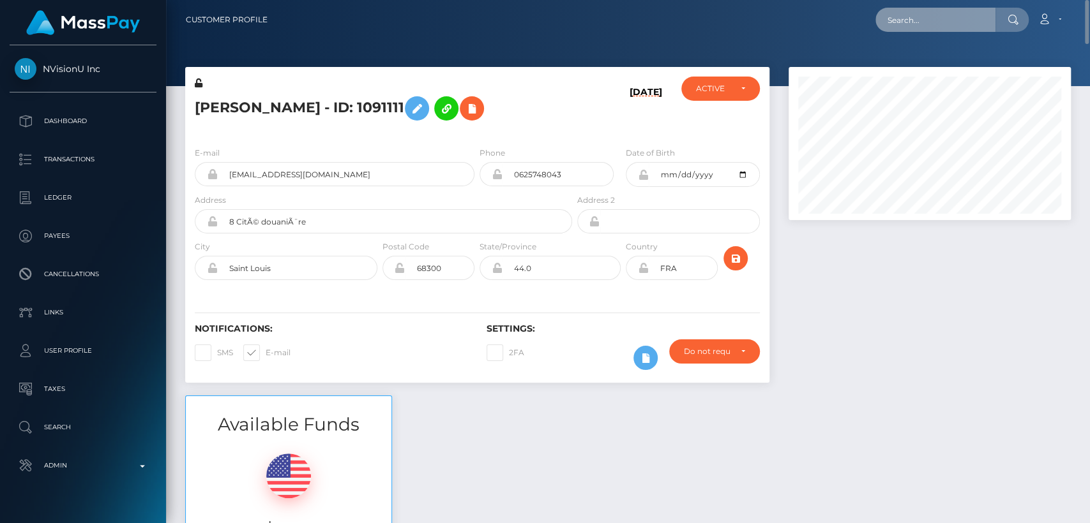
click at [915, 13] on input "text" at bounding box center [935, 20] width 120 height 24
paste input "[EMAIL_ADDRESS][DOMAIN_NAME]"
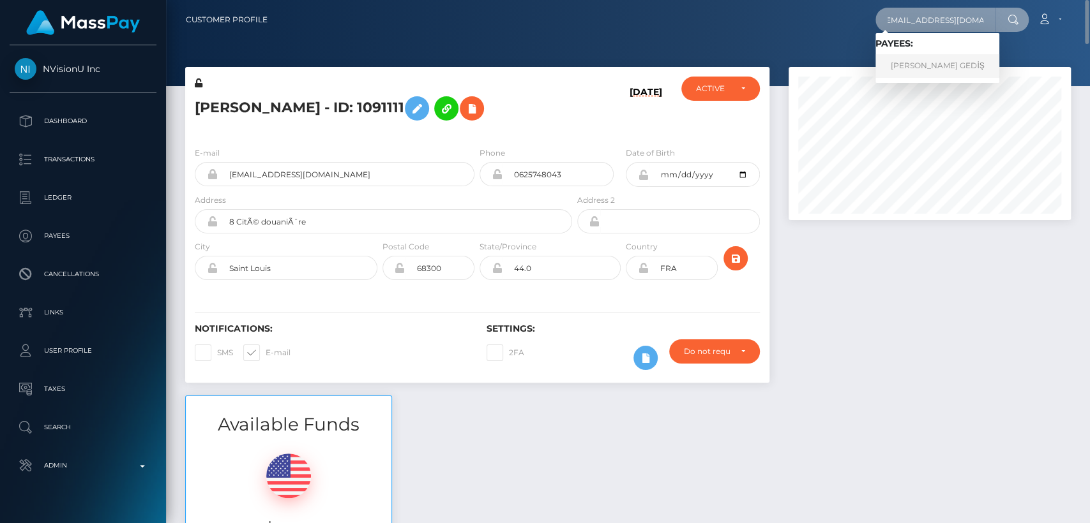
type input "[EMAIL_ADDRESS][DOMAIN_NAME]"
click at [924, 59] on link "SELİN BAHAR GEDİŞ" at bounding box center [937, 66] width 124 height 24
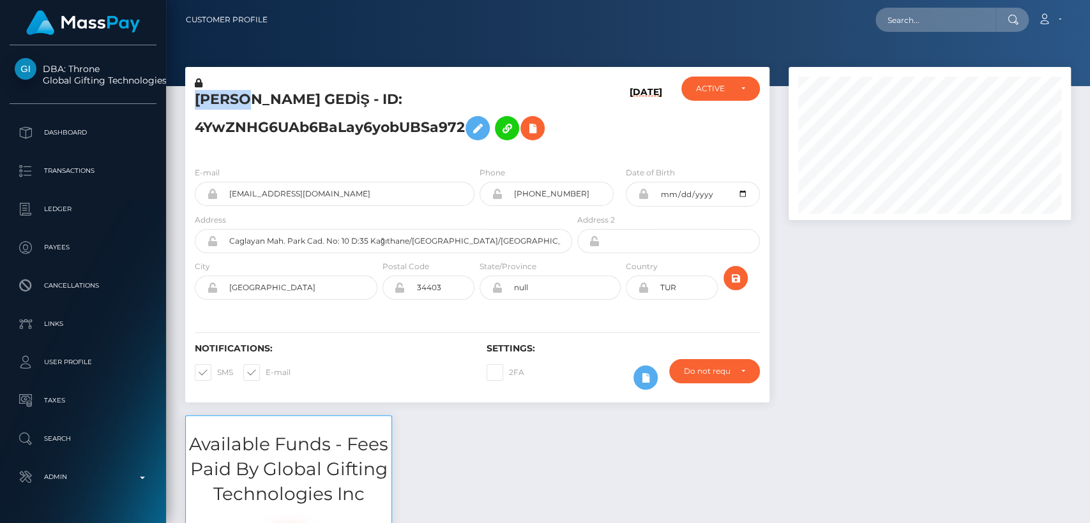
scroll to position [153, 282]
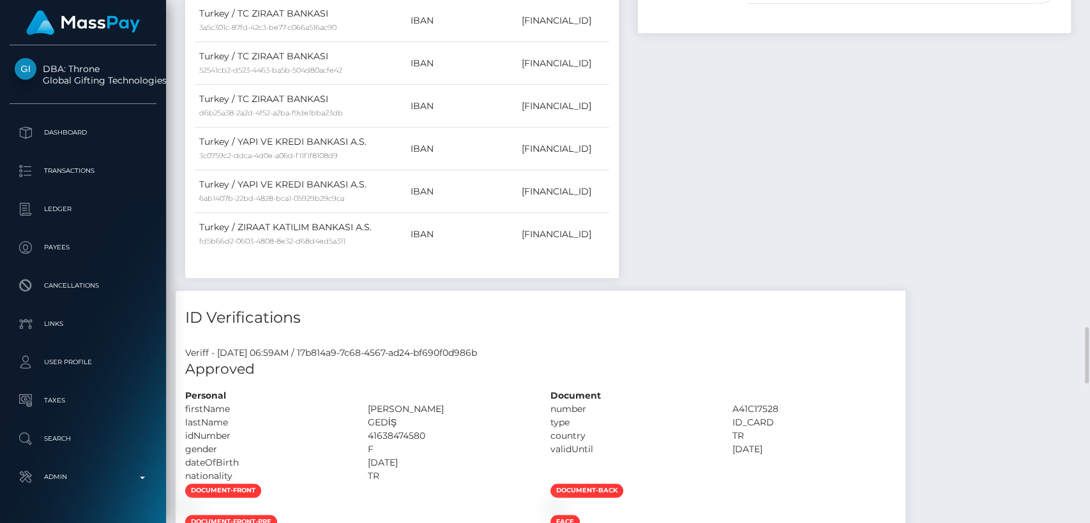
scroll to position [0, 0]
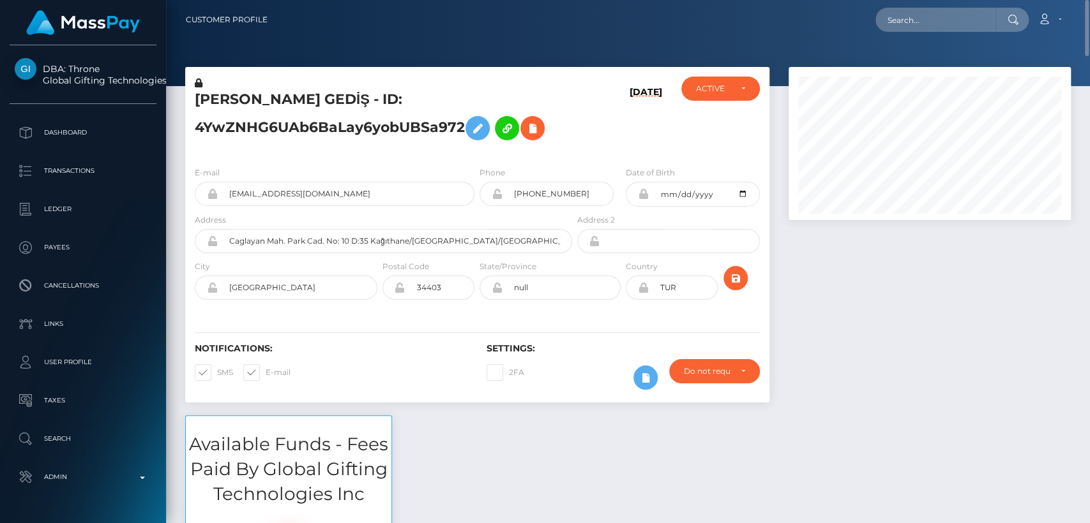
click at [244, 116] on h5 "SELİN BAHAR GEDİŞ - ID: 4YwZNHG6UAb6BaLay6yobUBSa972" at bounding box center [380, 118] width 370 height 57
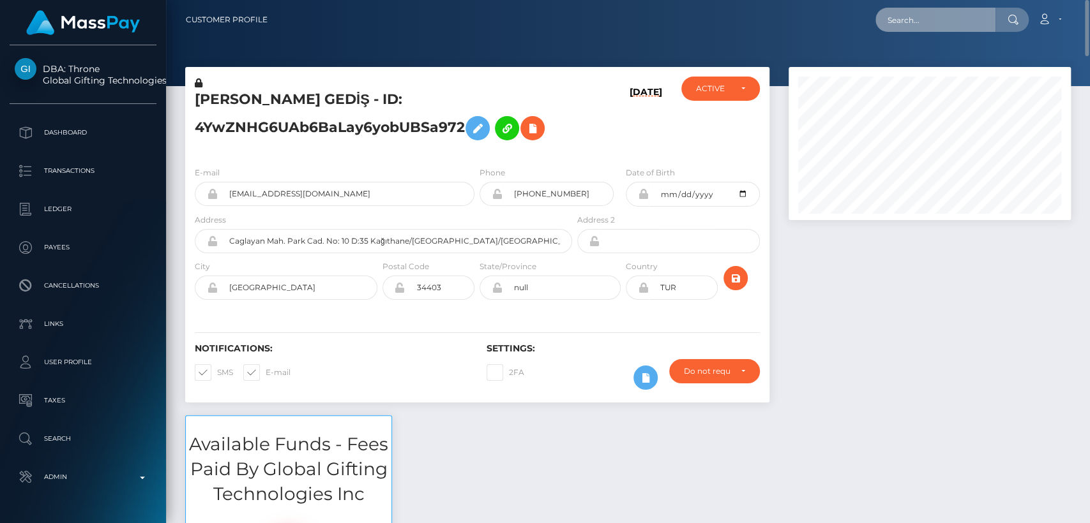
click at [904, 16] on input "text" at bounding box center [935, 20] width 120 height 24
paste input "rockstardesign01@gmail.com"
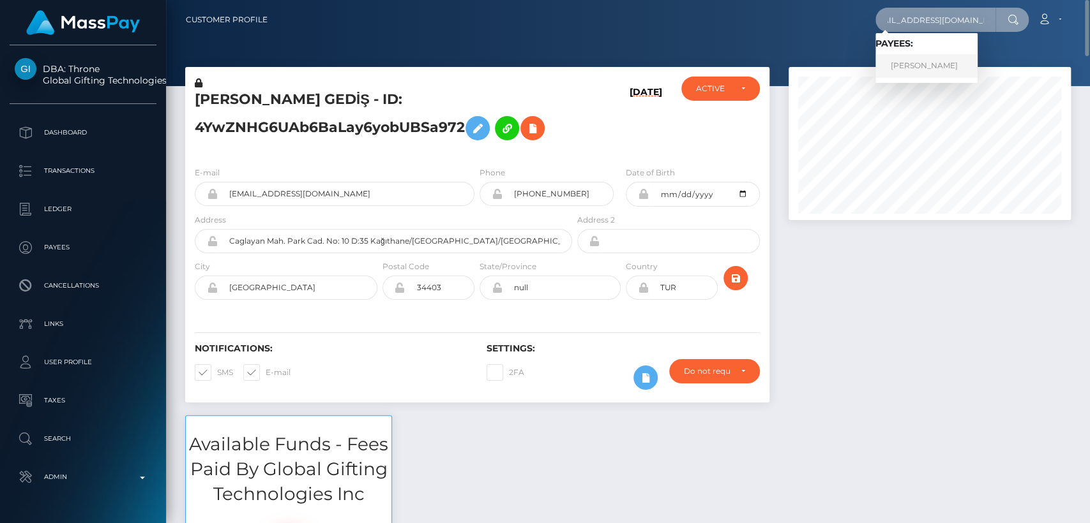
type input "rockstardesign01@gmail.com"
click at [924, 60] on link "Eka Kikvadze" at bounding box center [926, 66] width 102 height 24
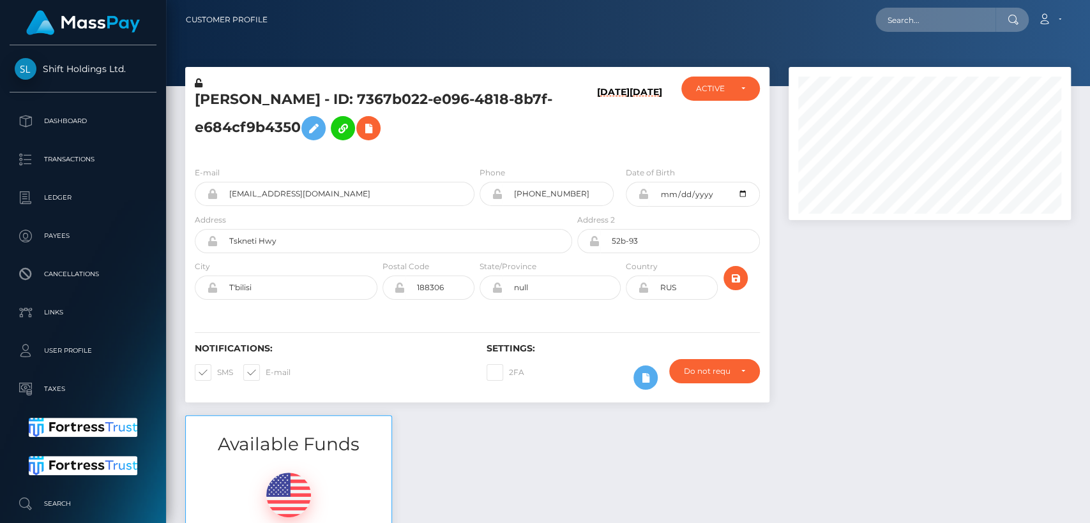
scroll to position [153, 282]
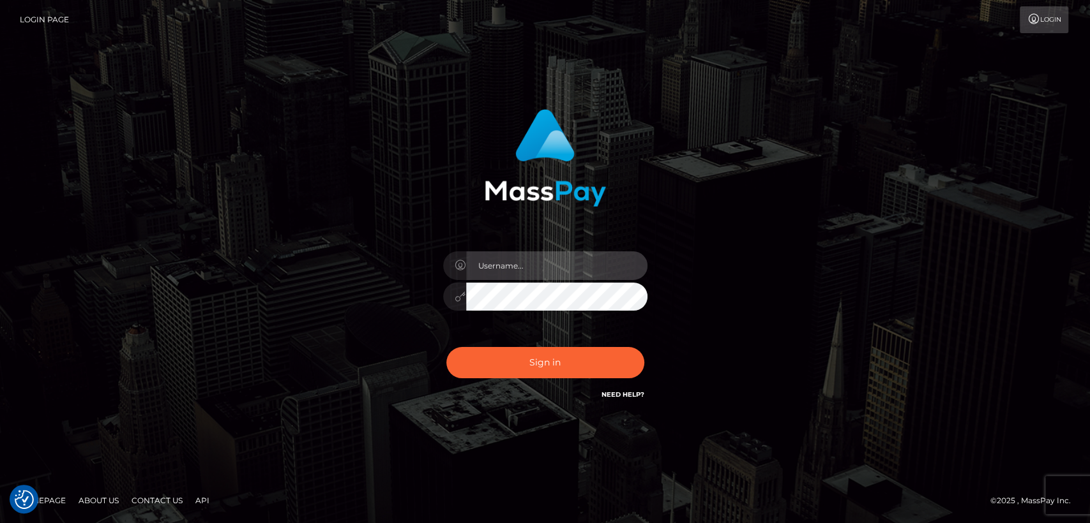
type input "nt.es"
click at [557, 379] on div "Sign in Need Help?" at bounding box center [544, 368] width 223 height 57
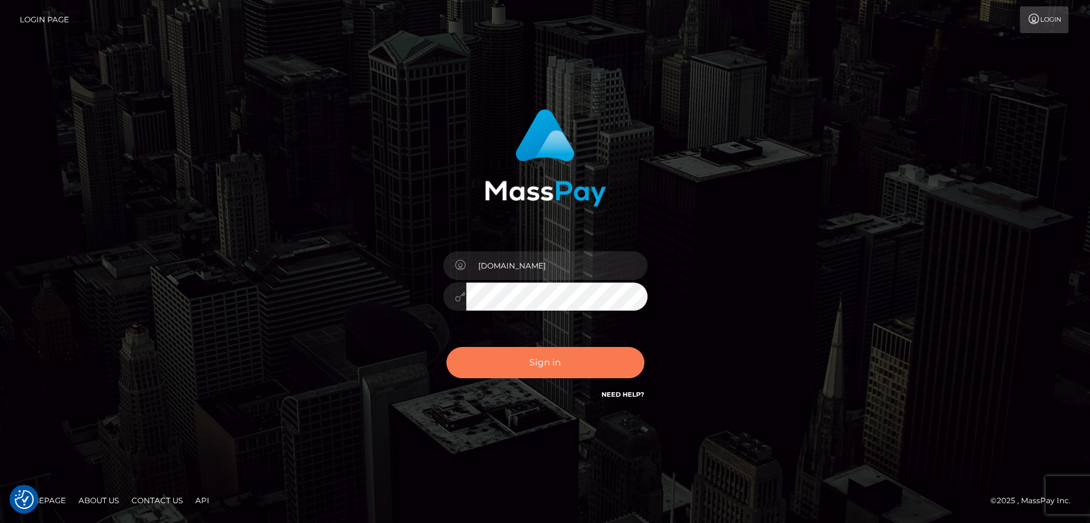
click at [551, 361] on button "Sign in" at bounding box center [545, 362] width 198 height 31
type input "[DOMAIN_NAME]"
click at [583, 366] on button "Sign in" at bounding box center [545, 362] width 198 height 31
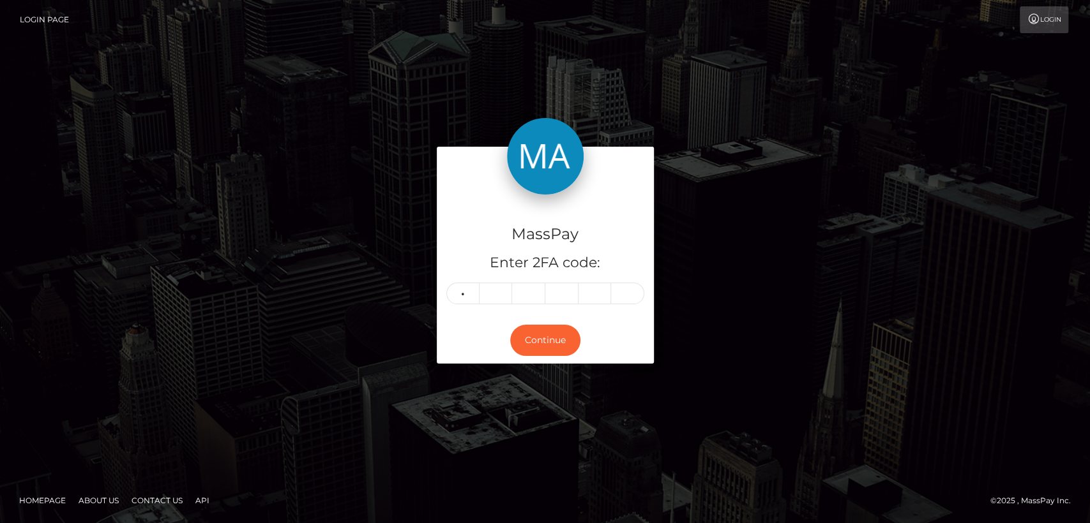
type input "8"
type input "0"
type input "2"
type input "7"
type input "2"
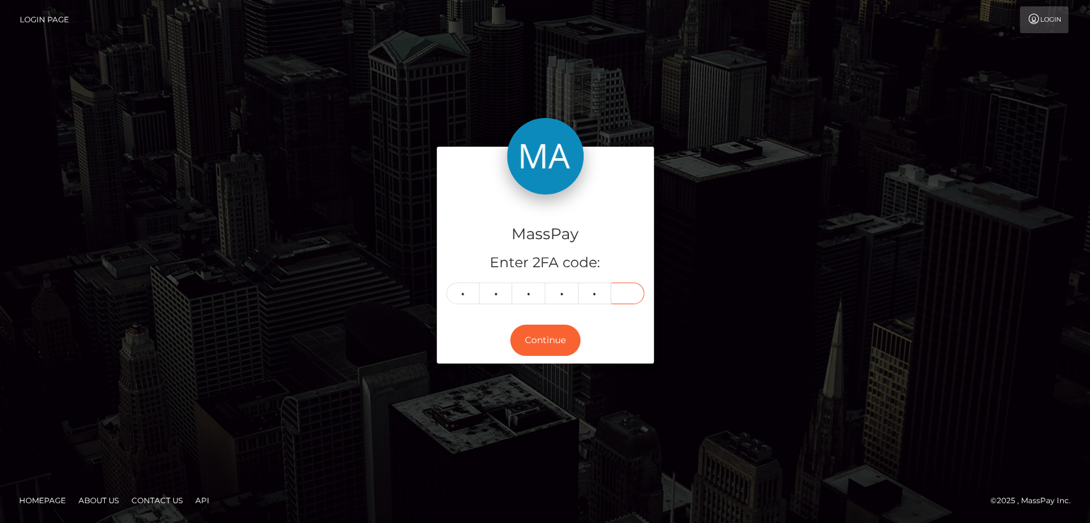
type input "6"
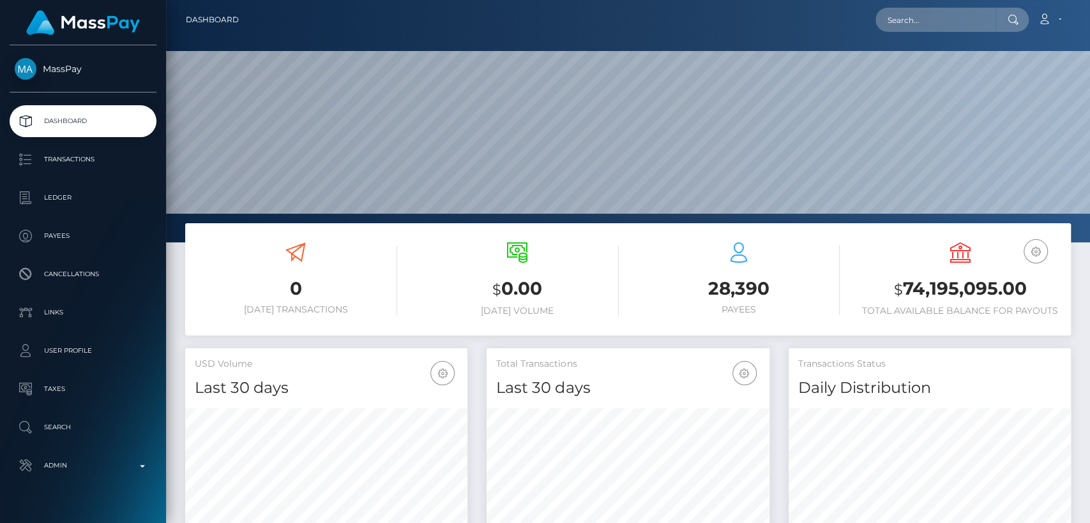
scroll to position [225, 282]
click at [964, 25] on input "text" at bounding box center [935, 20] width 120 height 24
paste input "[EMAIL_ADDRESS][DOMAIN_NAME]"
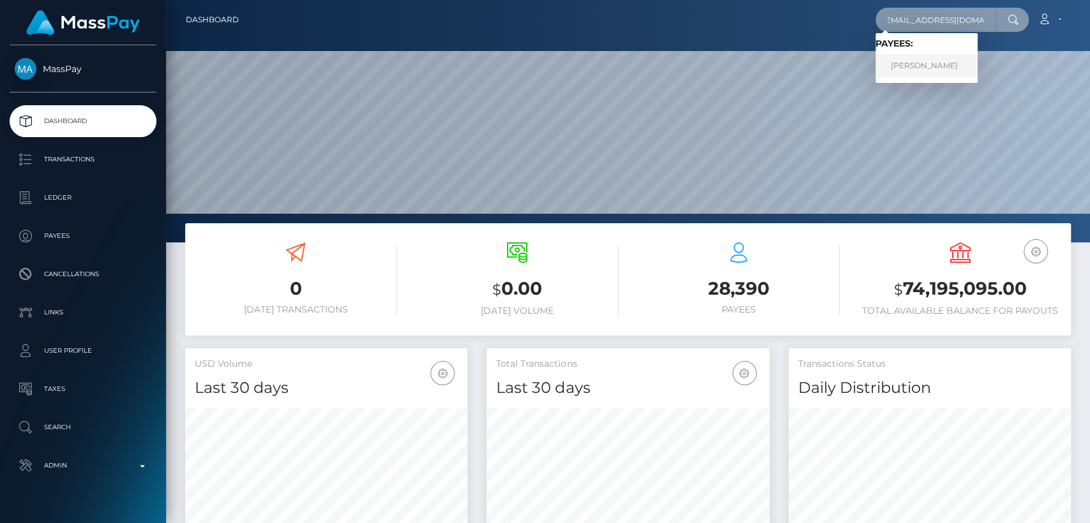
type input "almaeroticaa@gmail.com"
click at [941, 61] on link "LAILA BELEN PEREIRA" at bounding box center [926, 66] width 102 height 24
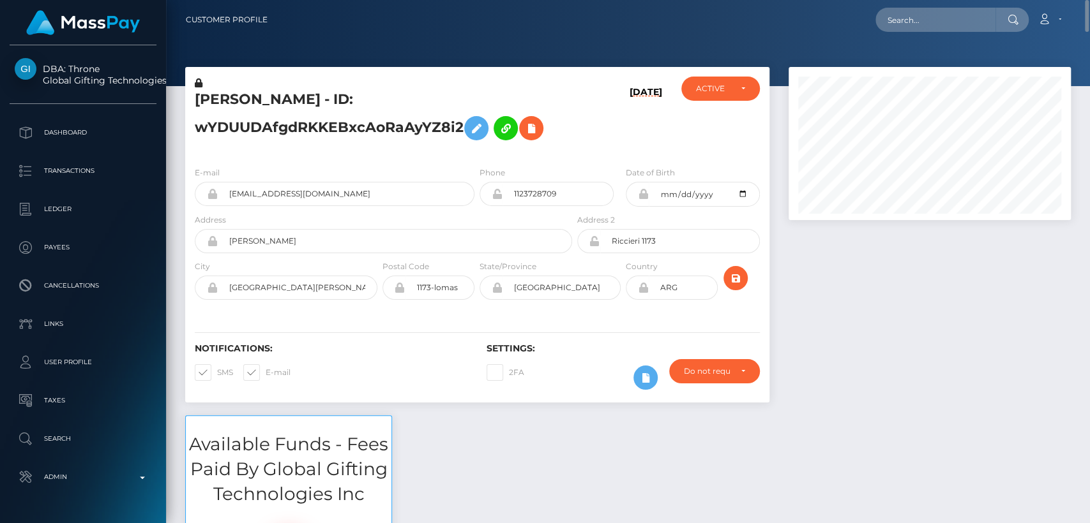
click at [929, 4] on nav "Customer Profile Loading... Loading... Account" at bounding box center [628, 20] width 924 height 40
click at [930, 25] on input "text" at bounding box center [935, 20] width 120 height 24
paste input "zendaya.miss@yahoo.com"
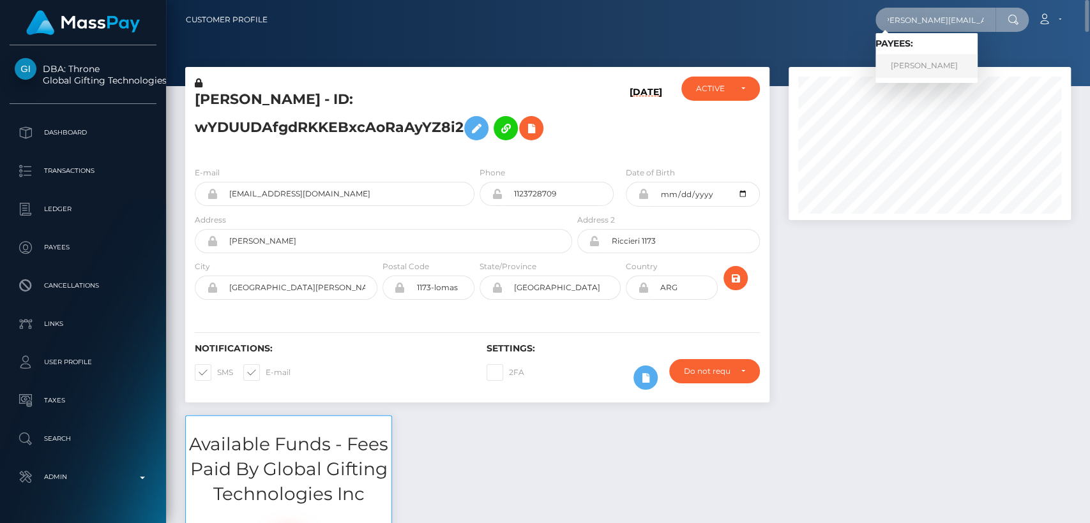
type input "zendaya.miss@yahoo.com"
click at [950, 57] on link "ZOICA PETCU" at bounding box center [926, 66] width 102 height 24
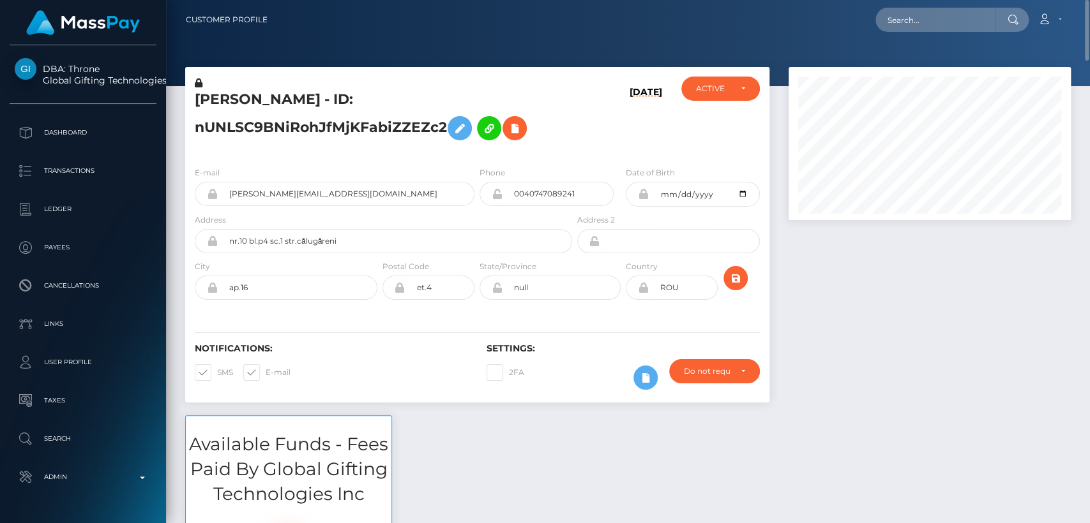
click at [234, 98] on h5 "ZOICA PETCU - ID: nUNLSC9BNiRohJfMjKFabiZZEZc2" at bounding box center [380, 118] width 370 height 57
copy h5 "ZOICA"
click at [306, 75] on div "ZOICA PETCU - ID: nUNLSC9BNiRohJfMjKFabiZZEZc2 09/03/25 ACTIVE DEACTIVE CLOSED" at bounding box center [477, 111] width 584 height 89
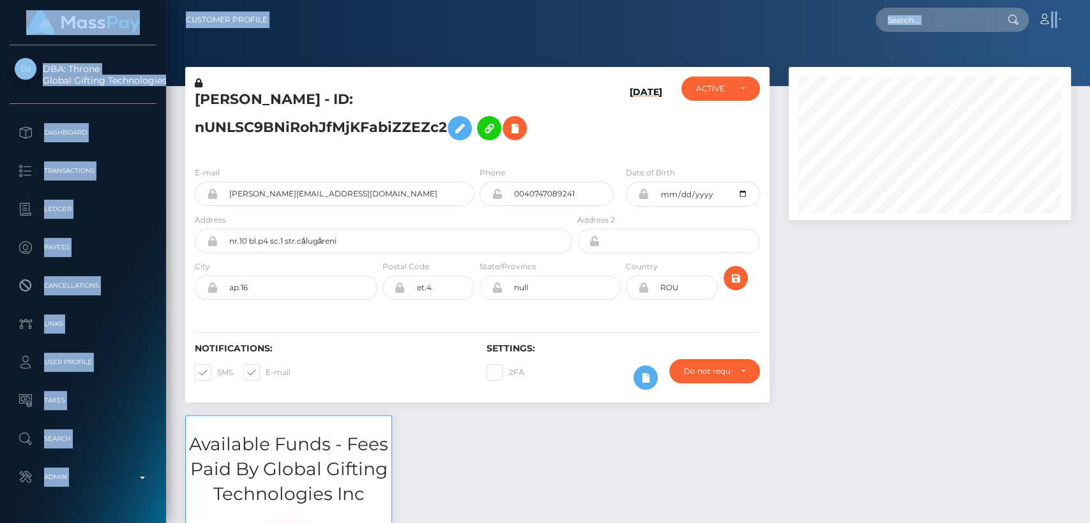
drag, startPoint x: 306, startPoint y: 75, endPoint x: 343, endPoint y: -31, distance: 112.2
click at [343, 0] on html "DBA: Throne Global Gifting Technologies Inc Dashboard Transactions Ledger Payee…" at bounding box center [545, 261] width 1090 height 523
click at [352, 20] on div "Loading... Loading... Account Edit Profile Logout" at bounding box center [674, 19] width 792 height 27
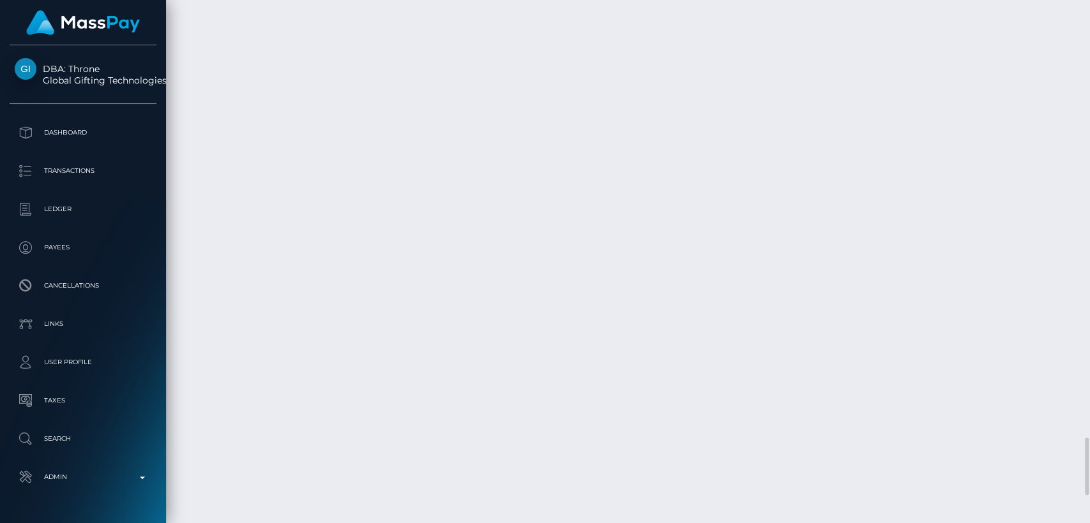
scroll to position [3955, 0]
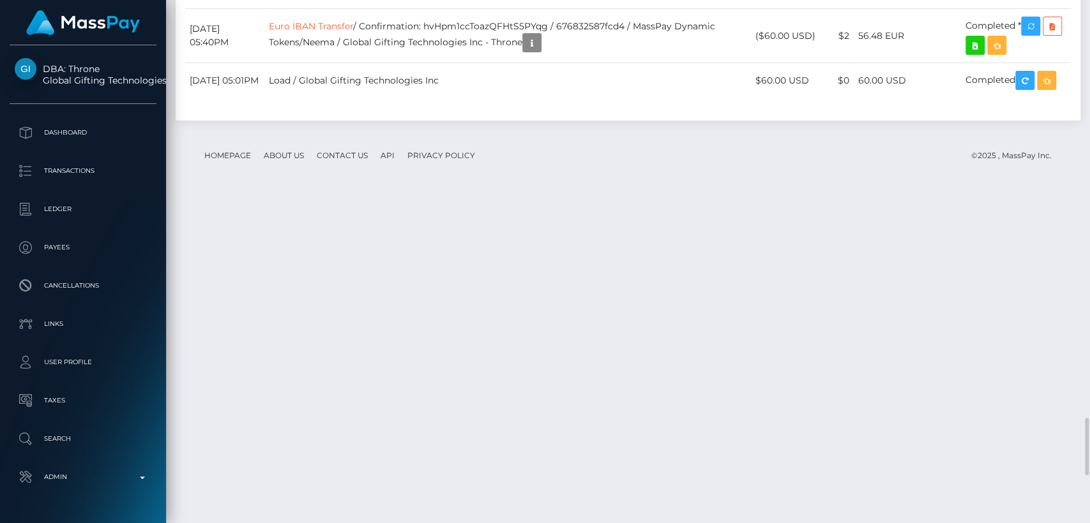
scroll to position [3736, 0]
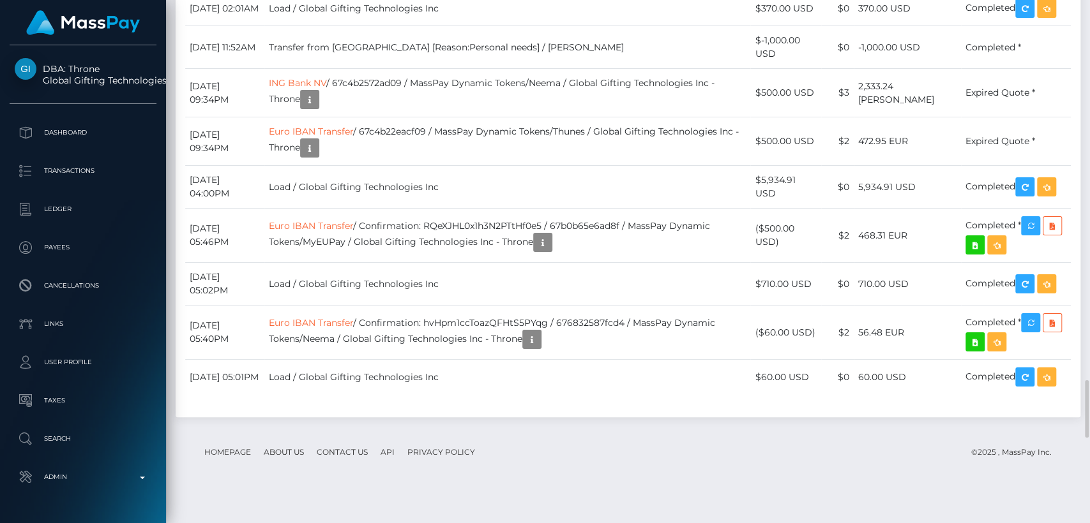
scroll to position [3444, 0]
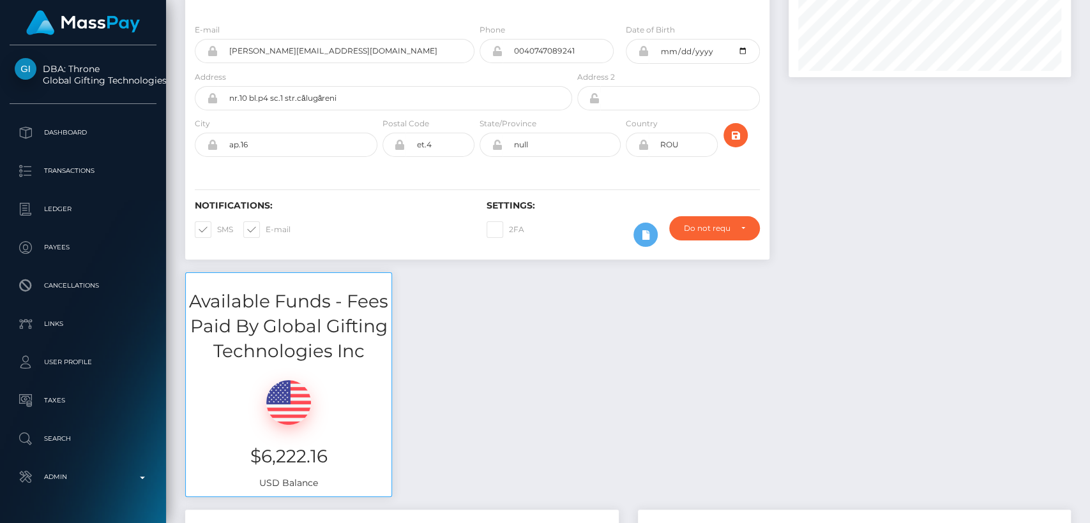
scroll to position [0, 0]
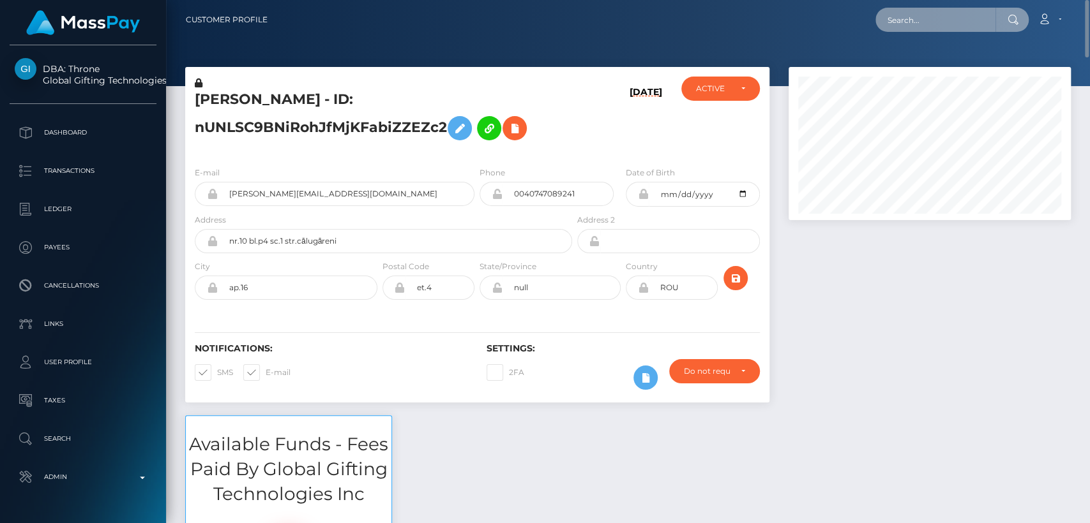
click at [905, 20] on input "text" at bounding box center [935, 20] width 120 height 24
paste input "corkersgroundcare@yahoo.com"
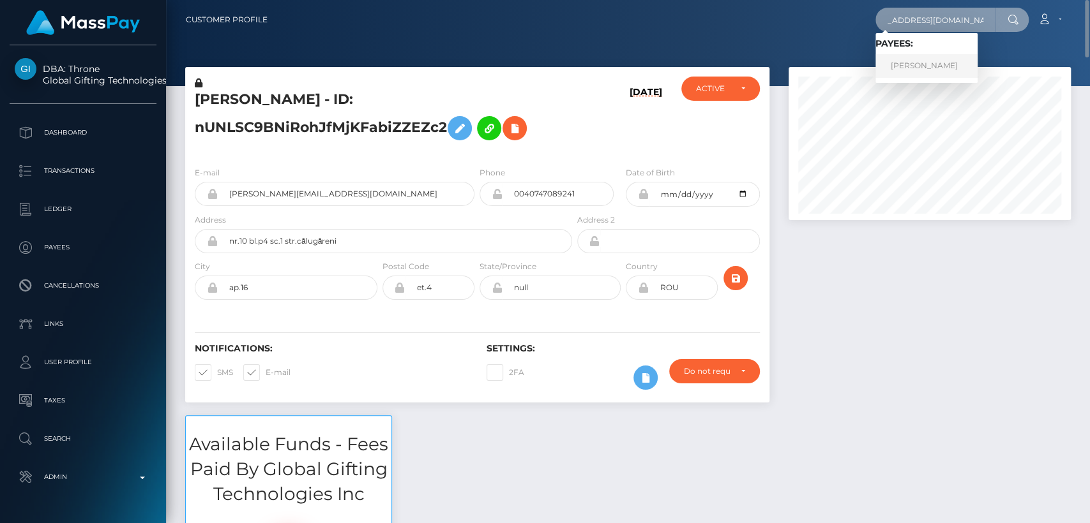
type input "corkersgroundcare@yahoo.com"
click at [901, 62] on link "BENJAMIN ROBERT CORKER" at bounding box center [926, 66] width 102 height 24
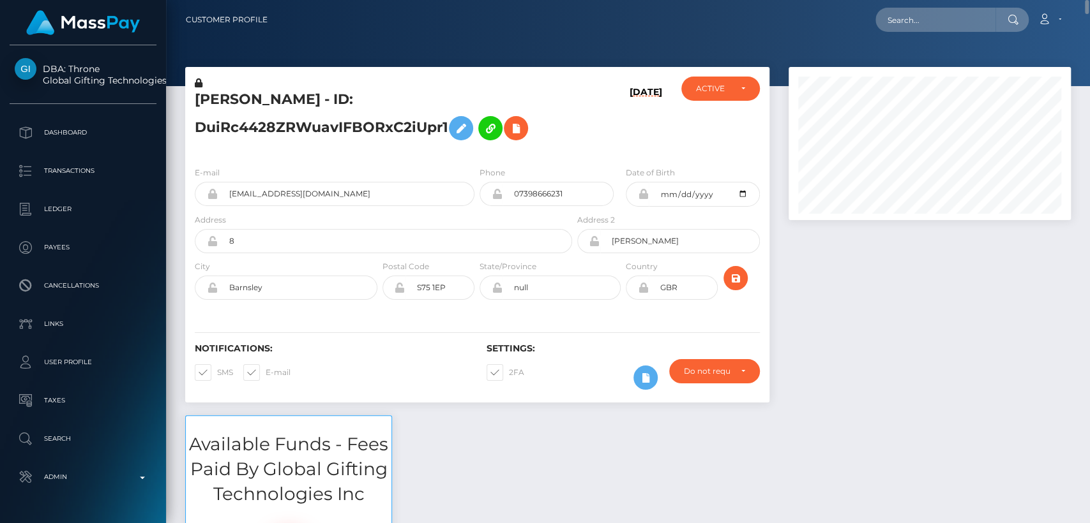
click at [235, 101] on h5 "BENJAMIN ROBERT CORKER - ID: DuiRc4428ZRWuavIFBORxC2iUpr1" at bounding box center [380, 118] width 370 height 57
copy h5 "BENJAMIN"
click at [906, 27] on input "text" at bounding box center [935, 20] width 120 height 24
paste input "rockstardesign01@gmail.com"
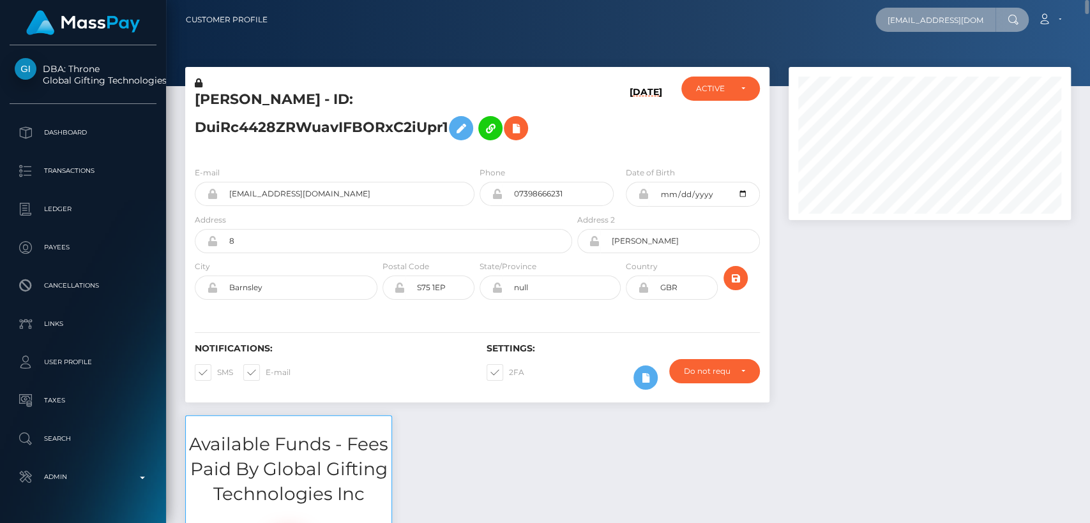
scroll to position [0, 19]
type input "rockstardesign01@gmail.com"
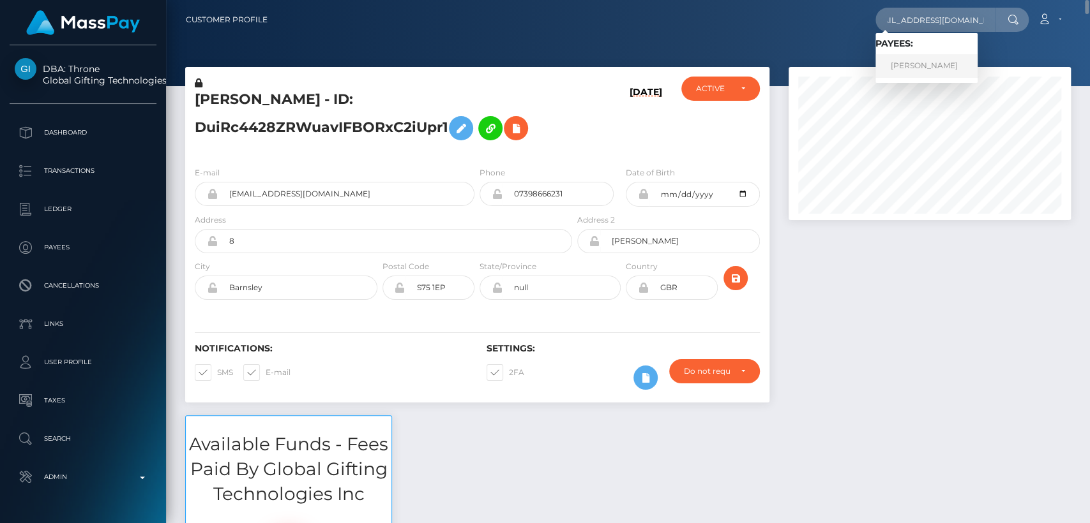
scroll to position [0, 0]
click at [904, 64] on link "Eka Kikvadze" at bounding box center [926, 66] width 102 height 24
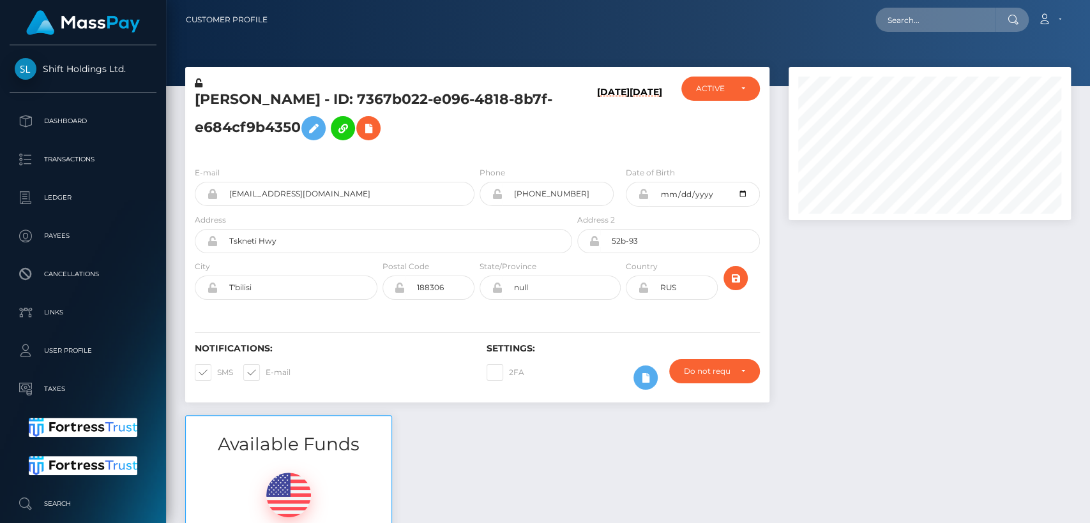
scroll to position [153, 282]
click at [924, 15] on input "text" at bounding box center [935, 20] width 120 height 24
paste input "[EMAIL_ADDRESS][DOMAIN_NAME]"
type input "[EMAIL_ADDRESS][DOMAIN_NAME]"
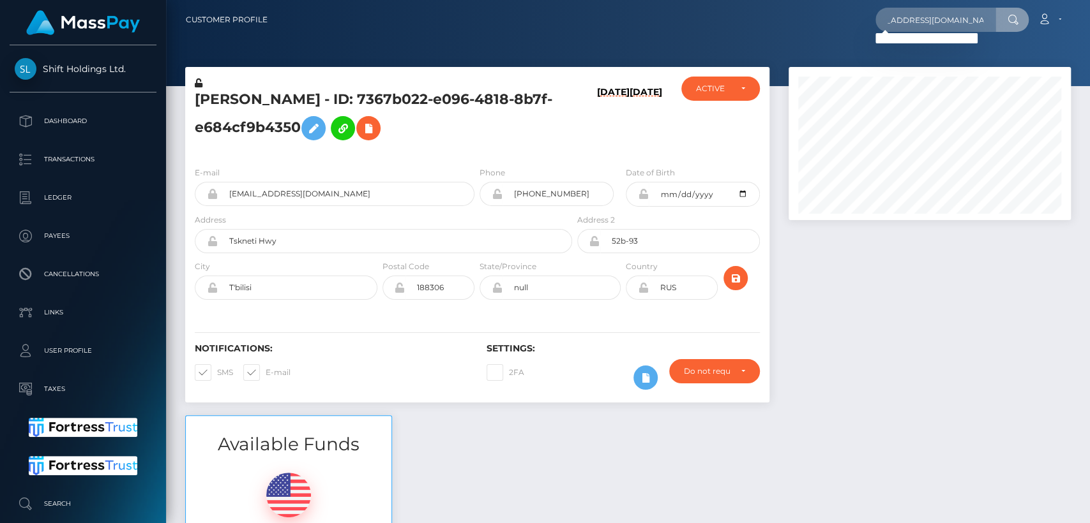
scroll to position [0, 0]
